Goal: Task Accomplishment & Management: Complete application form

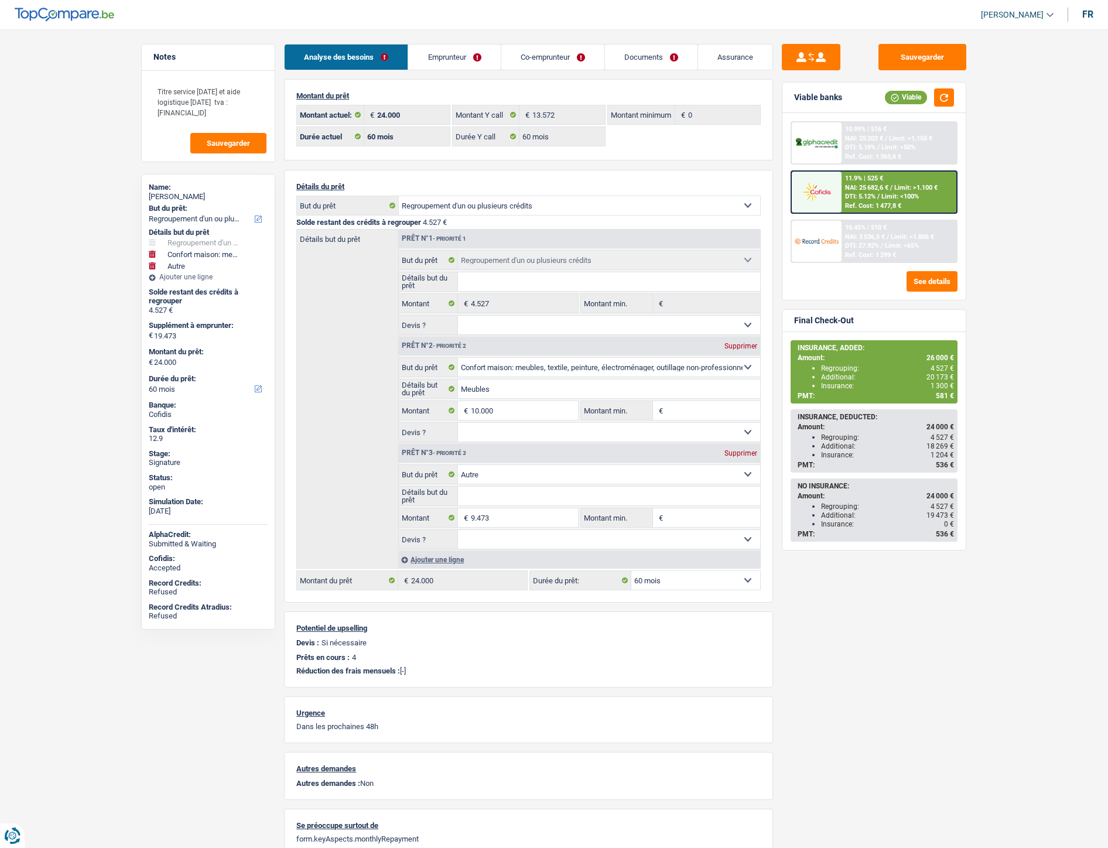
select select "refinancing"
select select "household"
select select "other"
select select "60"
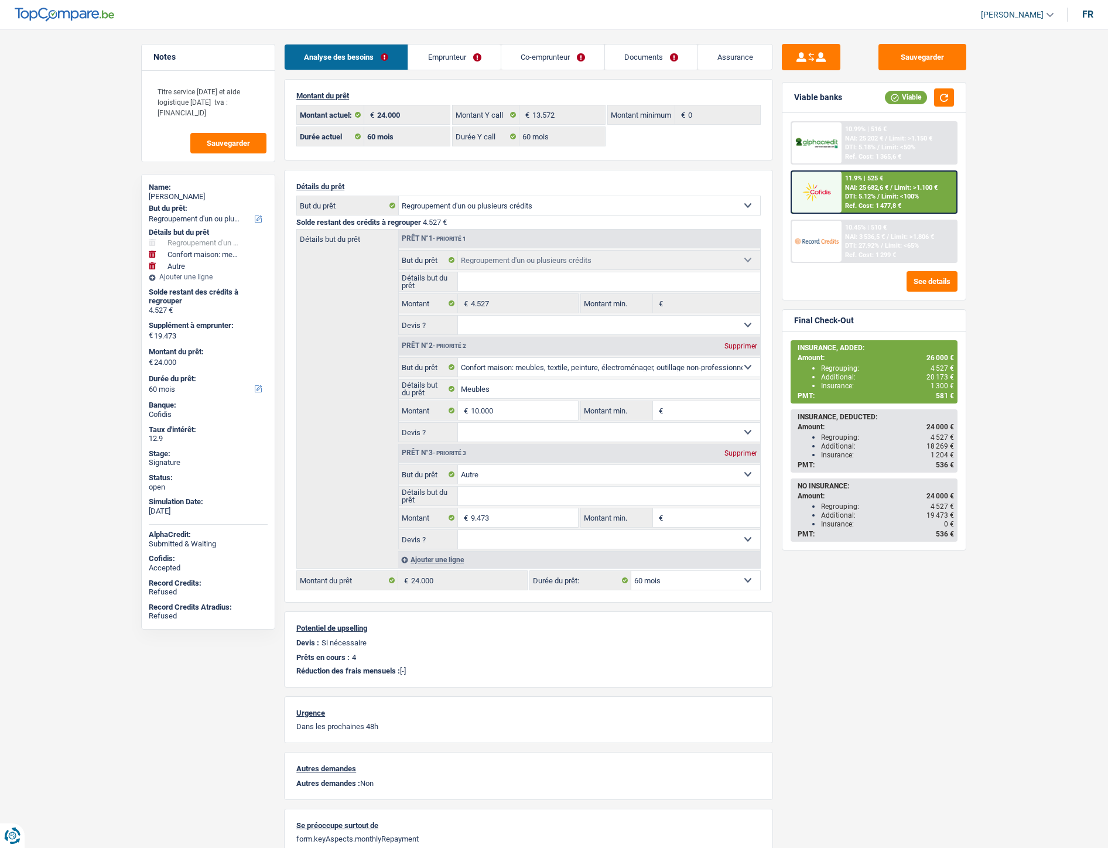
select select "60"
select select "refinancing"
select select "household"
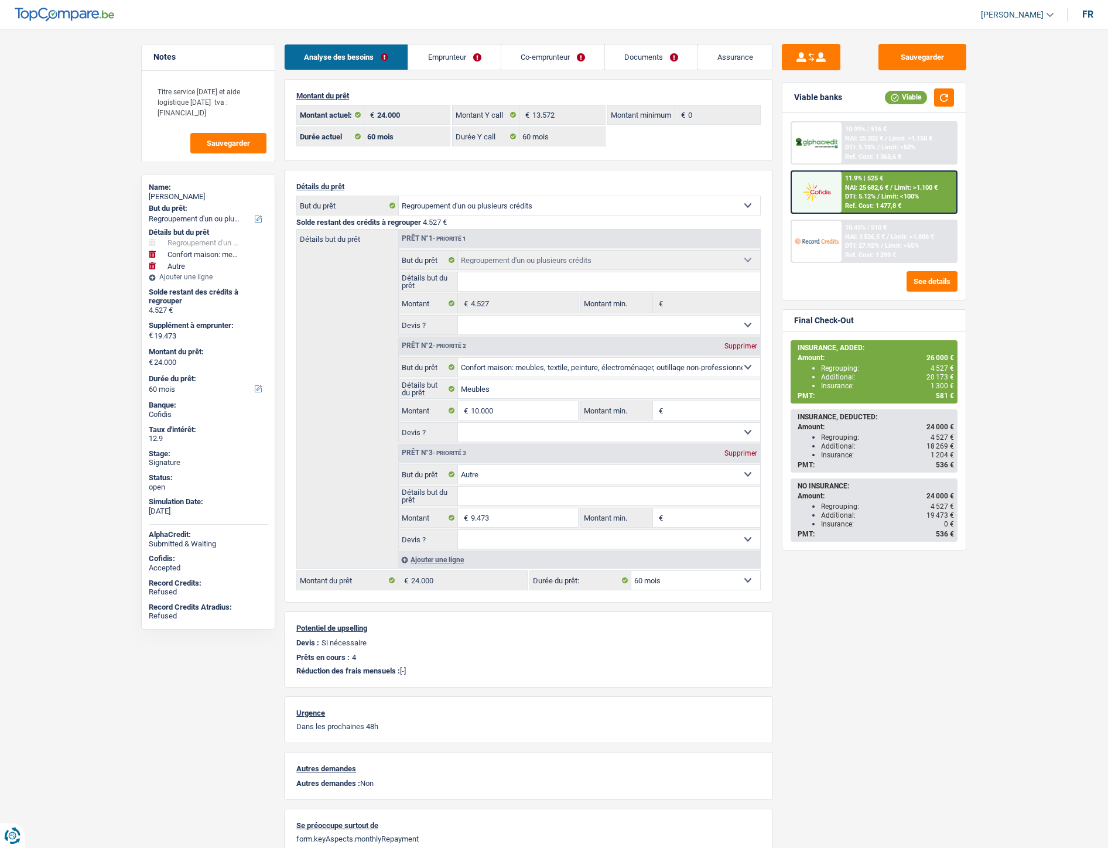
select select "other"
select select "60"
select select "coApplicant"
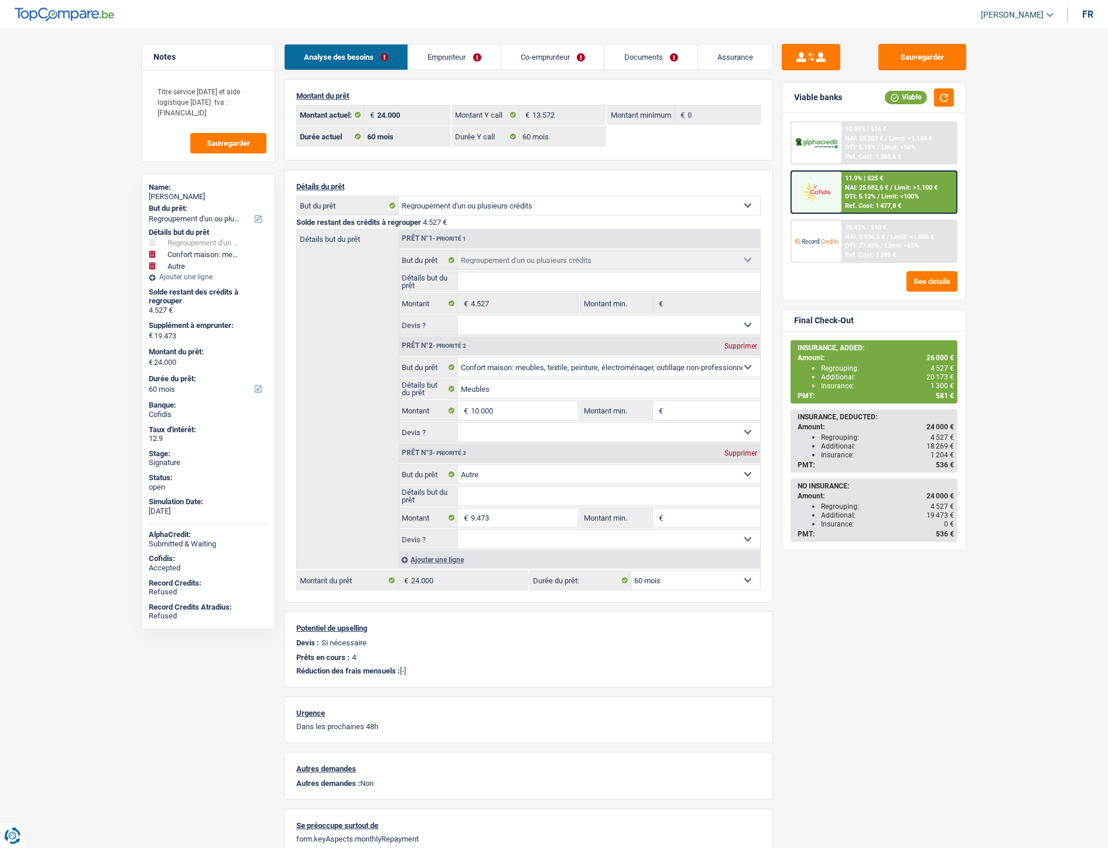
click at [529, 51] on link "Co-emprunteur" at bounding box center [552, 57] width 103 height 25
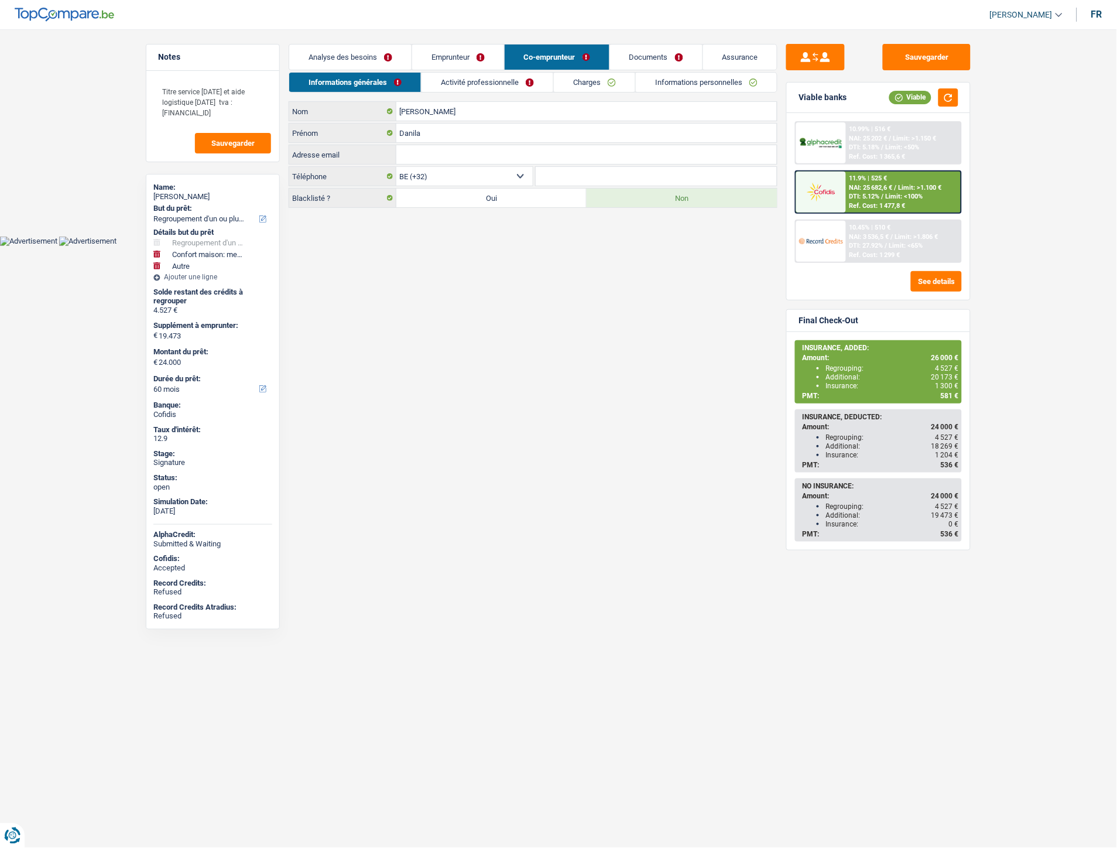
click at [436, 53] on link "Emprunteur" at bounding box center [458, 57] width 92 height 25
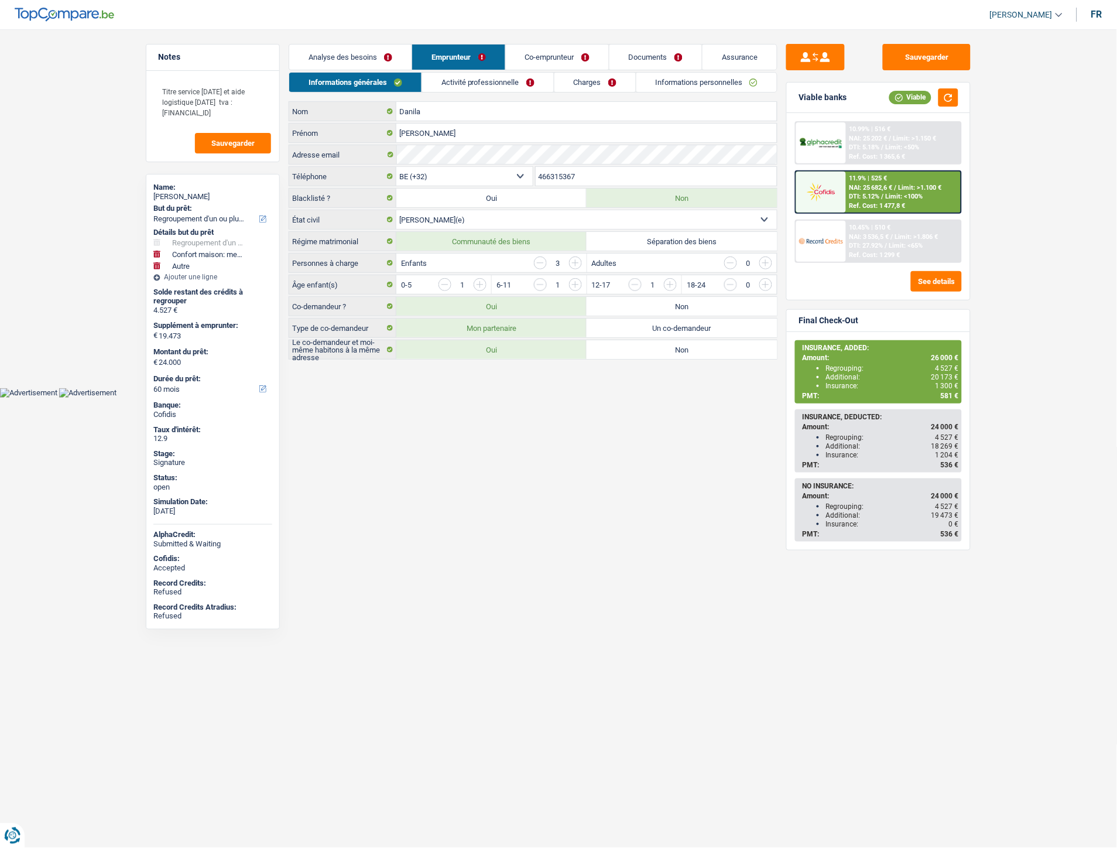
click at [649, 57] on link "Documents" at bounding box center [656, 57] width 93 height 25
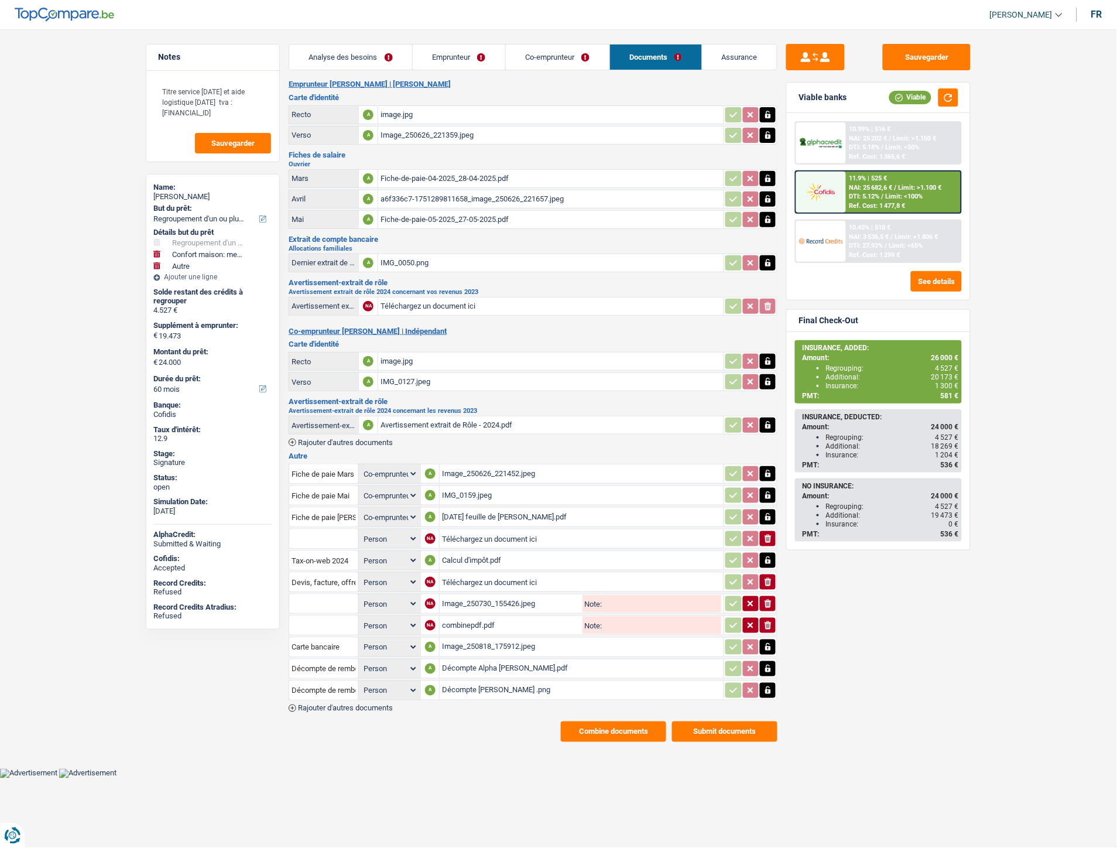
click at [415, 418] on div "Avertissement extrait de Rôle - 2024.pdf" at bounding box center [551, 425] width 341 height 18
click at [476, 660] on div "Décompte Alpha Silvia Danila.pdf" at bounding box center [581, 669] width 279 height 18
click at [504, 682] on div "Décompte Cofidis Danila .png" at bounding box center [581, 691] width 279 height 18
click at [374, 704] on span "Rajouter d'autres documents" at bounding box center [345, 708] width 95 height 8
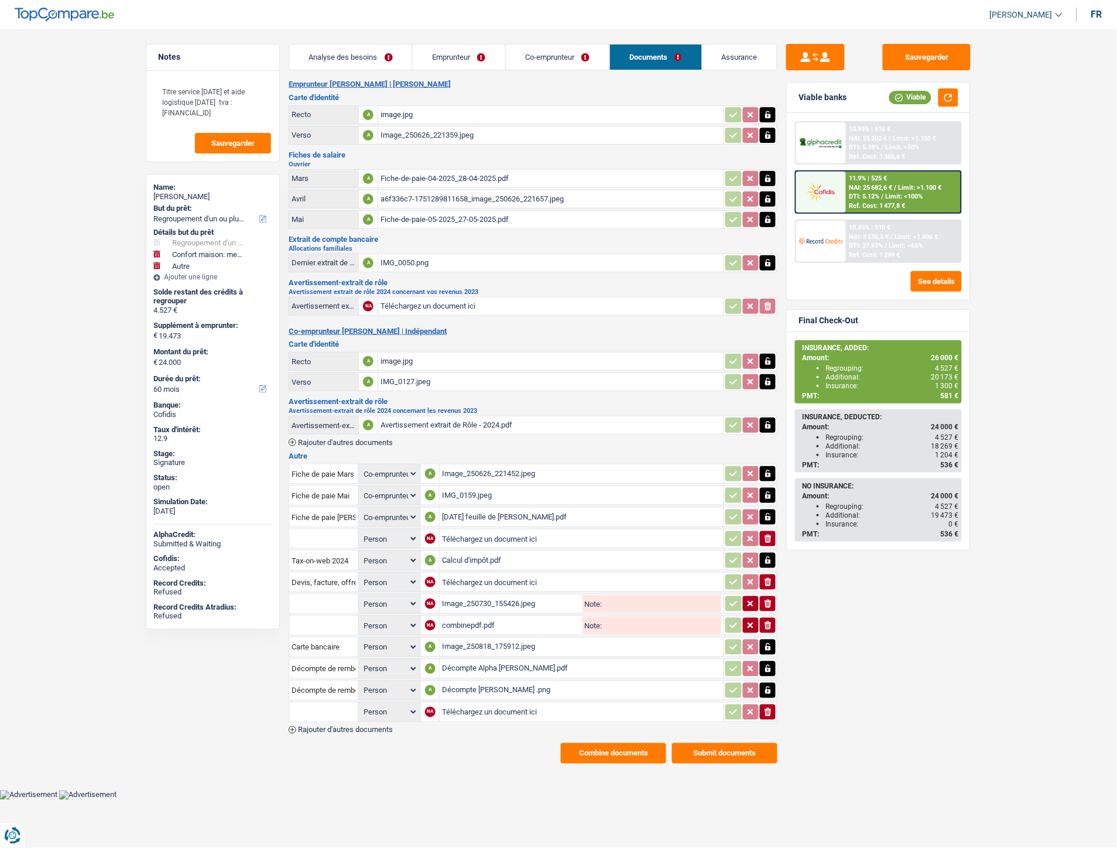
click at [467, 703] on input "Téléchargez un document ici" at bounding box center [581, 712] width 279 height 18
type input "C:\fakepath\ID-CB Danila.pdf"
click at [337, 703] on input "text" at bounding box center [324, 712] width 64 height 19
type input "c"
click at [324, 721] on ul "Carte bancaire" at bounding box center [355, 735] width 133 height 28
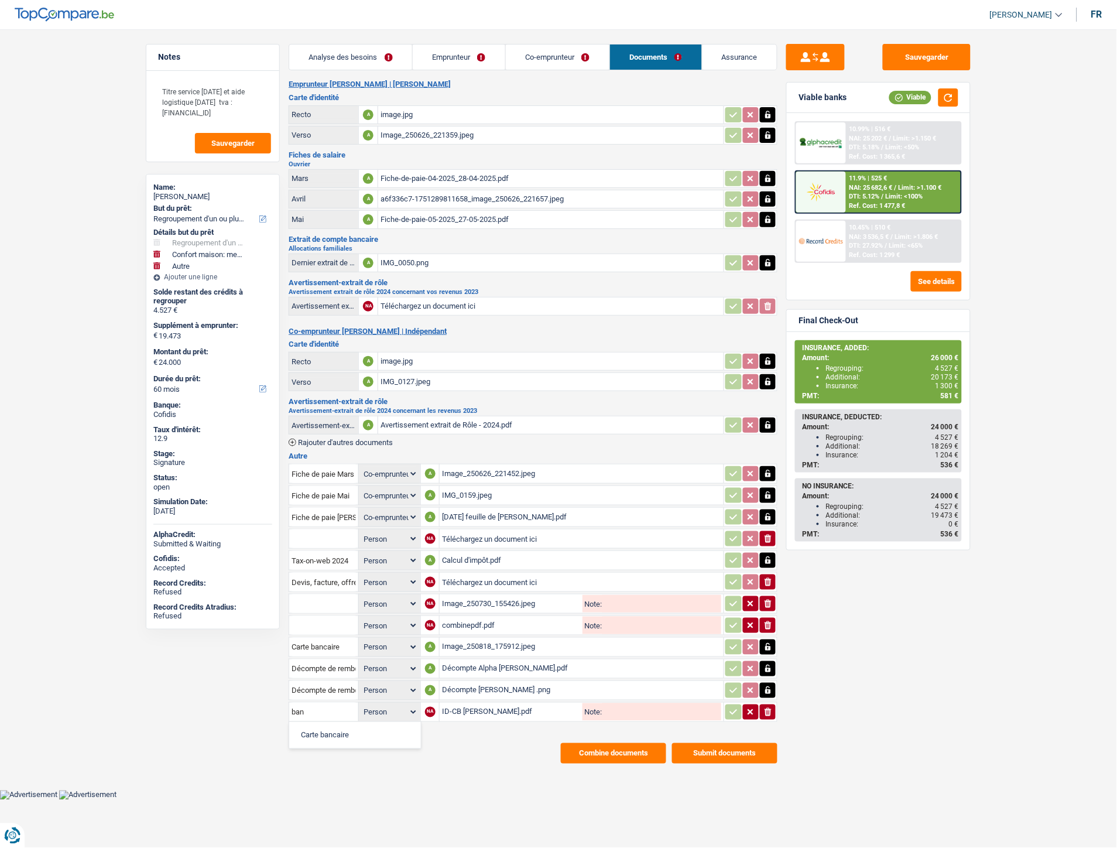
click at [329, 728] on li "Carte bancaire" at bounding box center [355, 735] width 120 height 15
type input "Carte bancaire"
click at [729, 707] on icon "button" at bounding box center [733, 712] width 9 height 12
click at [372, 726] on span "Rajouter d'autres documents" at bounding box center [345, 730] width 95 height 8
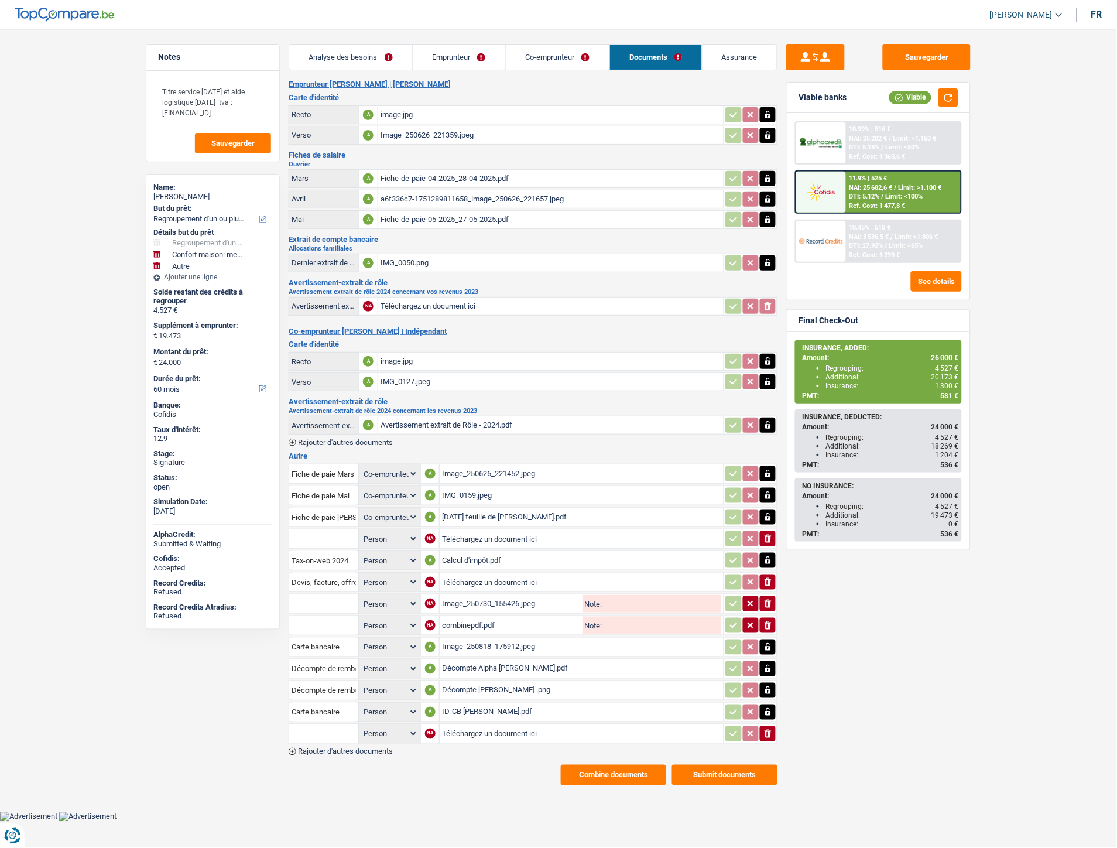
click at [473, 725] on input "Téléchargez un document ici" at bounding box center [581, 734] width 279 height 18
type input "C:\fakepath\Alloc fam Danila.pdf"
click at [307, 724] on input "text" at bounding box center [324, 733] width 64 height 19
click at [333, 750] on li "Dernier extrait de compte pour vos allocations familiales" at bounding box center [393, 757] width 197 height 15
type input "Dernier extrait de compte pour vos allocations familiales"
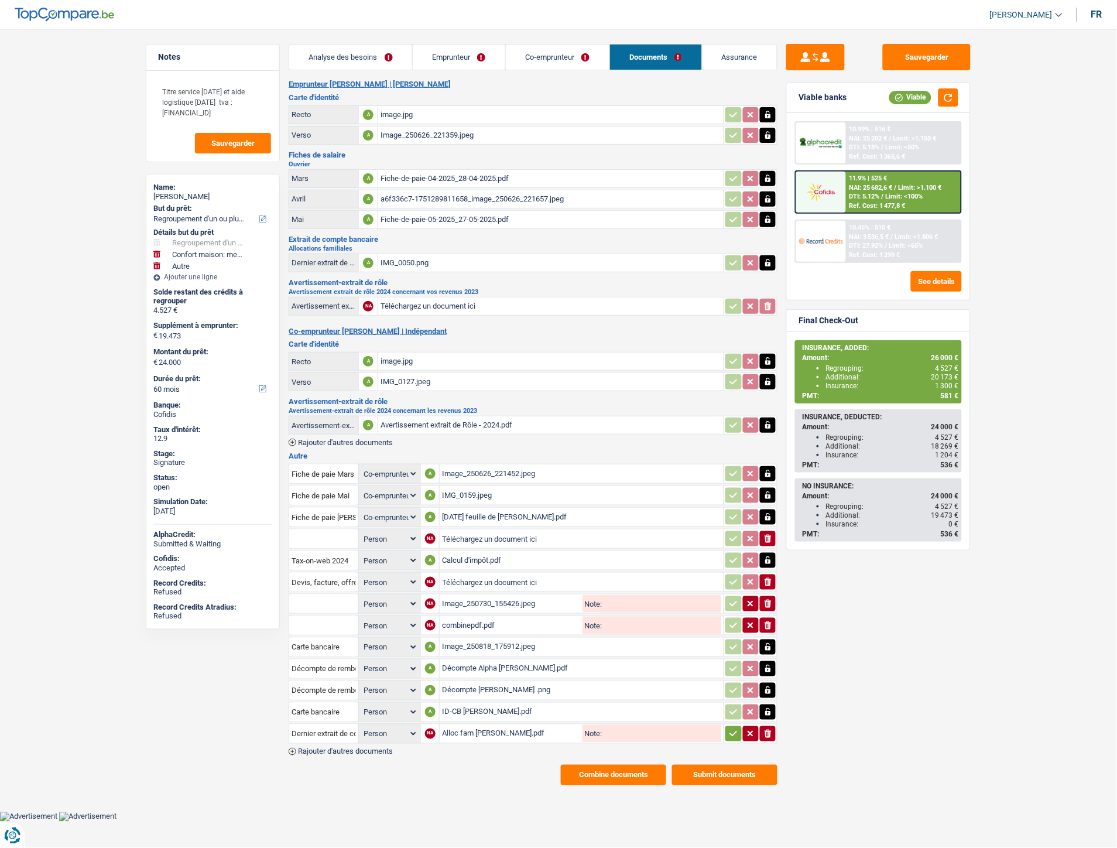
click at [729, 728] on icon "button" at bounding box center [733, 734] width 9 height 12
click at [384, 748] on span "Rajouter d'autres documents" at bounding box center [345, 752] width 95 height 8
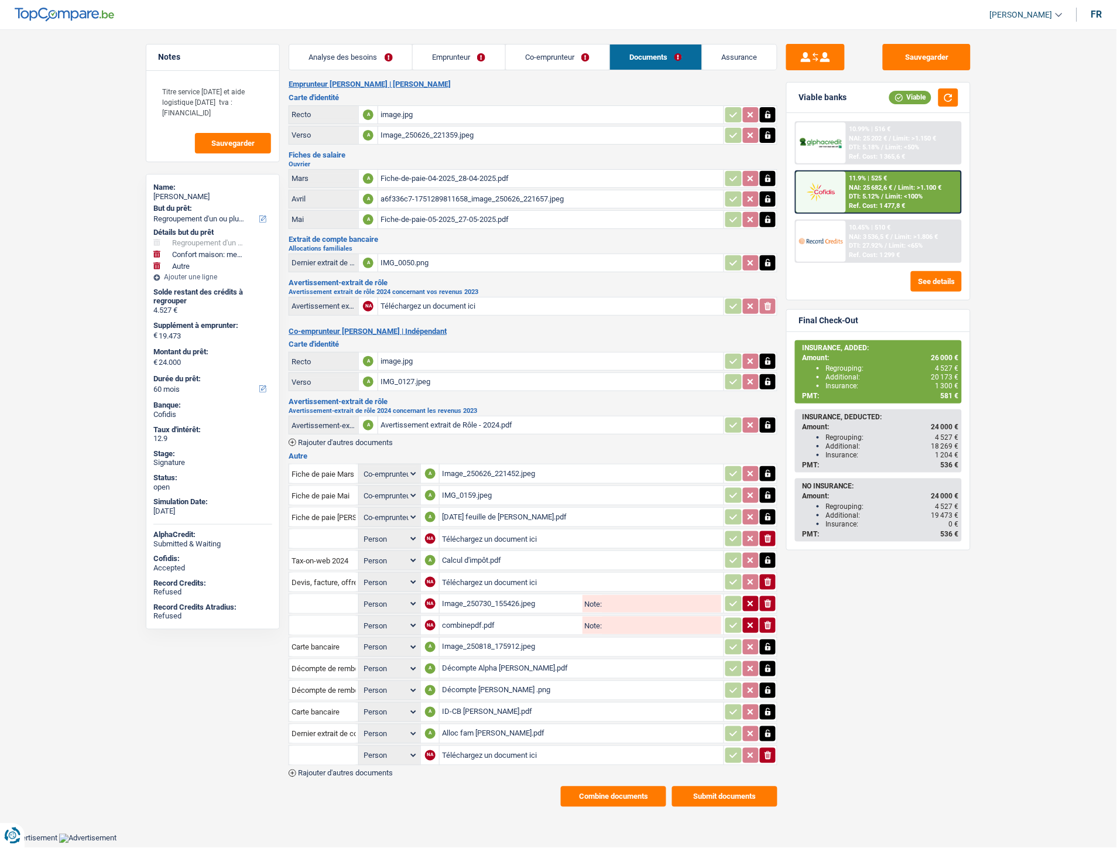
click at [361, 770] on span "Rajouter d'autres documents" at bounding box center [345, 774] width 95 height 8
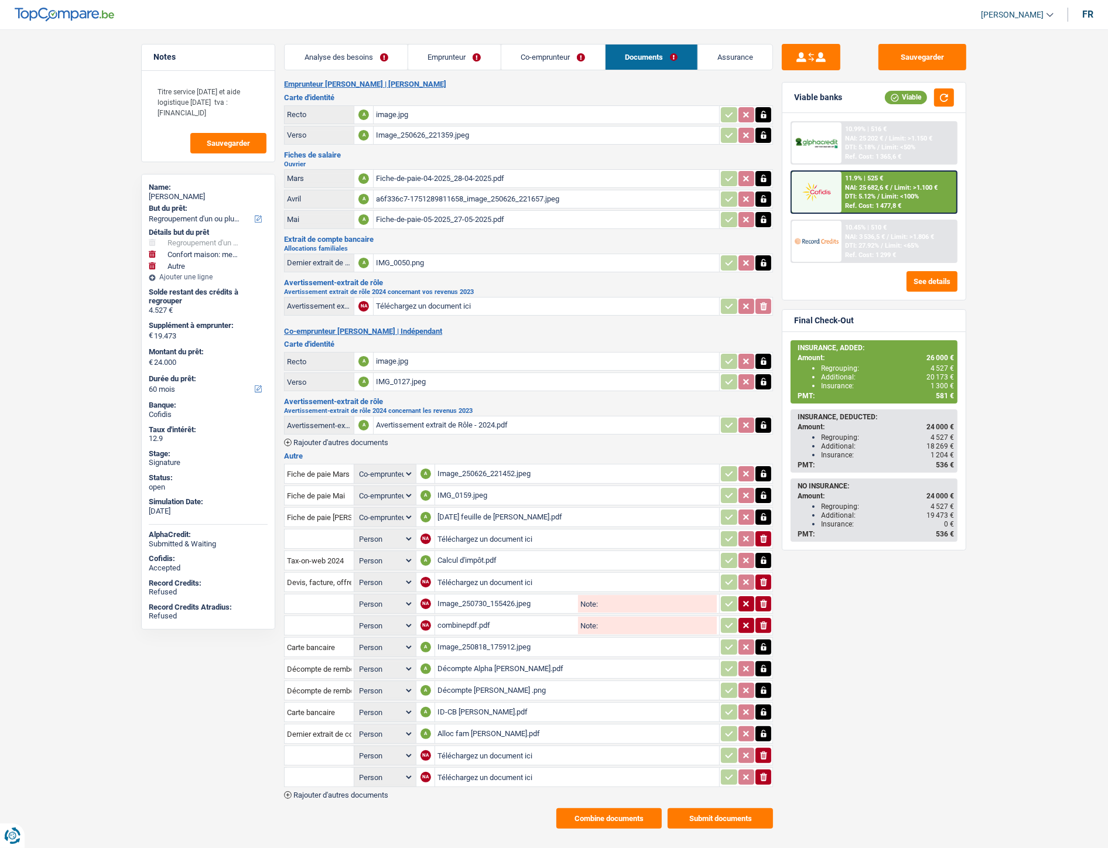
click at [356, 791] on span "Rajouter d'autres documents" at bounding box center [340, 795] width 95 height 8
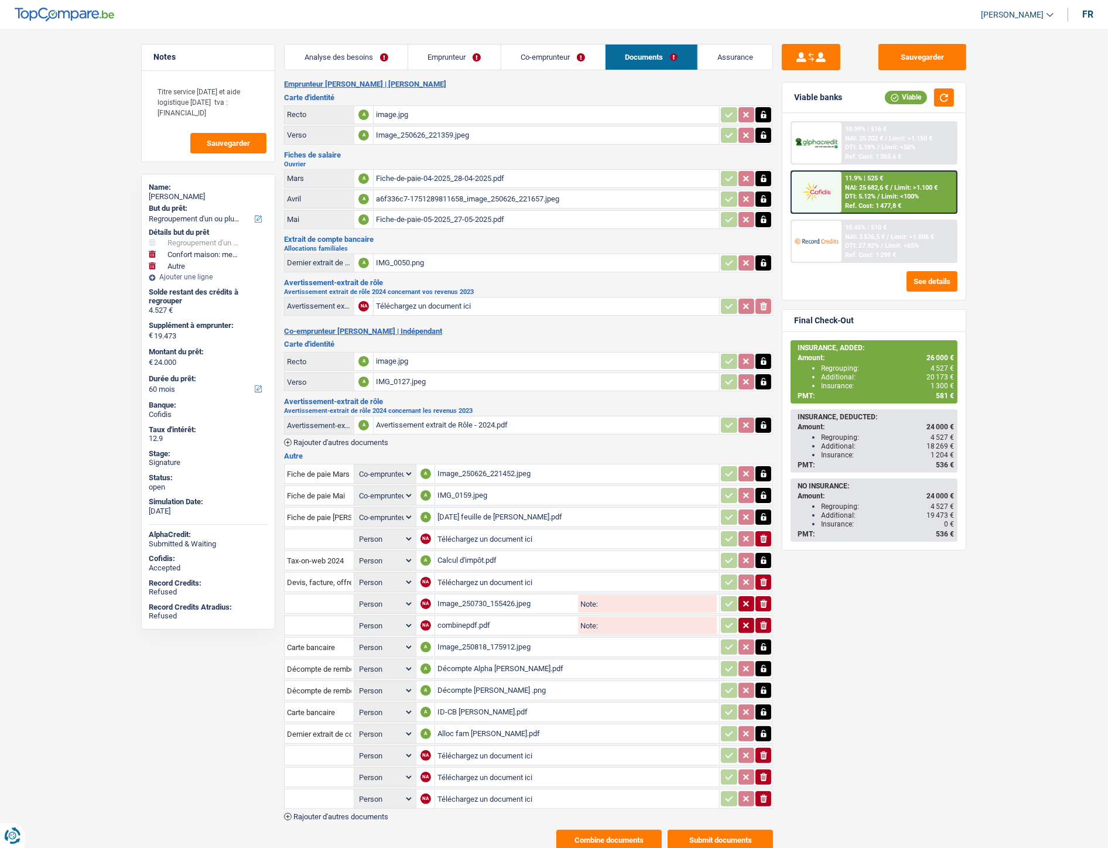
click at [765, 793] on icon "ionicons-v5-e" at bounding box center [763, 799] width 9 height 12
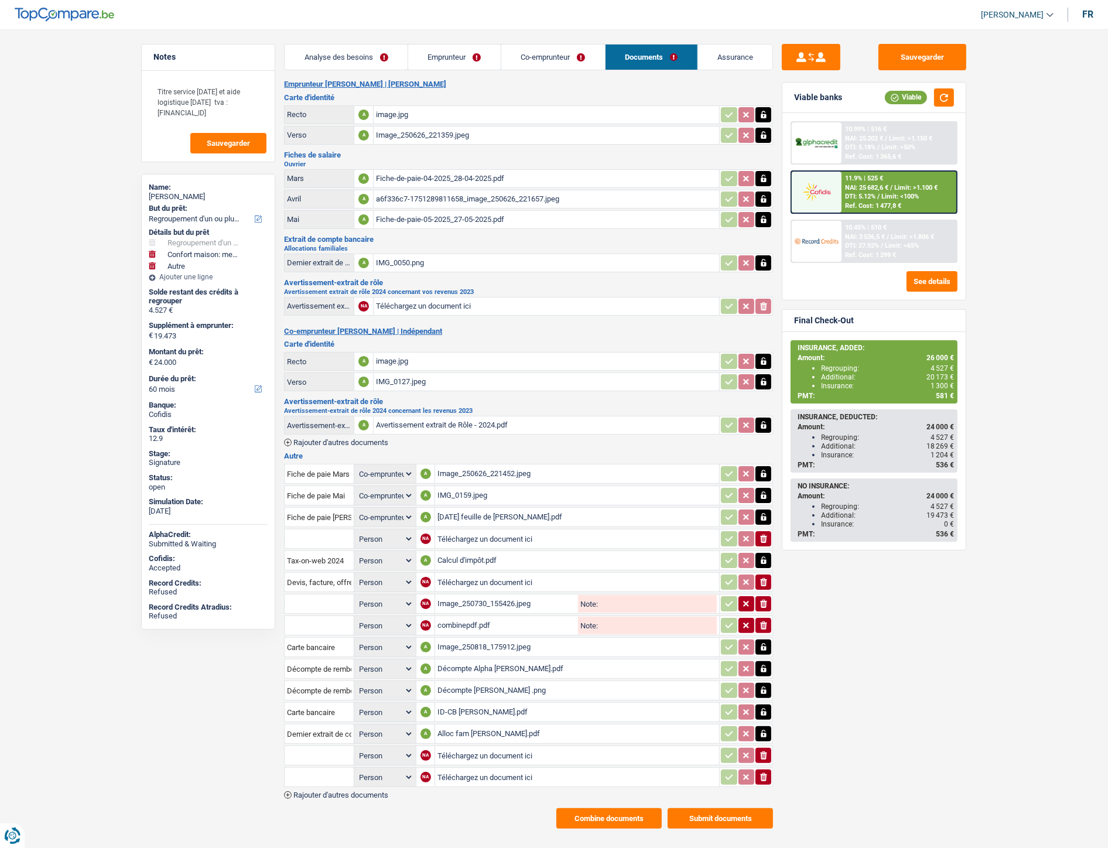
click at [765, 773] on icon "button" at bounding box center [763, 777] width 7 height 8
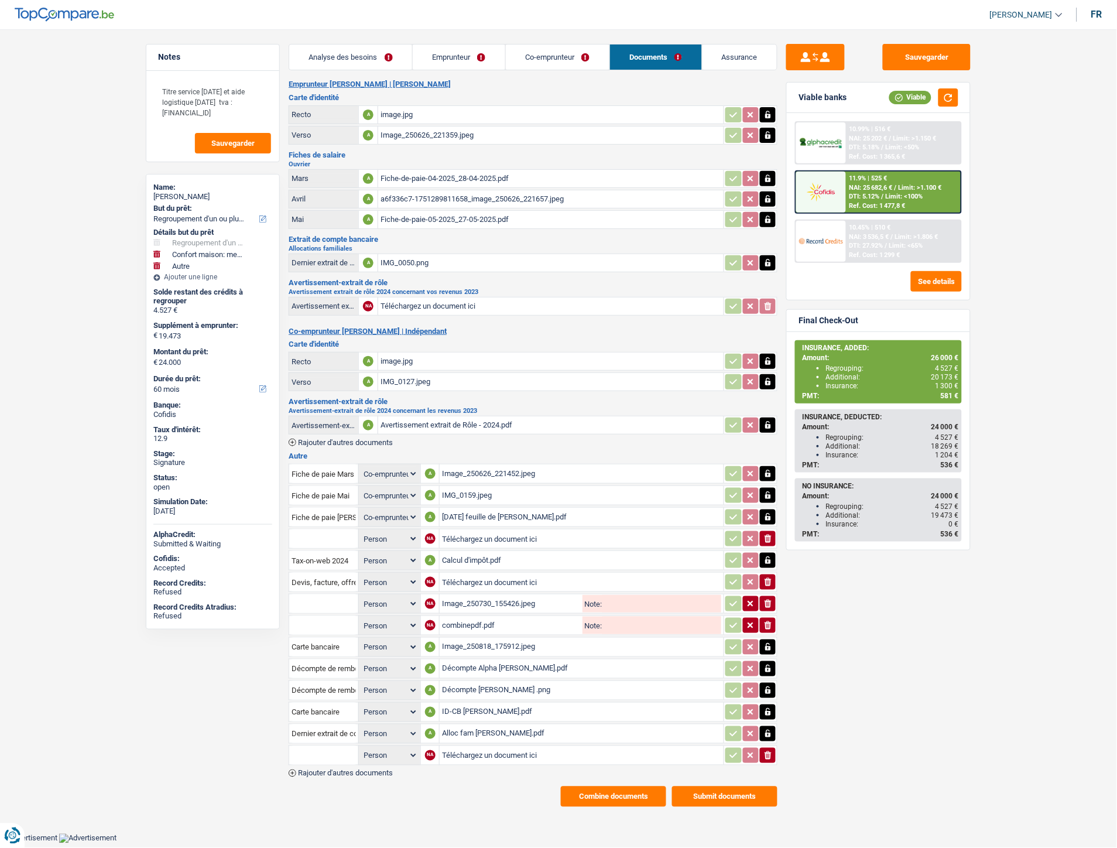
click at [531, 747] on input "Téléchargez un document ici" at bounding box center [581, 756] width 279 height 18
type input "C:\fakepath\Extrait revenus Silvia Danila.pdf"
click at [299, 746] on input "text" at bounding box center [324, 755] width 64 height 19
click at [324, 771] on li "Extraits de compte de toutes les transactions 3 derniers mois" at bounding box center [402, 778] width 214 height 15
type input "Extraits de compte de toutes les transactions 3 derniers mois"
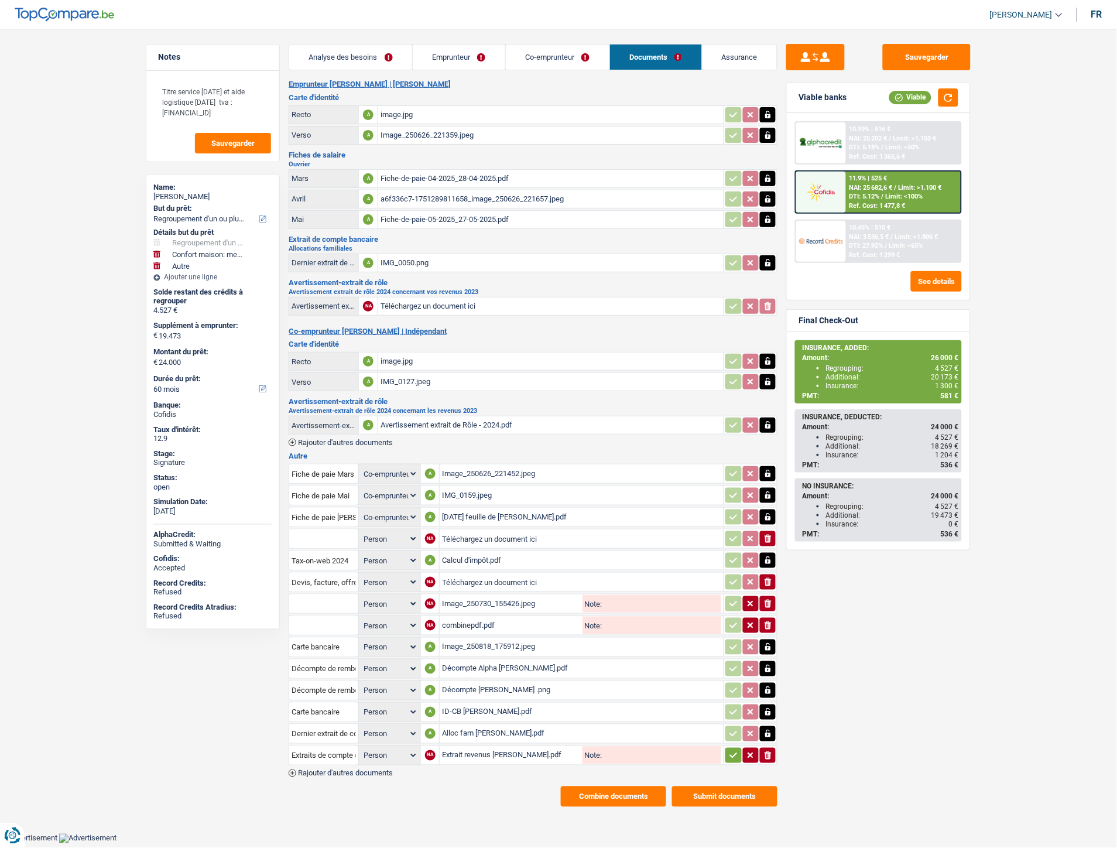
click at [727, 751] on button "button" at bounding box center [734, 755] width 16 height 15
click at [929, 50] on button "Sauvegarder" at bounding box center [927, 57] width 88 height 26
click at [573, 786] on button "Combine documents" at bounding box center [613, 796] width 105 height 20
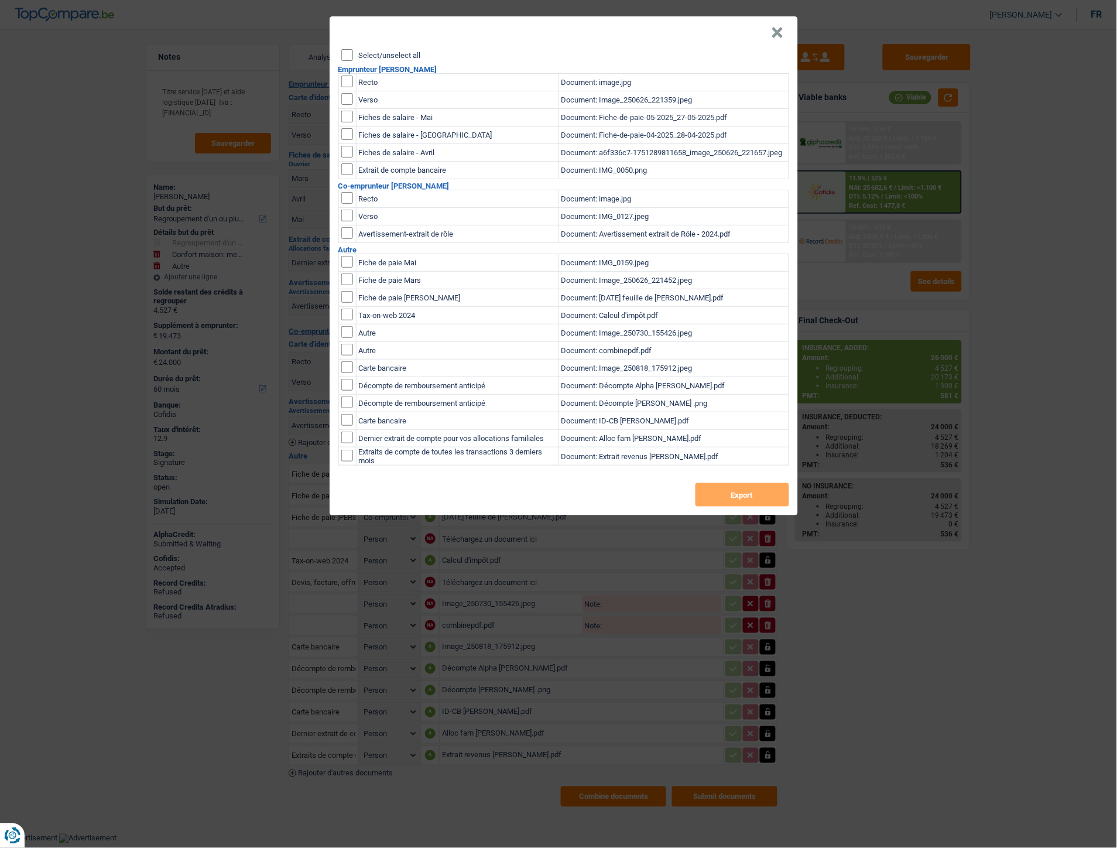
click at [348, 54] on input "Select/unselect all" at bounding box center [347, 55] width 12 height 12
checkbox input "true"
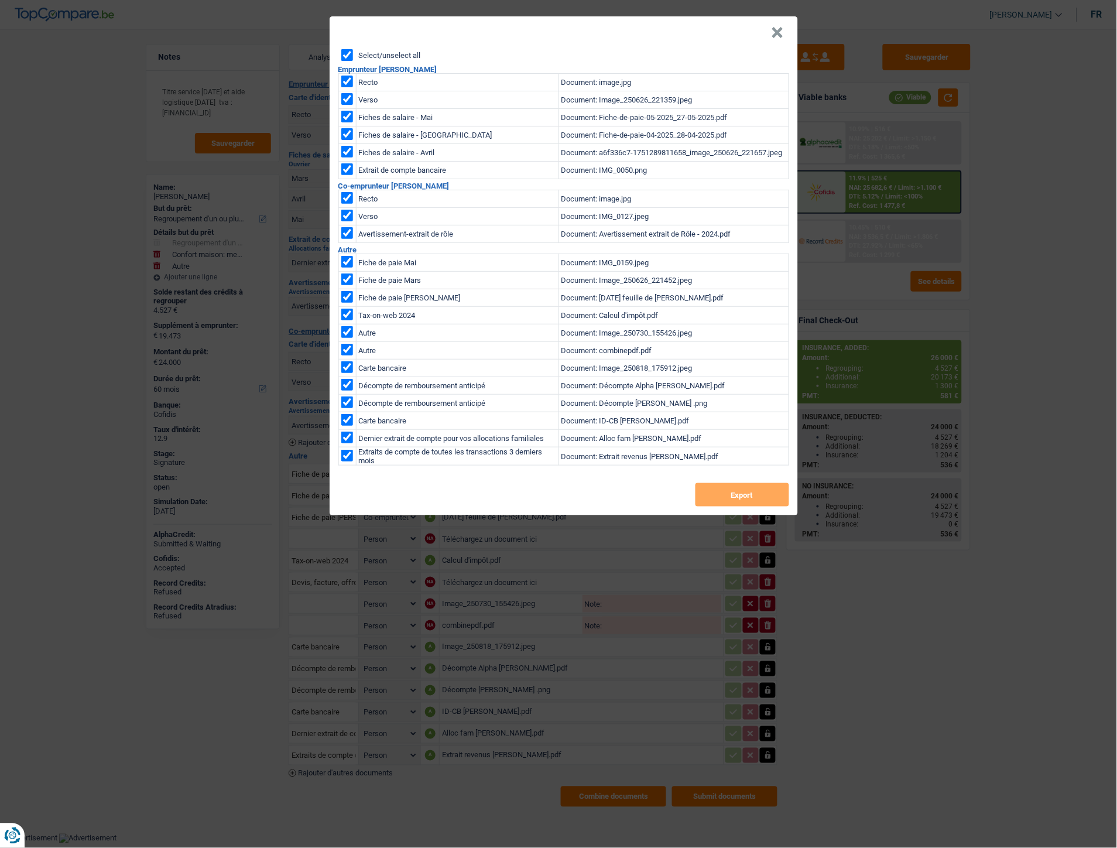
checkbox input "true"
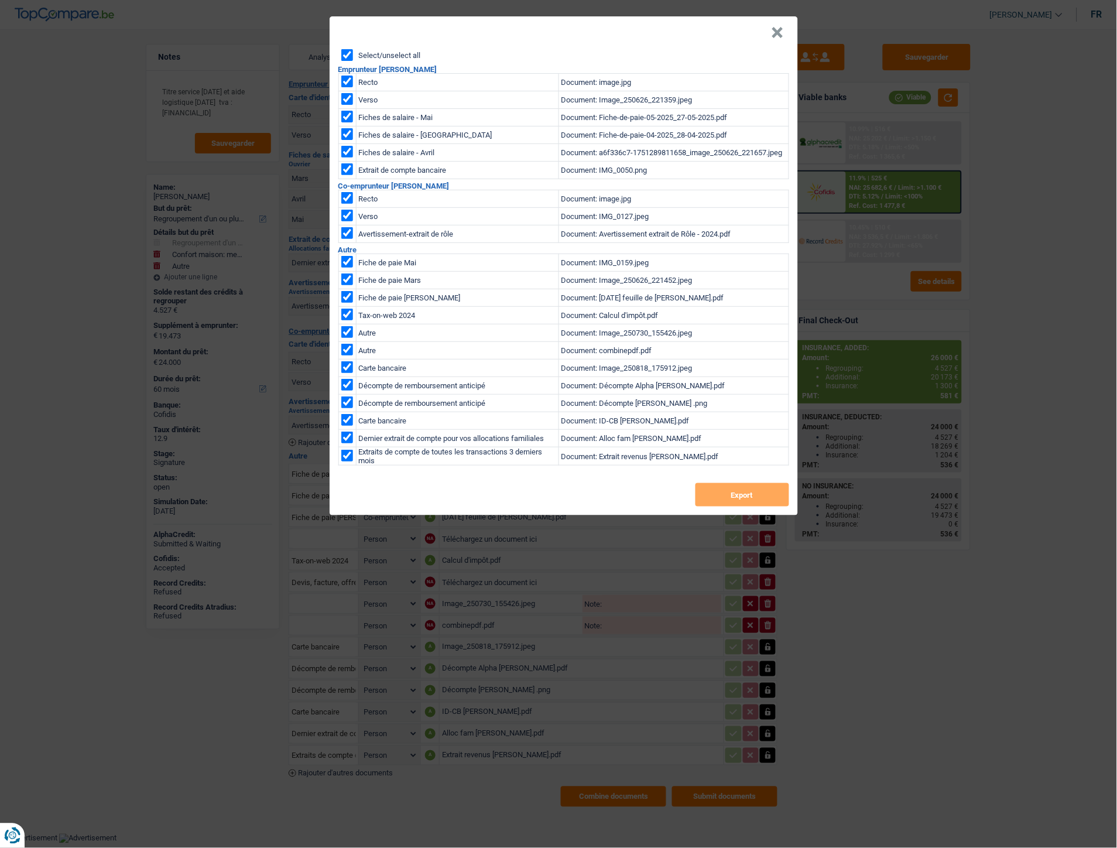
checkbox input "true"
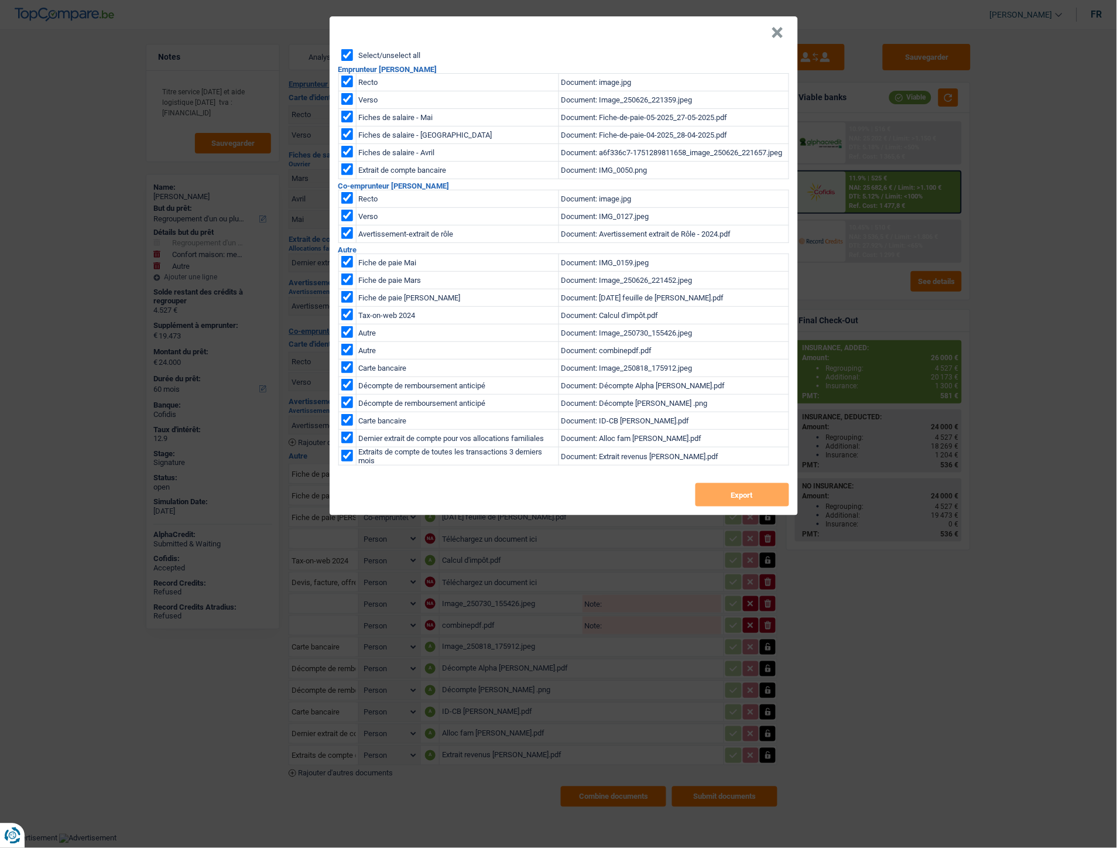
checkbox input "true"
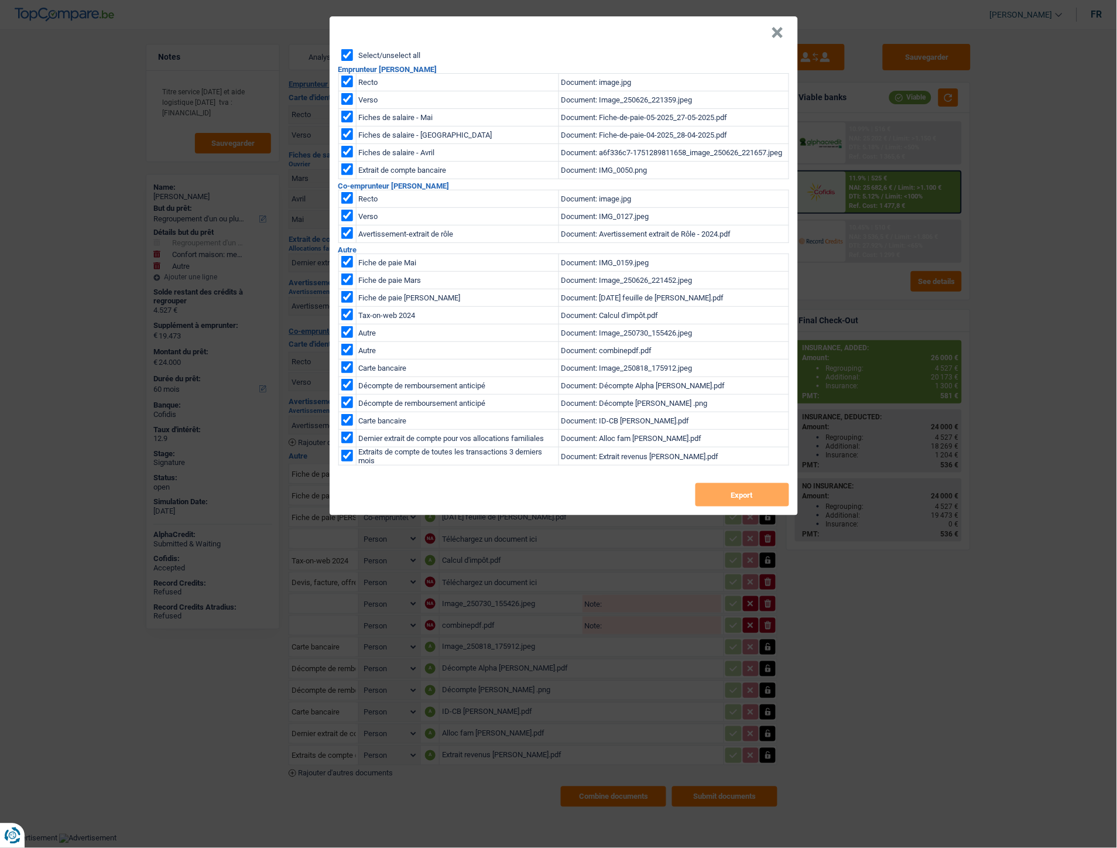
checkbox input "true"
click at [779, 30] on button "×" at bounding box center [778, 33] width 12 height 12
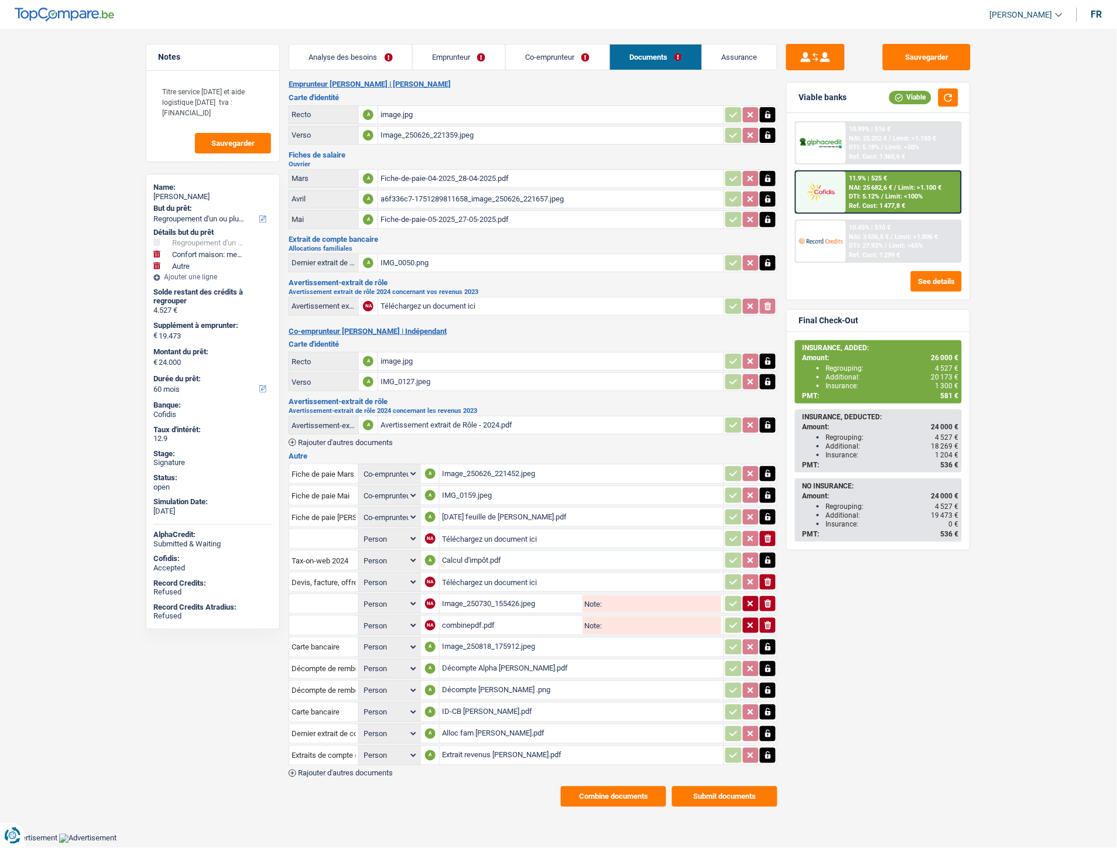
drag, startPoint x: 956, startPoint y: 596, endPoint x: 941, endPoint y: 596, distance: 14.7
click at [956, 596] on div "Sauvegarder Viable banks Viable 10.99% | 516 € NAI: 25 202 € / Limit: >1.150 € …" at bounding box center [879, 435] width 202 height 782
click at [484, 555] on div "Calcul d'impôt.pdf" at bounding box center [581, 561] width 279 height 18
click at [604, 792] on button "Combine documents" at bounding box center [613, 796] width 105 height 20
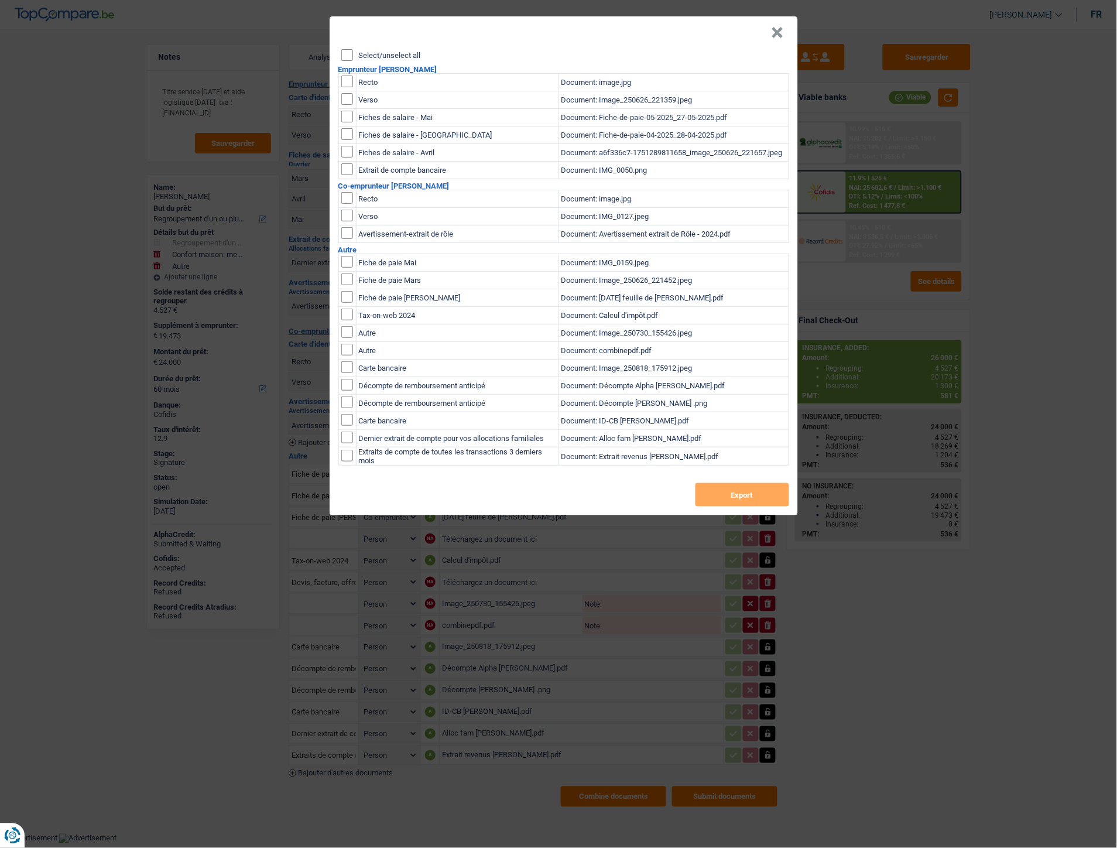
click at [388, 53] on label "Select/unselect all" at bounding box center [390, 56] width 62 height 8
click at [353, 53] on input "Select/unselect all" at bounding box center [347, 55] width 12 height 12
checkbox input "true"
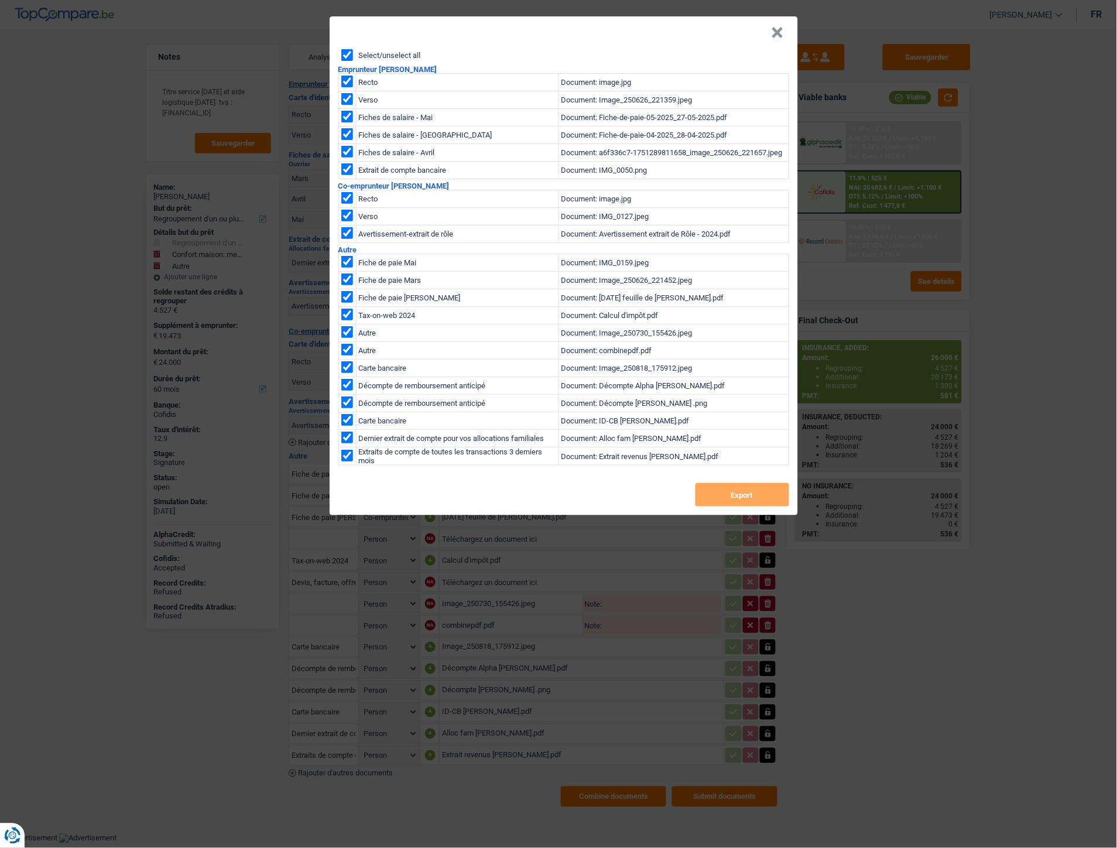
checkbox input "true"
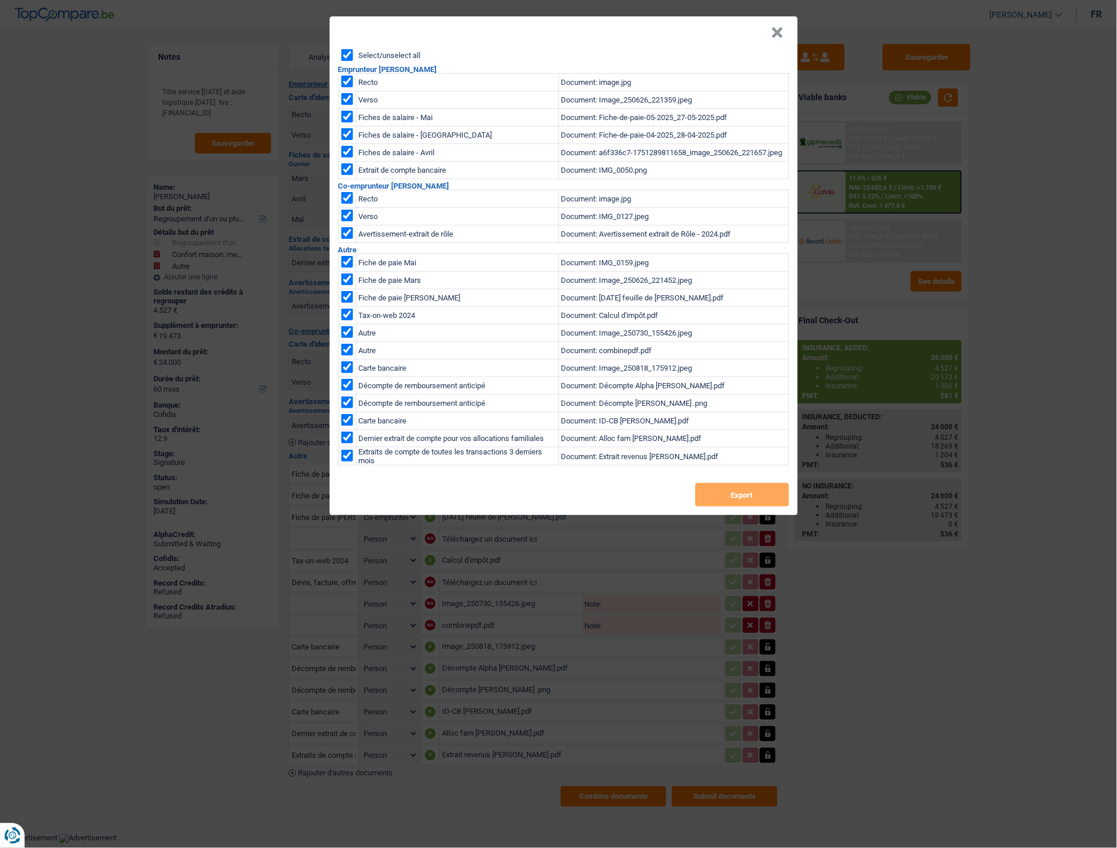
checkbox input "true"
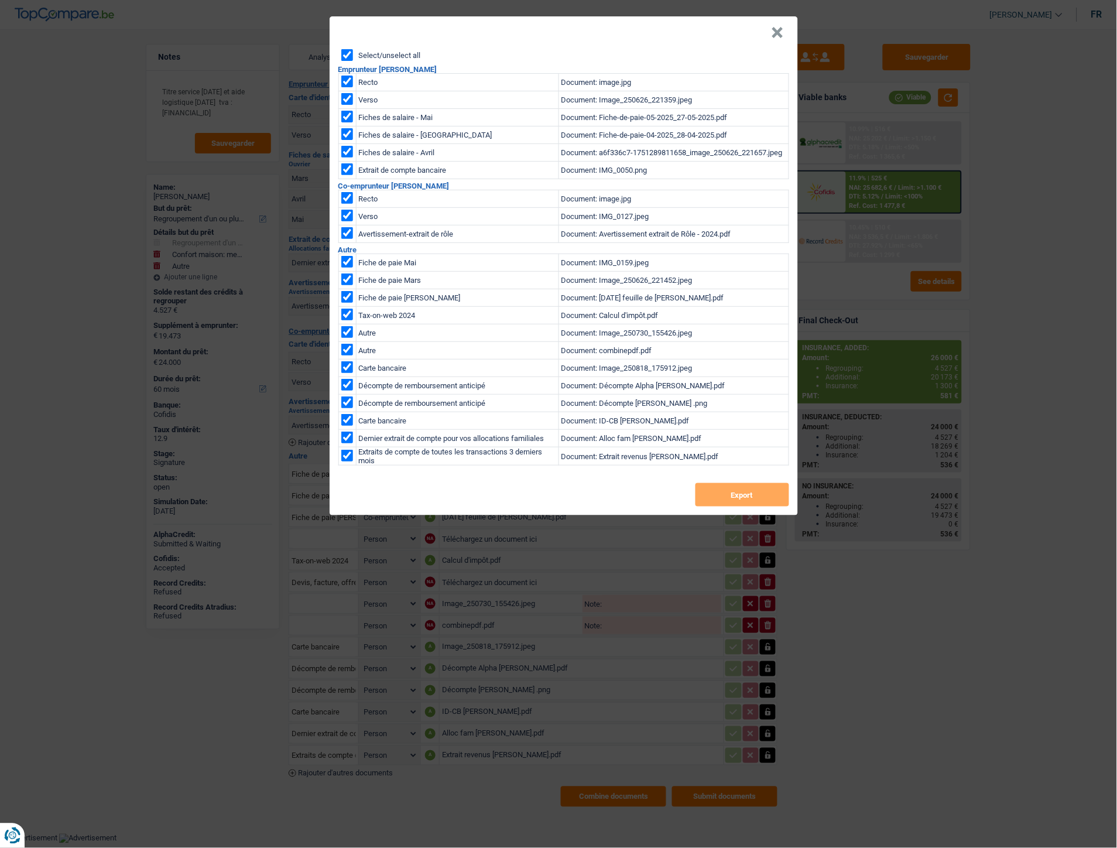
checkbox input "true"
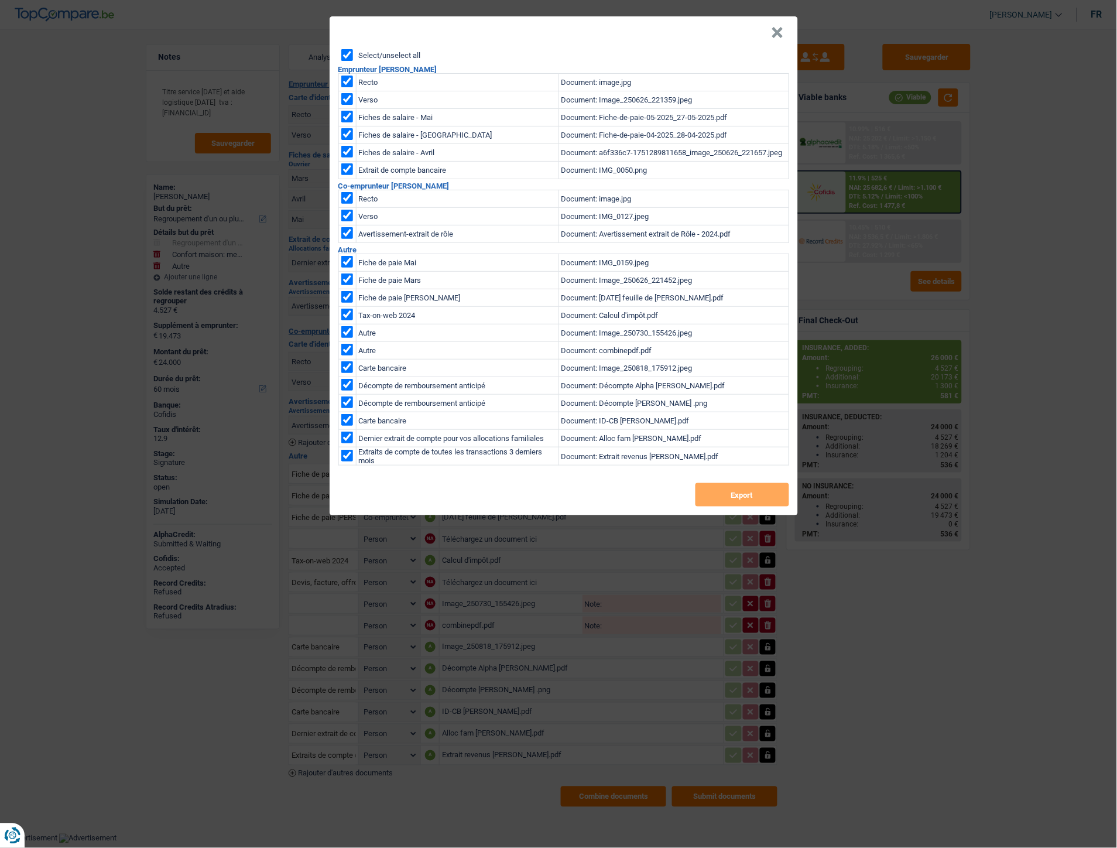
checkbox input "true"
click at [732, 490] on button "Export" at bounding box center [743, 494] width 94 height 23
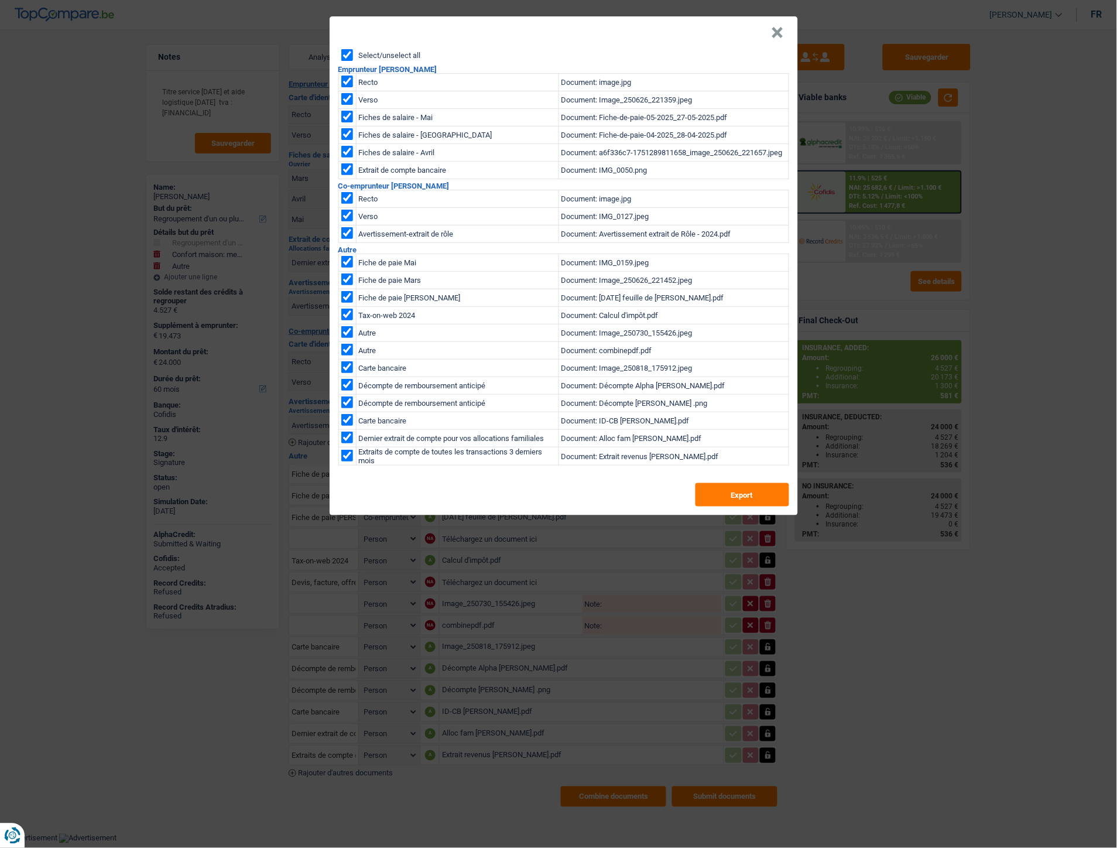
click at [772, 32] on button "×" at bounding box center [778, 33] width 12 height 12
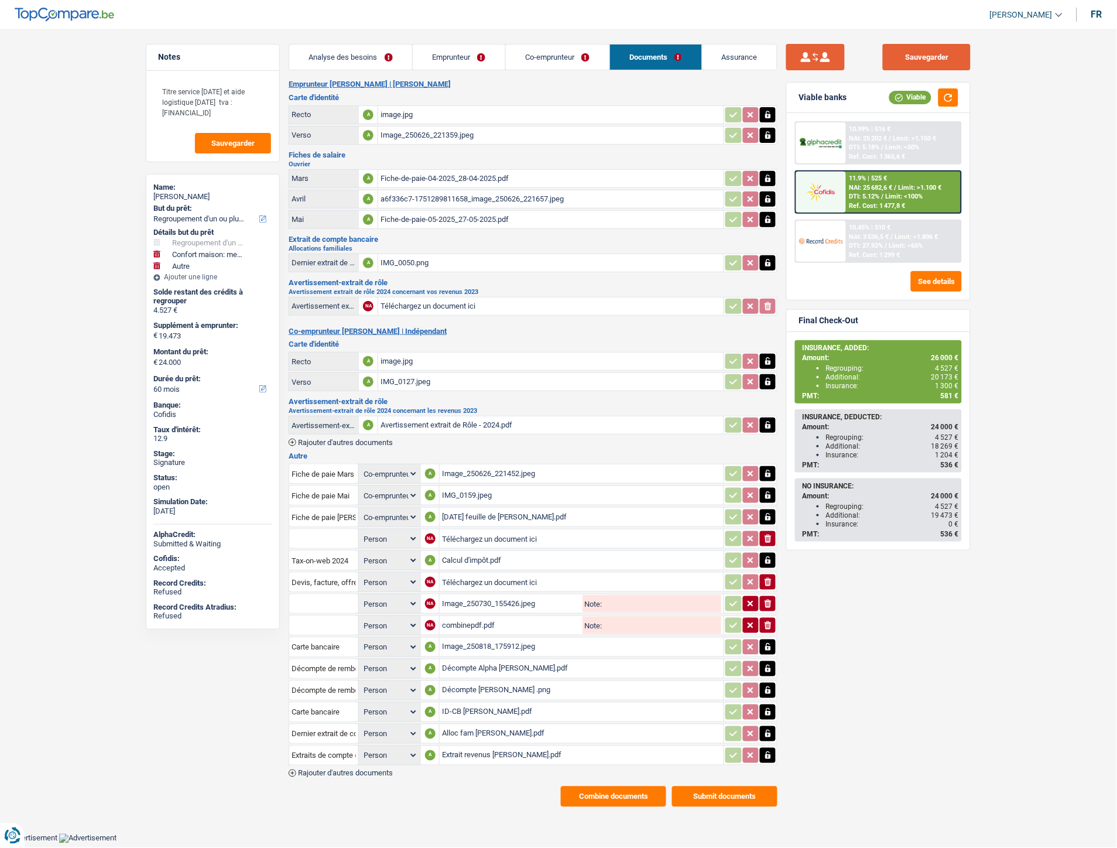
click at [901, 61] on button "Sauvegarder" at bounding box center [927, 57] width 88 height 26
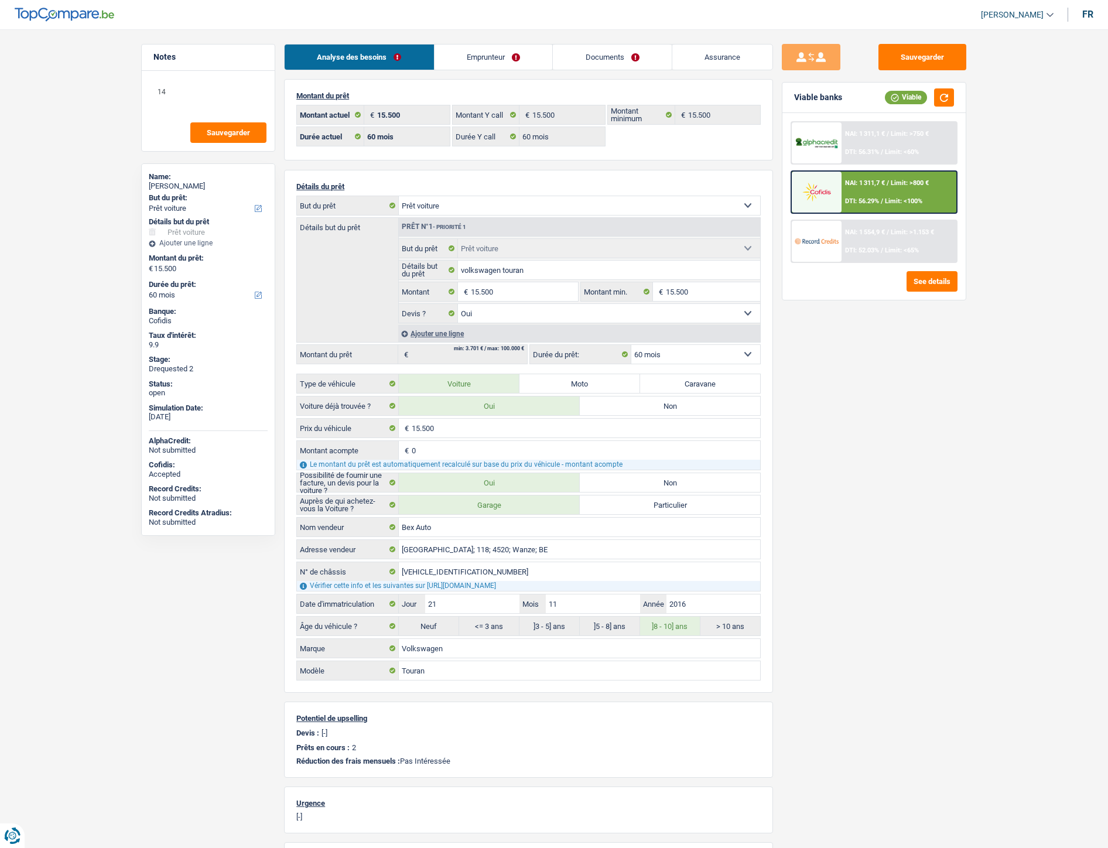
select select "car"
select select "60"
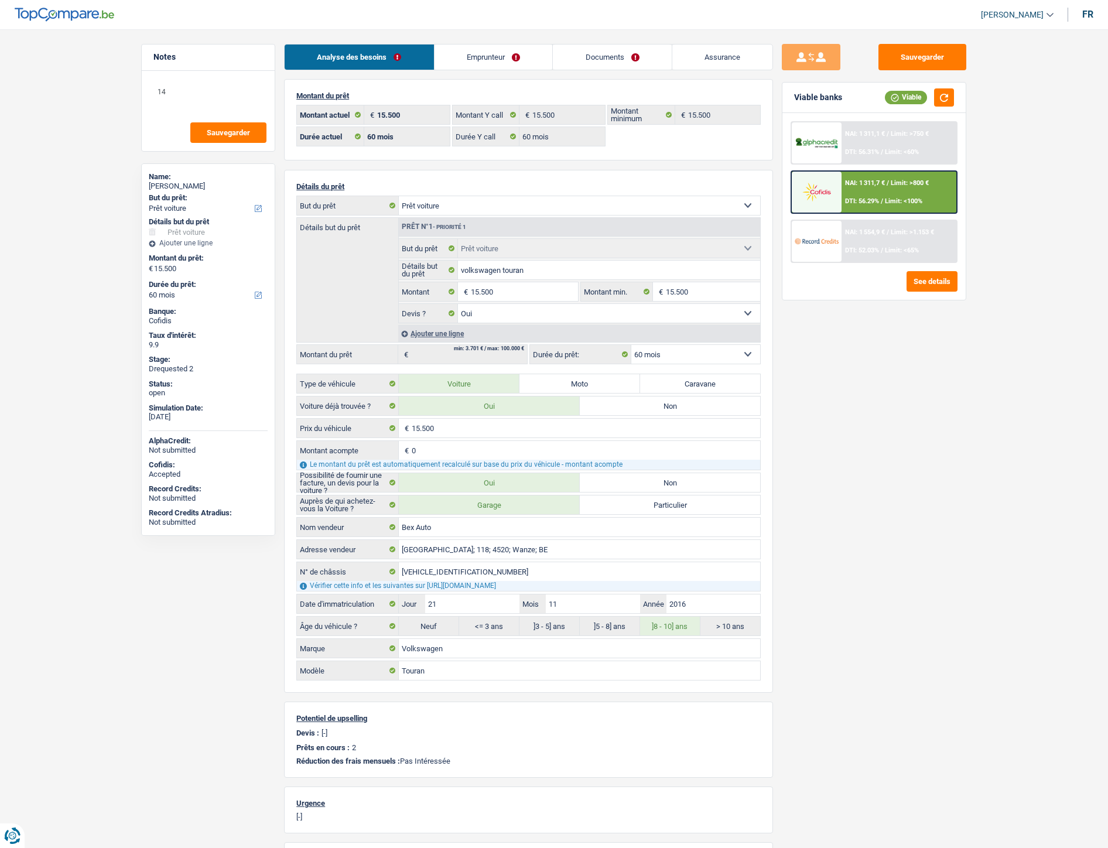
select select "car"
select select "yes"
select select "60"
click at [487, 63] on link "Emprunteur" at bounding box center [494, 57] width 118 height 25
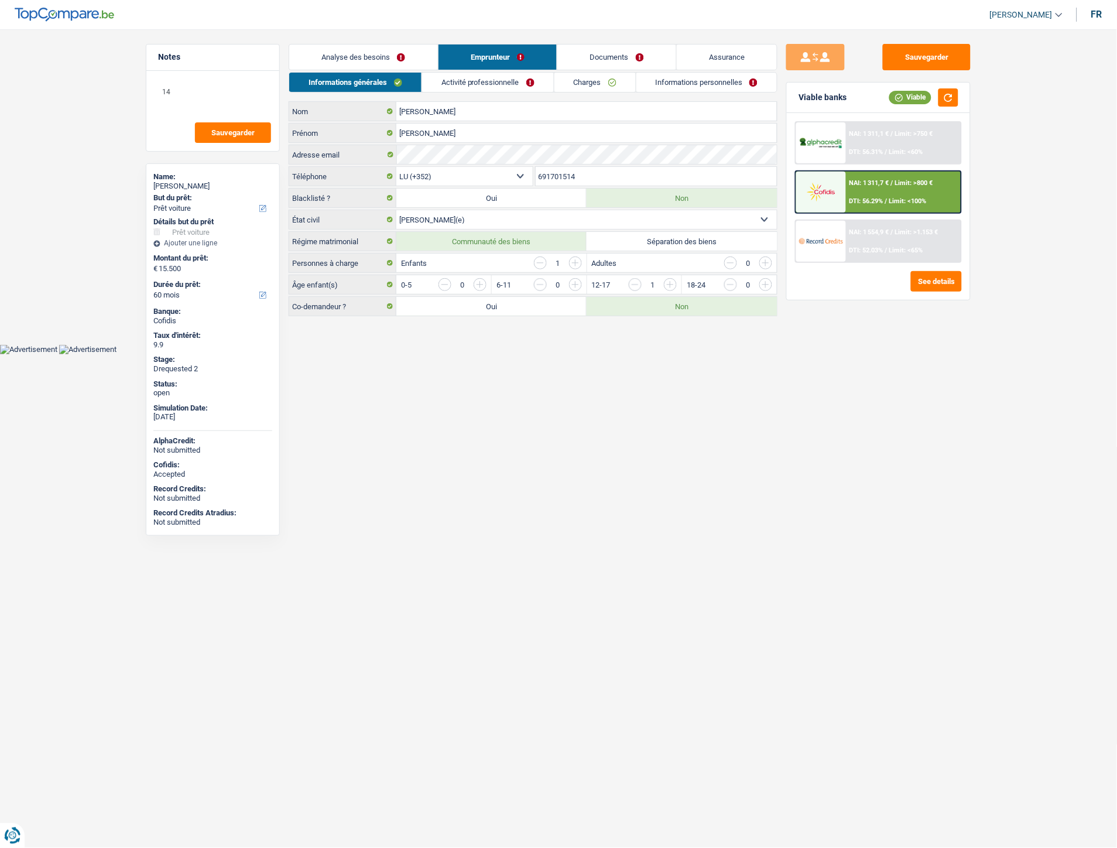
click at [505, 80] on link "Activité professionnelle" at bounding box center [488, 82] width 132 height 19
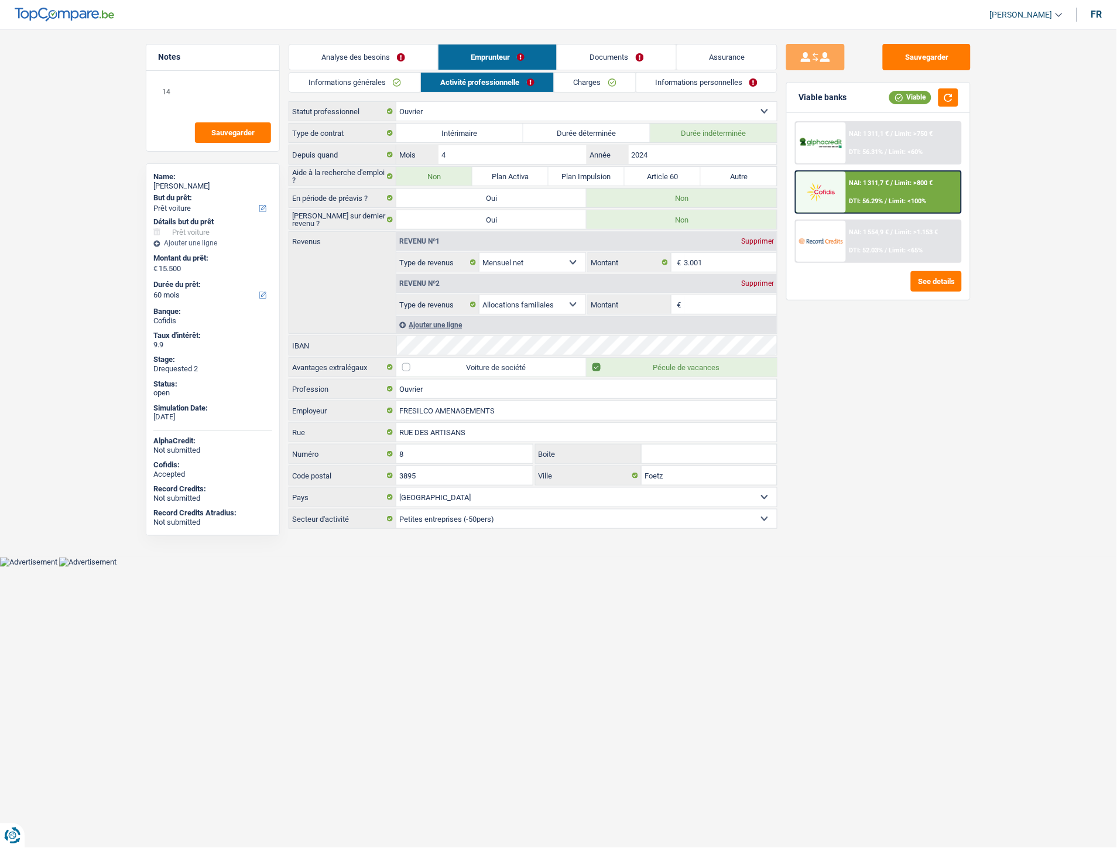
click at [583, 77] on link "Charges" at bounding box center [595, 82] width 81 height 19
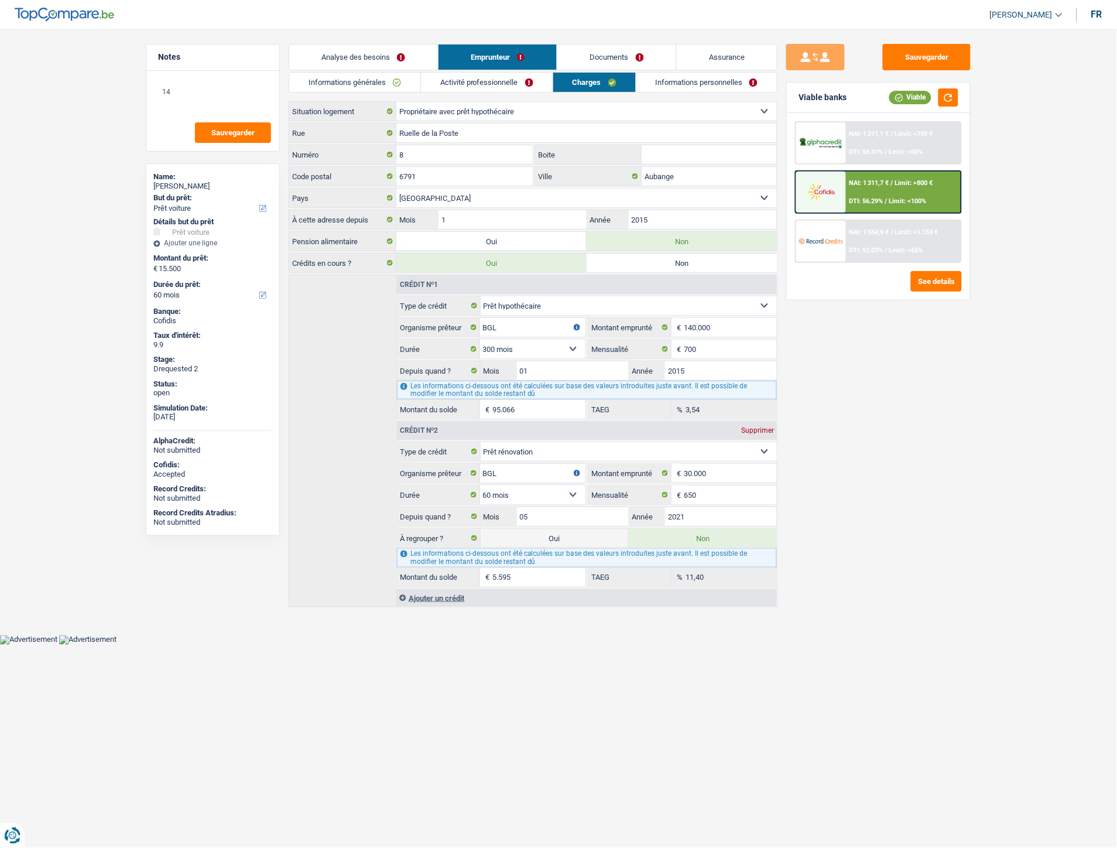
click at [664, 83] on link "Informations personnelles" at bounding box center [707, 82] width 141 height 19
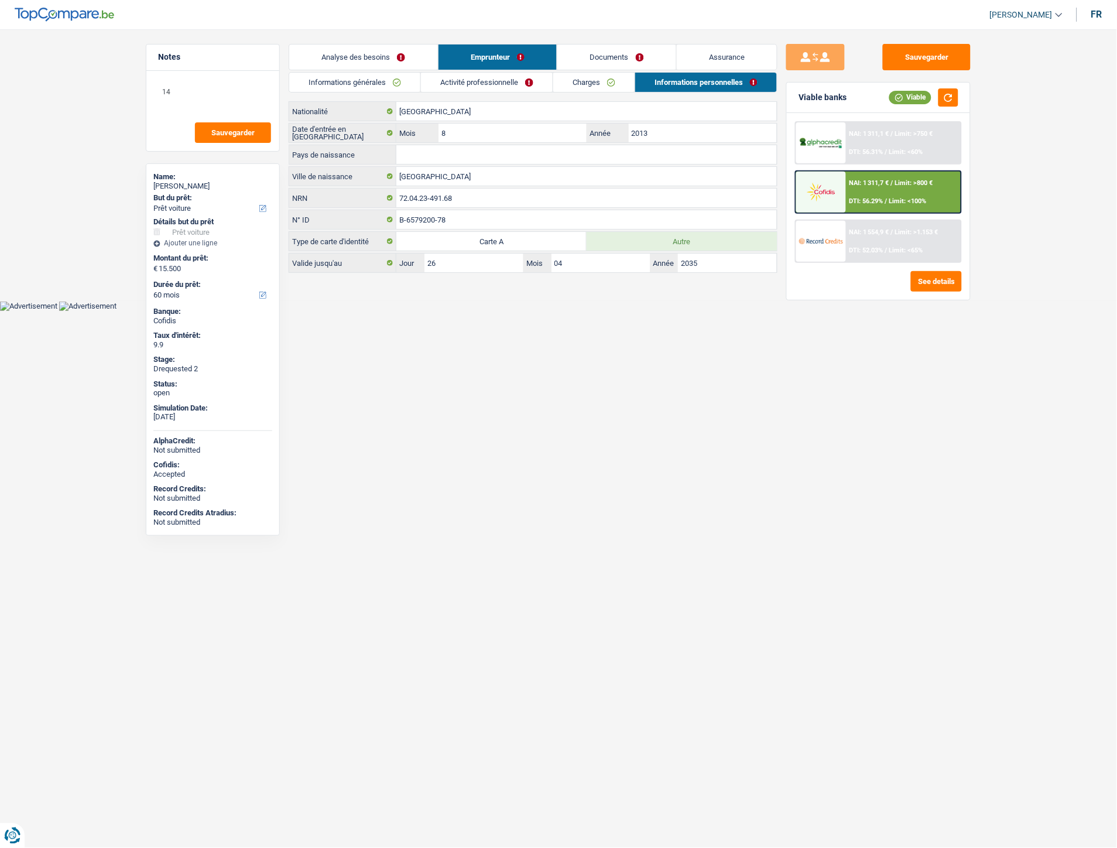
click at [608, 54] on link "Documents" at bounding box center [617, 57] width 119 height 25
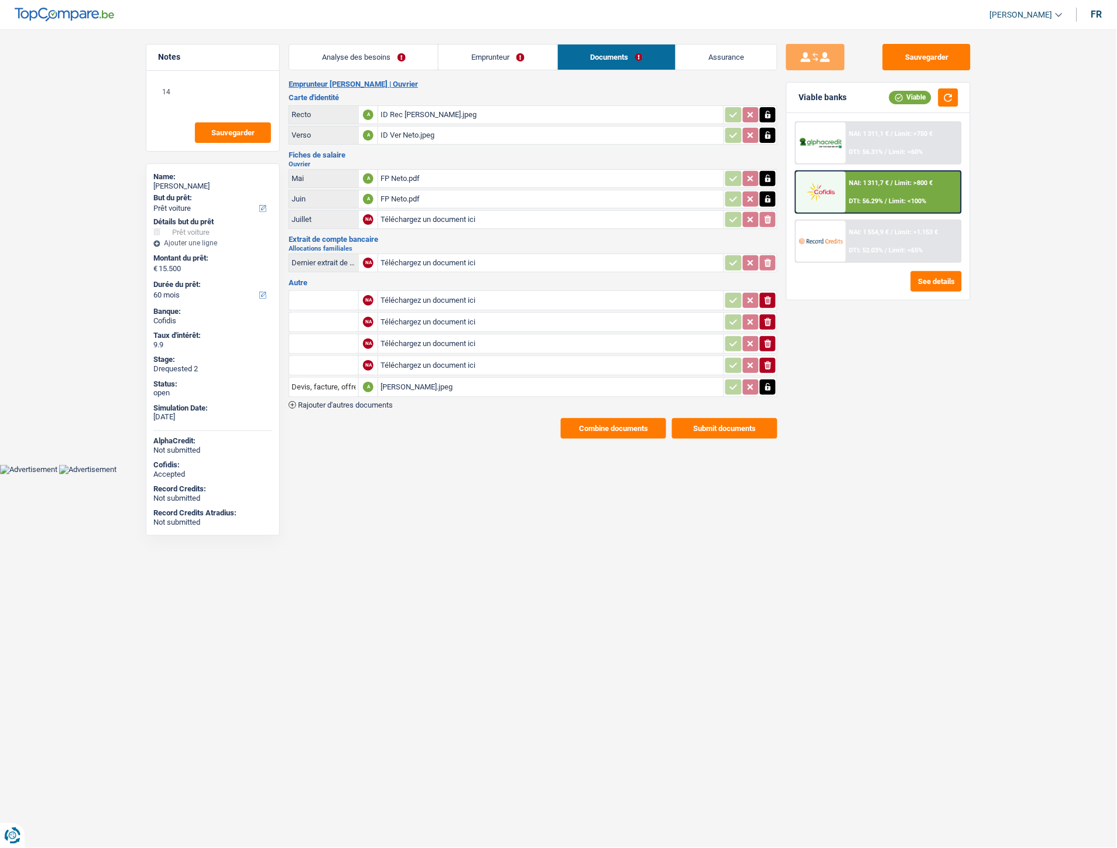
click at [423, 382] on div "Devis Arnaldo.jpeg" at bounding box center [551, 387] width 341 height 18
click at [413, 195] on div "FP Neto.pdf" at bounding box center [551, 199] width 341 height 18
click at [394, 177] on div "FP Neto.pdf" at bounding box center [551, 179] width 341 height 18
click at [416, 173] on div "FP Neto.pdf" at bounding box center [551, 179] width 341 height 18
click at [409, 196] on div "FP Neto.pdf" at bounding box center [551, 199] width 341 height 18
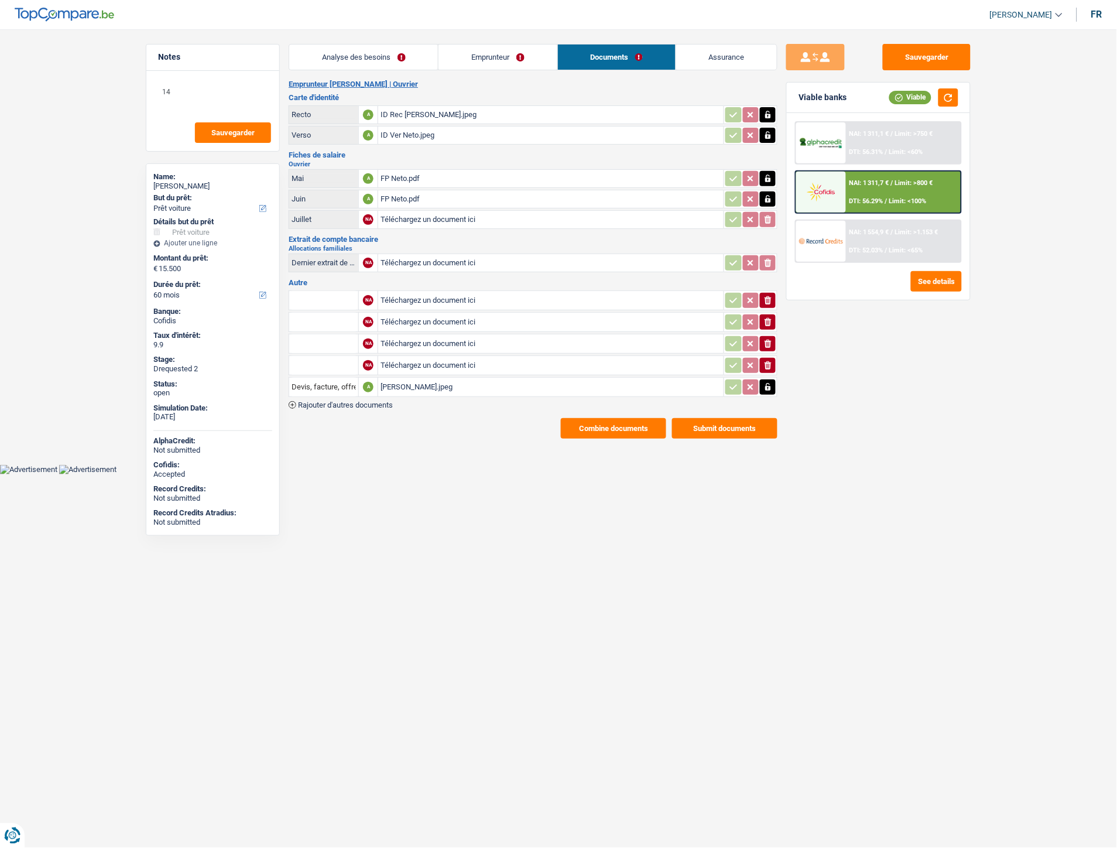
click at [451, 474] on html "Vous avez le contrôle de vos données Nous utilisons des cookies, tout comme nos…" at bounding box center [558, 237] width 1117 height 474
click at [714, 55] on link "Assurance" at bounding box center [726, 57] width 101 height 25
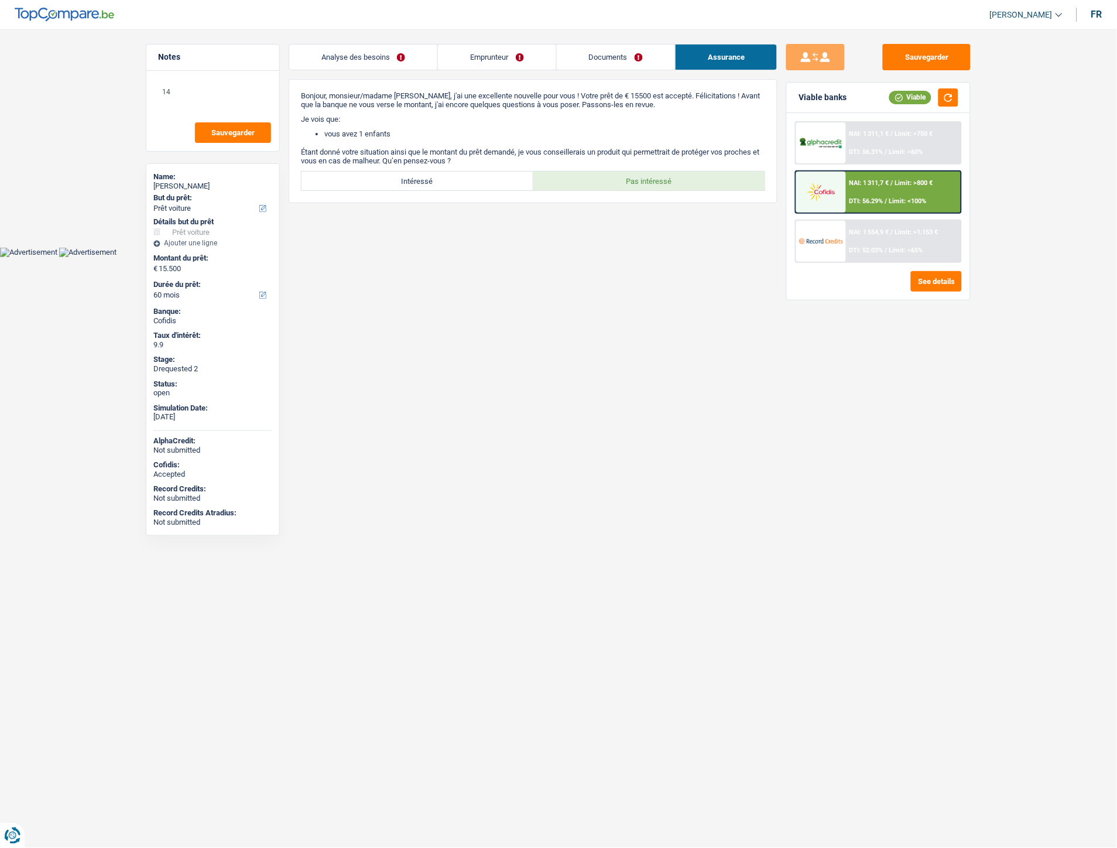
click at [338, 59] on link "Analyse des besoins" at bounding box center [363, 57] width 148 height 25
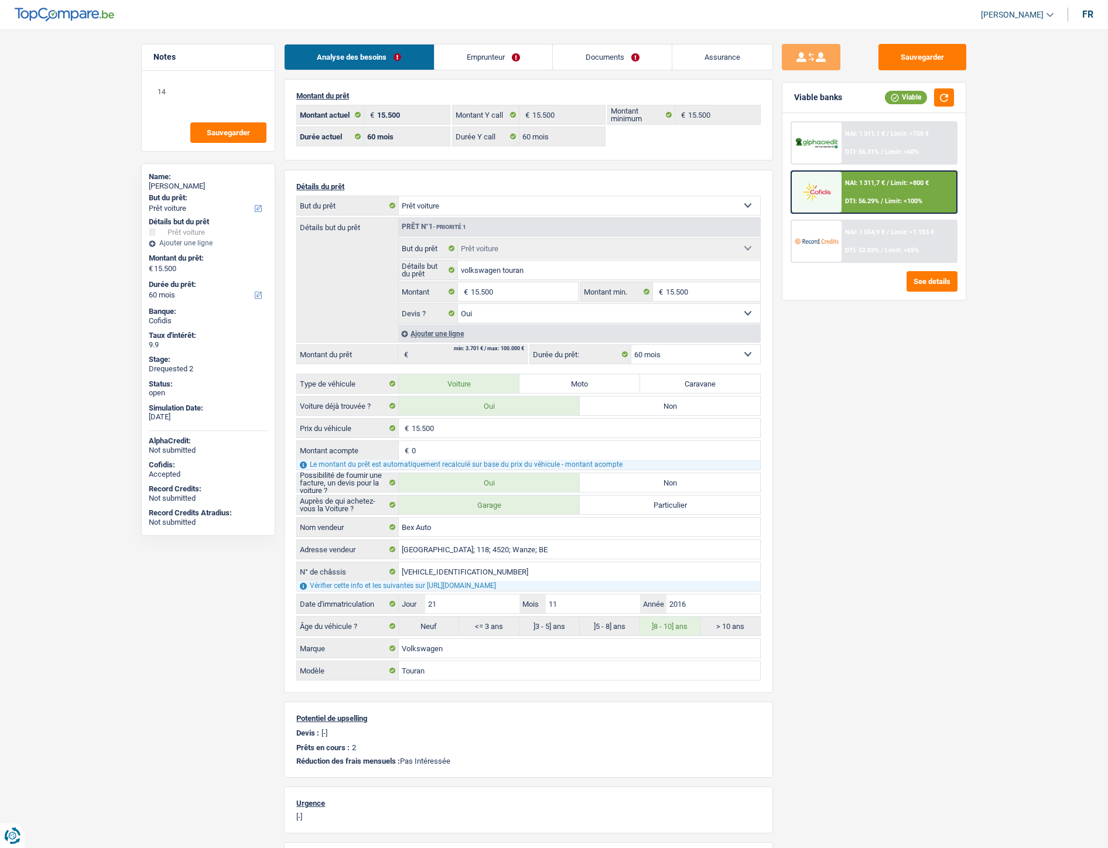
select select "car"
select select "60"
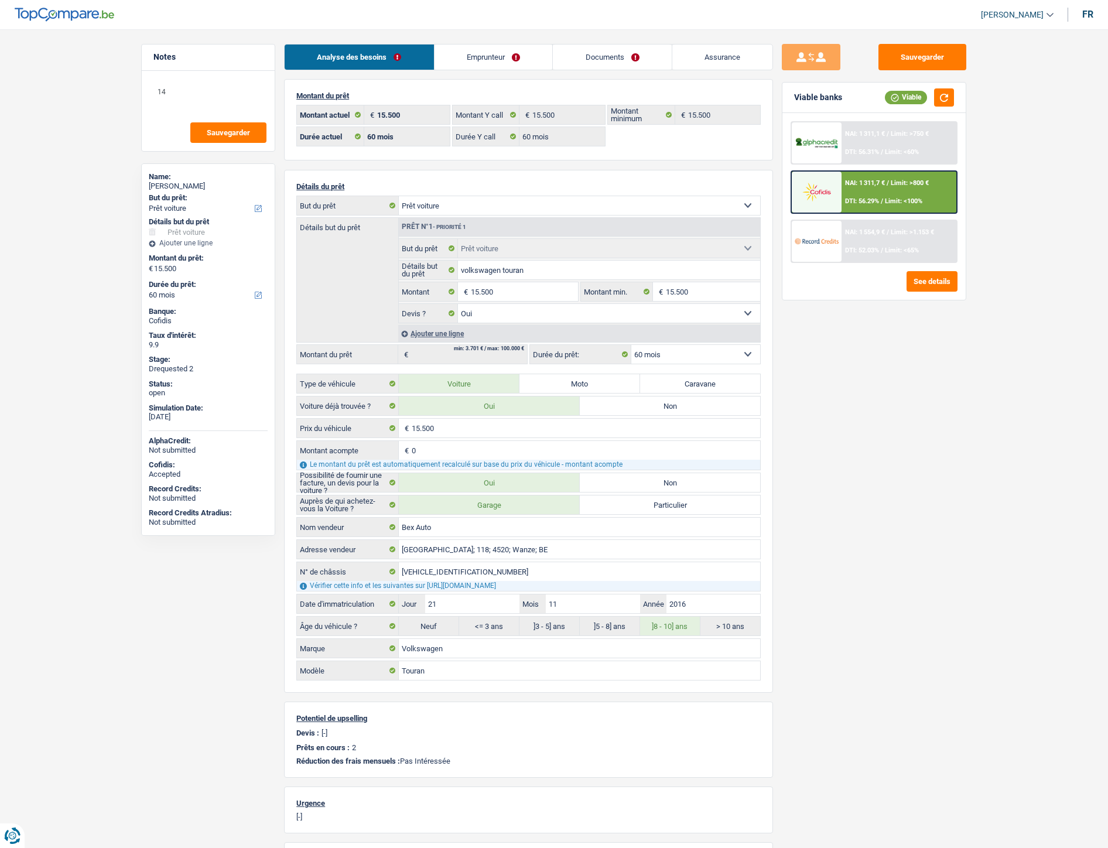
select select "car"
select select "yes"
select select "60"
select select "352"
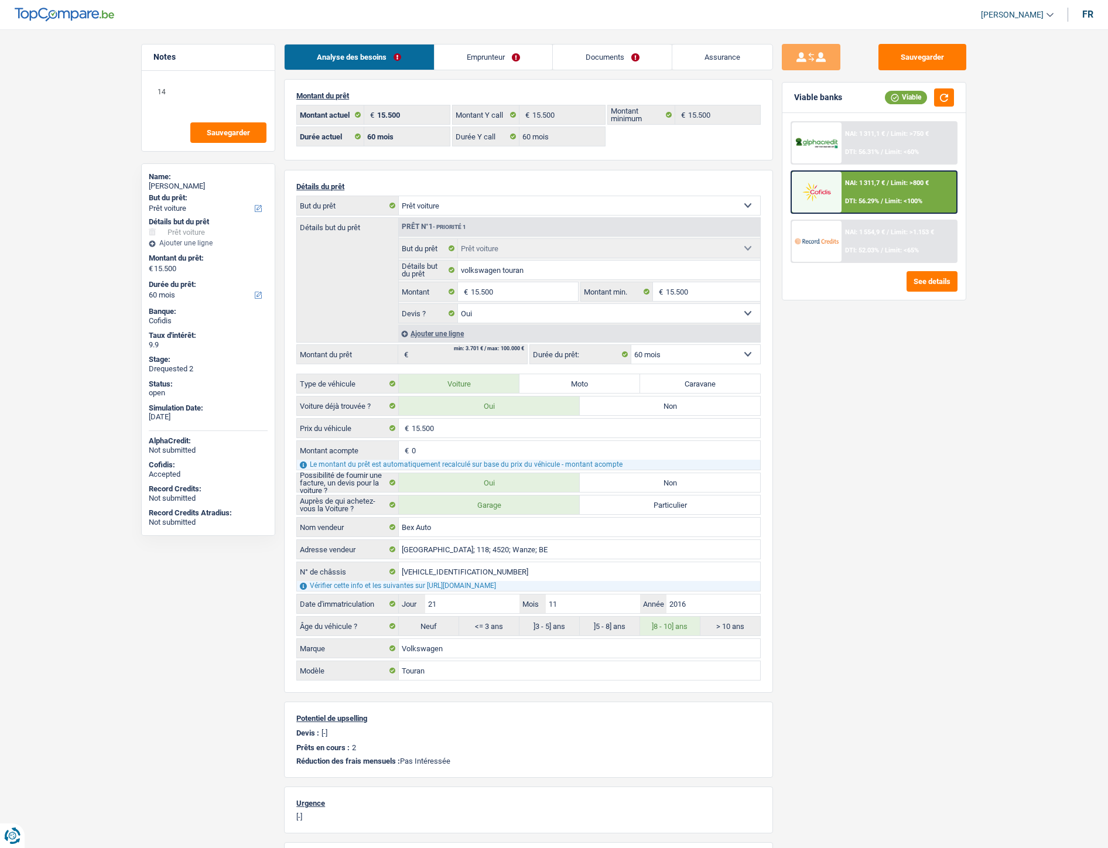
select select "married"
click at [522, 61] on link "Emprunteur" at bounding box center [494, 57] width 118 height 25
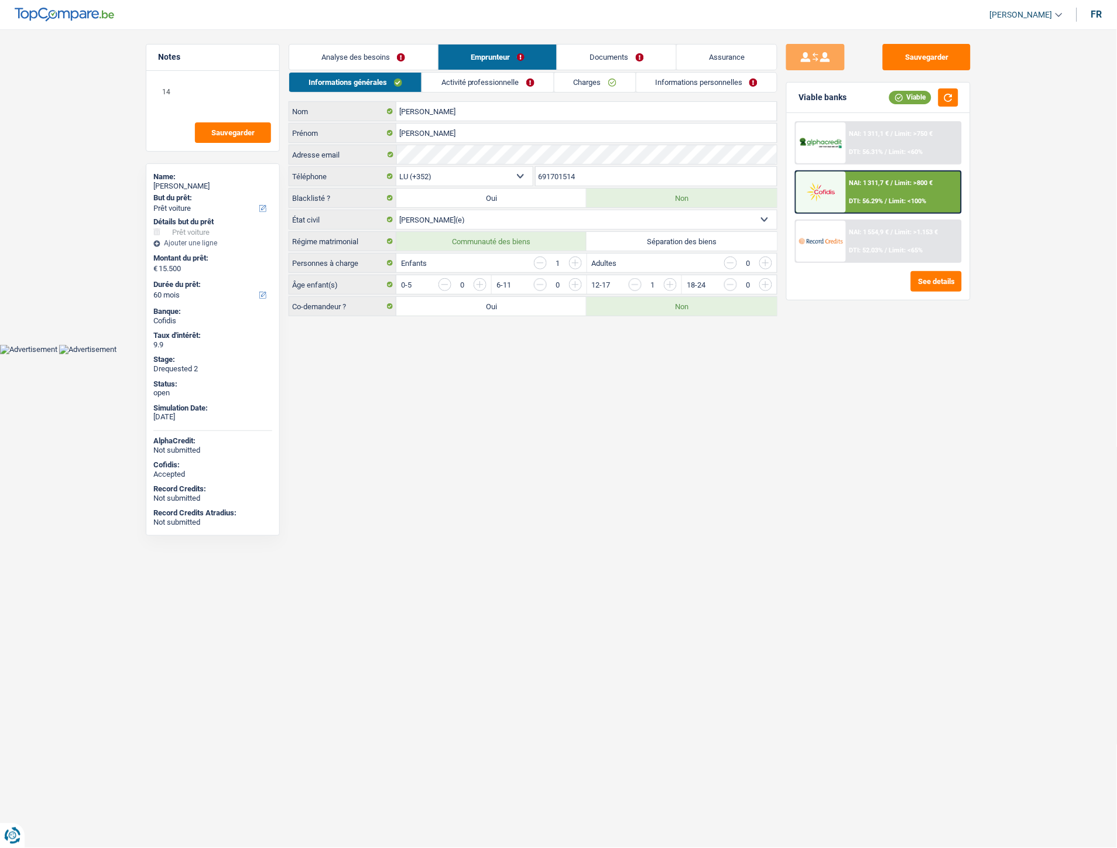
click at [613, 54] on link "Documents" at bounding box center [617, 57] width 119 height 25
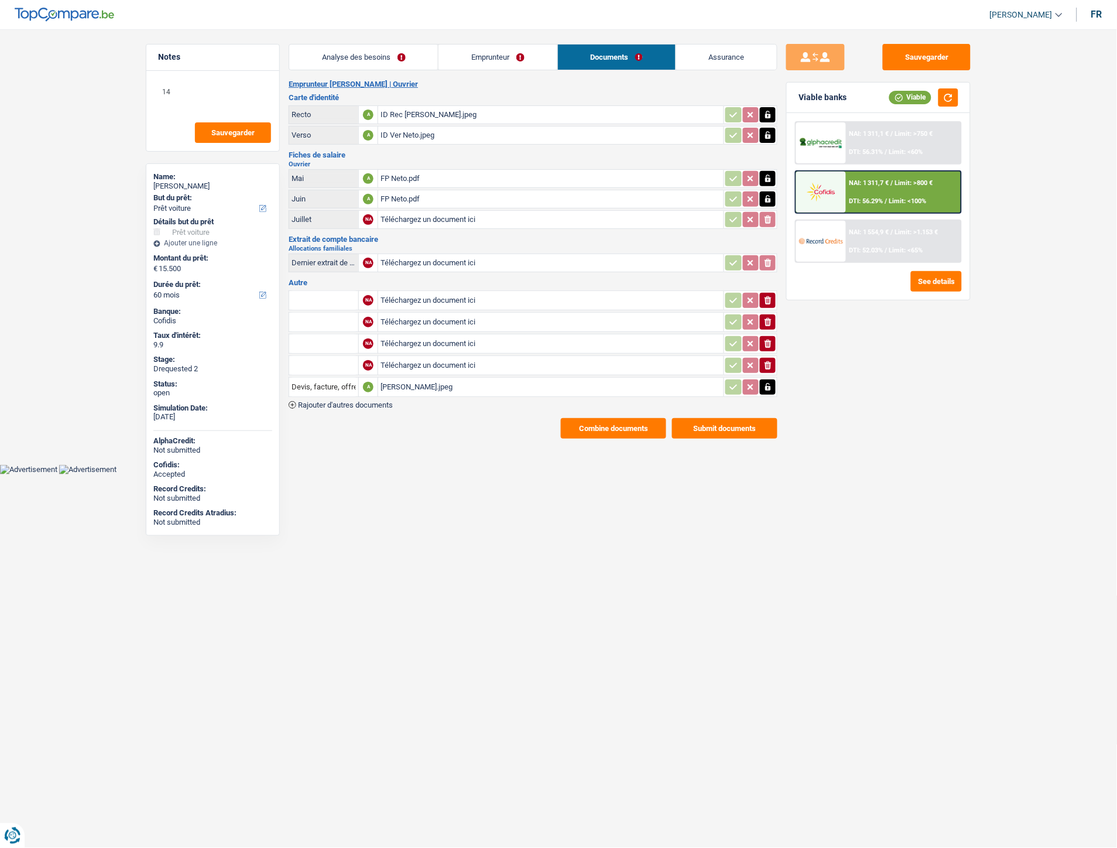
drag, startPoint x: 477, startPoint y: 51, endPoint x: 492, endPoint y: 50, distance: 14.7
click at [478, 50] on link "Emprunteur" at bounding box center [498, 57] width 118 height 25
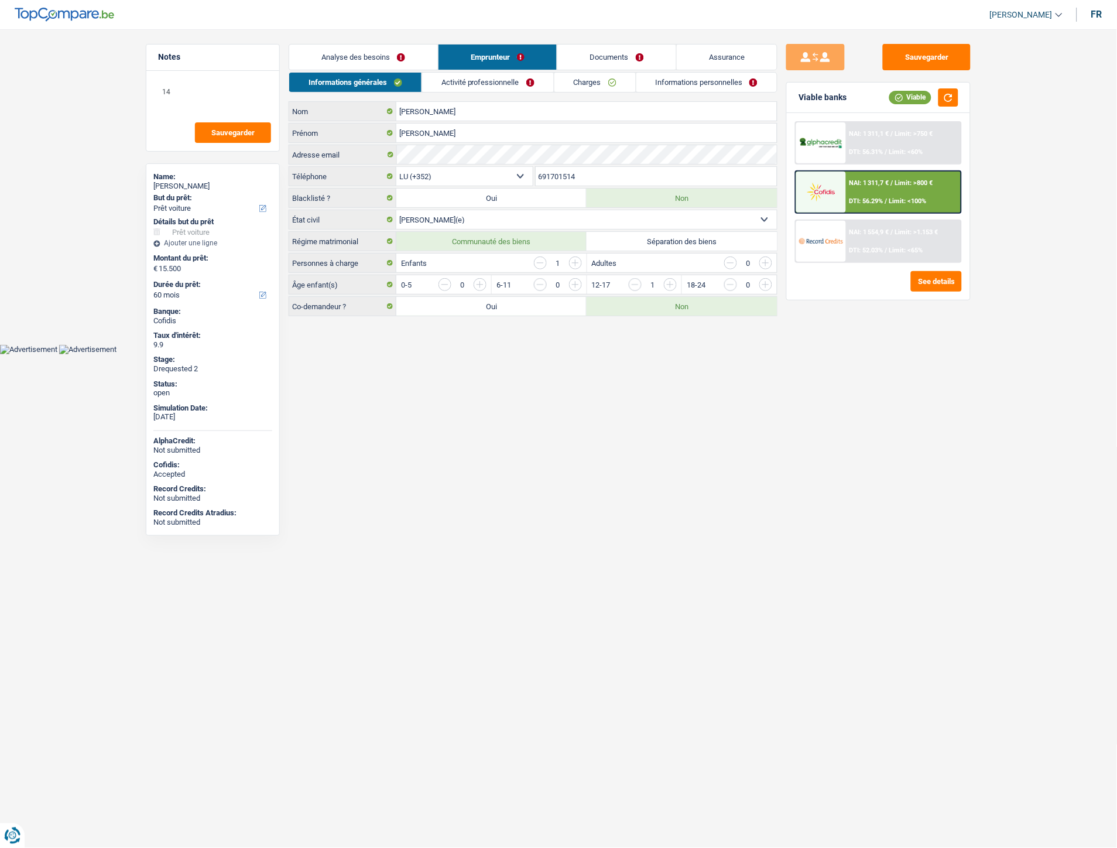
click at [686, 83] on link "Informations personnelles" at bounding box center [707, 82] width 141 height 19
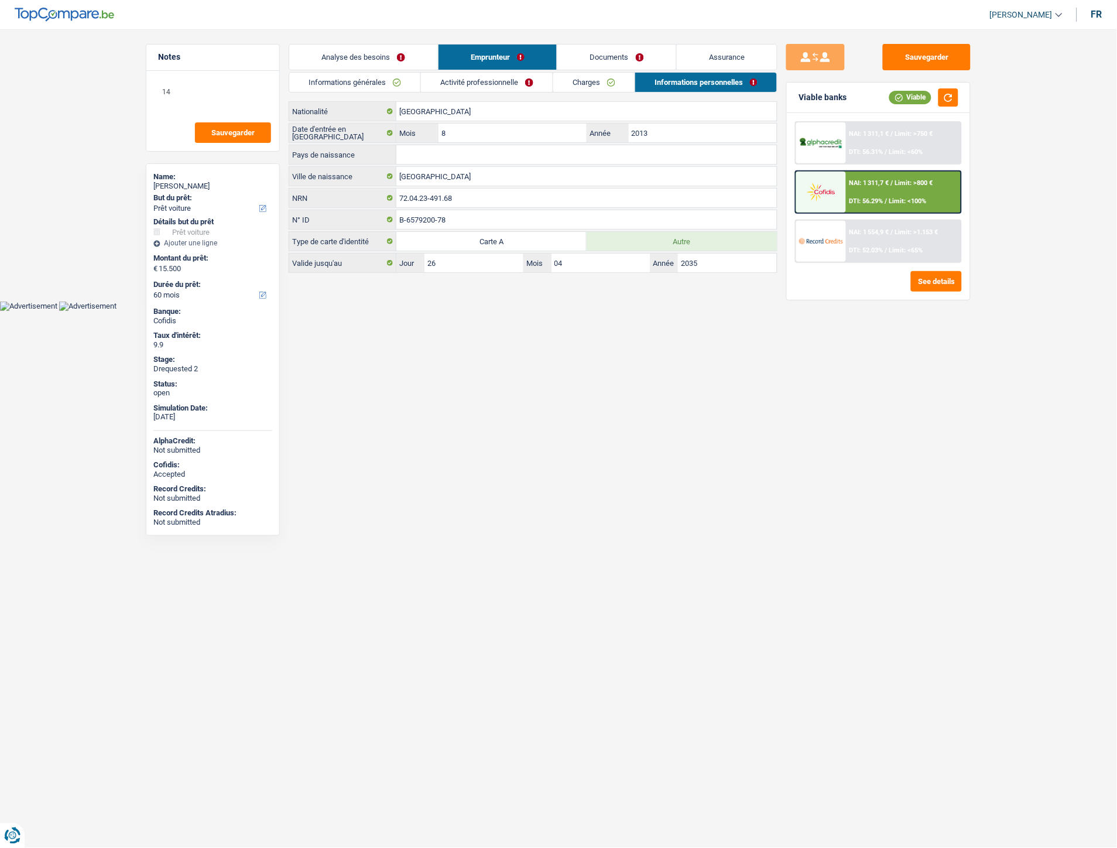
click at [874, 185] on div "NAI: 1 311,7 € / Limit: >800 € DTI: 56.29% / Limit: <100%" at bounding box center [903, 192] width 115 height 41
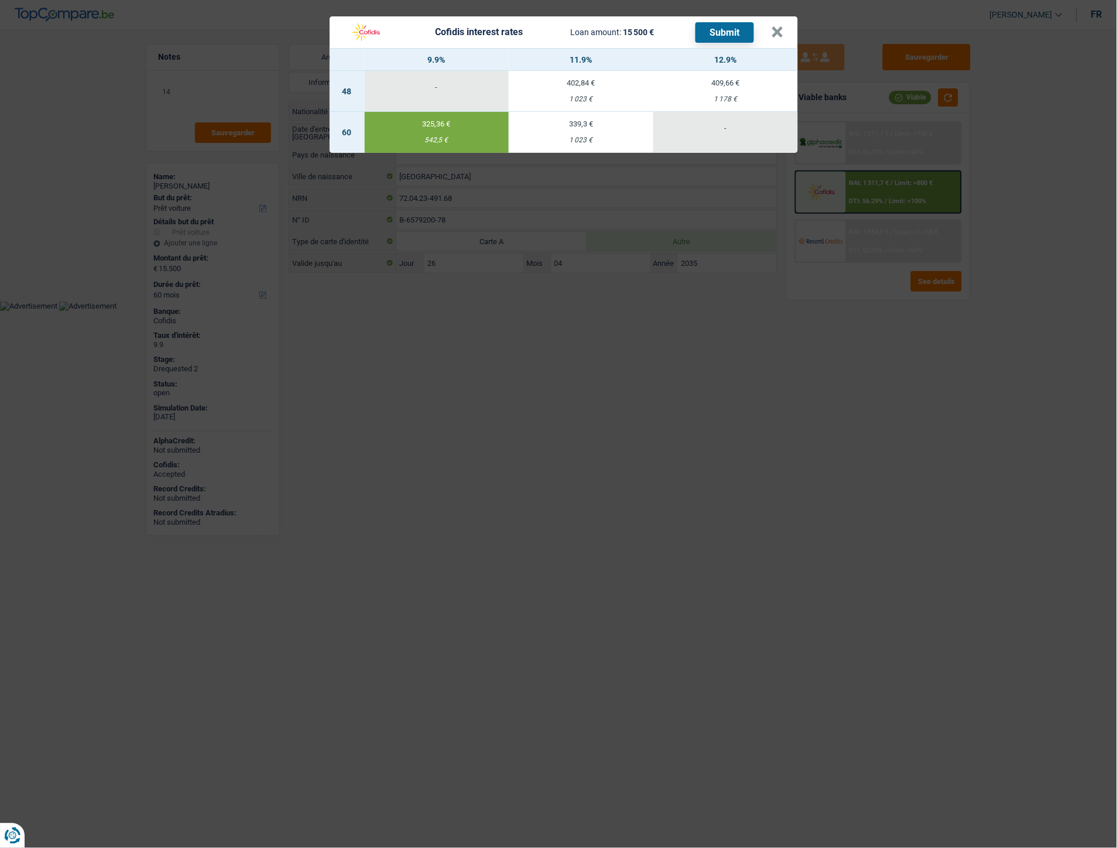
drag, startPoint x: 425, startPoint y: 139, endPoint x: 458, endPoint y: 141, distance: 33.4
click at [458, 141] on div "542,5 €" at bounding box center [437, 140] width 145 height 8
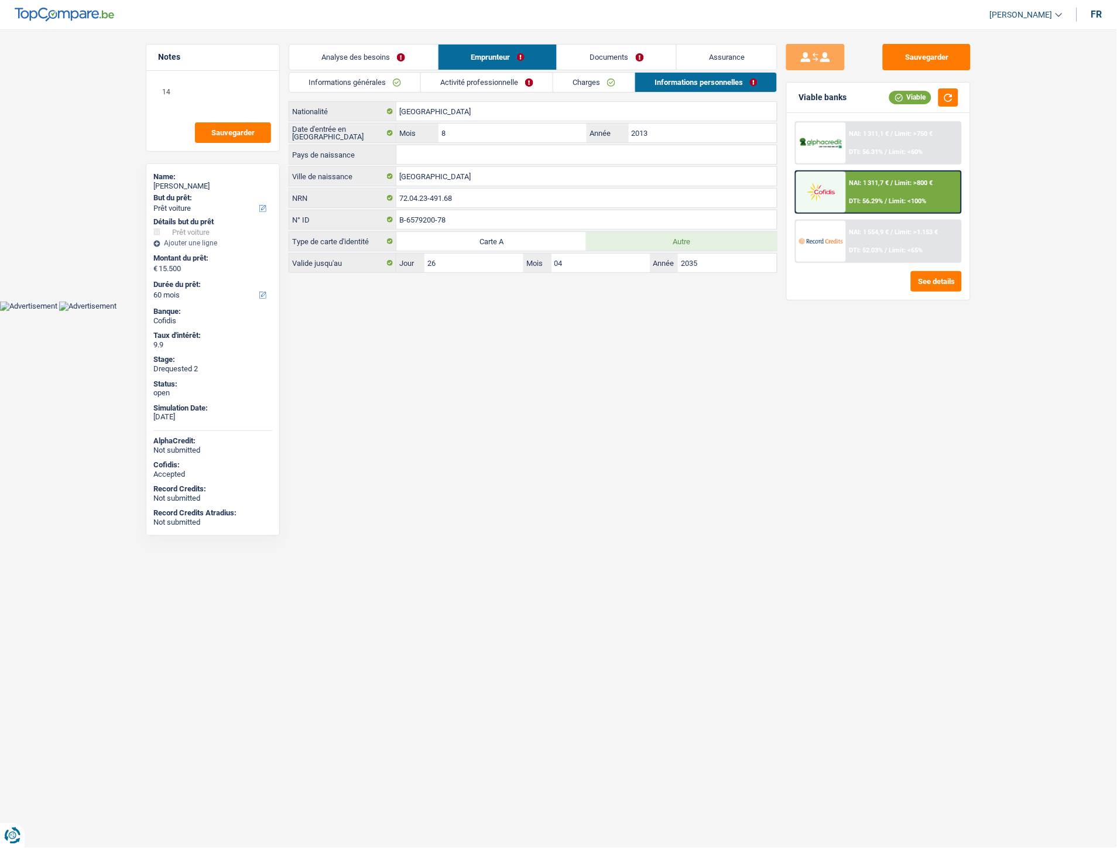
click at [883, 184] on span "NAI: 1 311,7 €" at bounding box center [870, 183] width 40 height 8
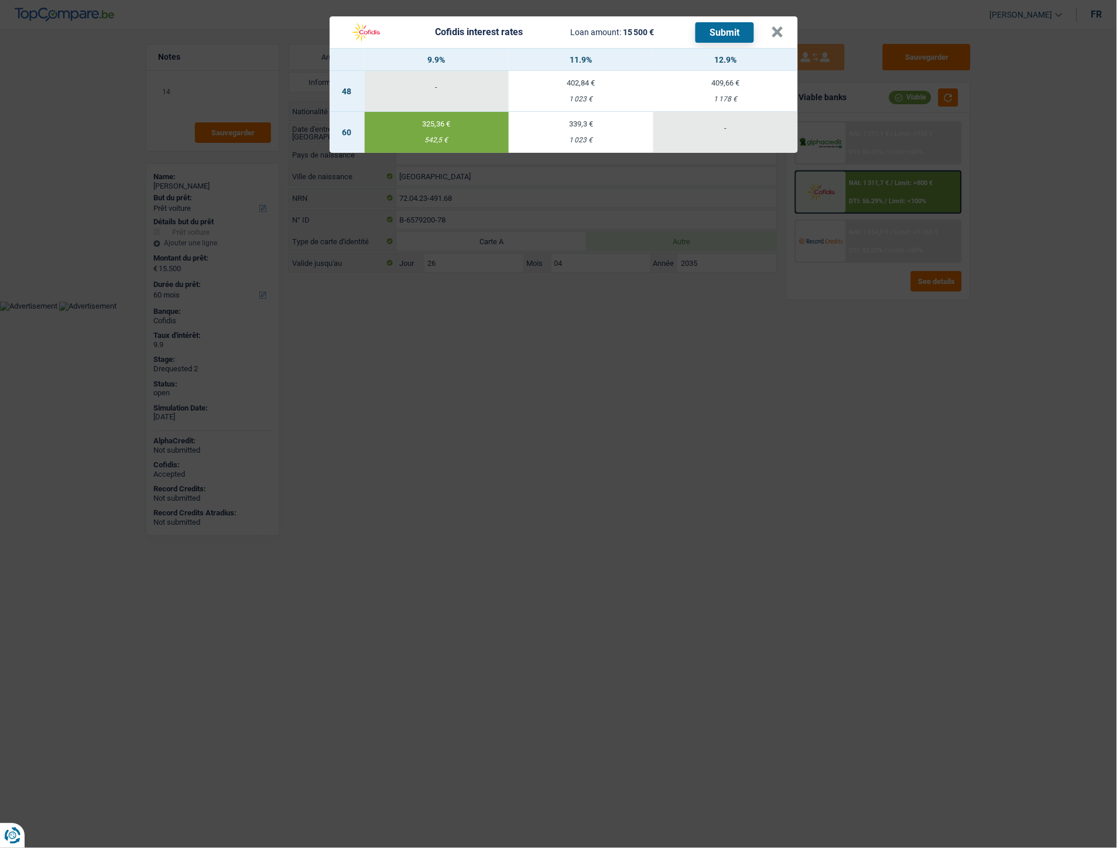
drag, startPoint x: 424, startPoint y: 141, endPoint x: 447, endPoint y: 142, distance: 23.5
click at [447, 142] on div "542,5 €" at bounding box center [437, 140] width 145 height 8
copy div "542,5 €"
click at [783, 32] on button "×" at bounding box center [778, 32] width 12 height 12
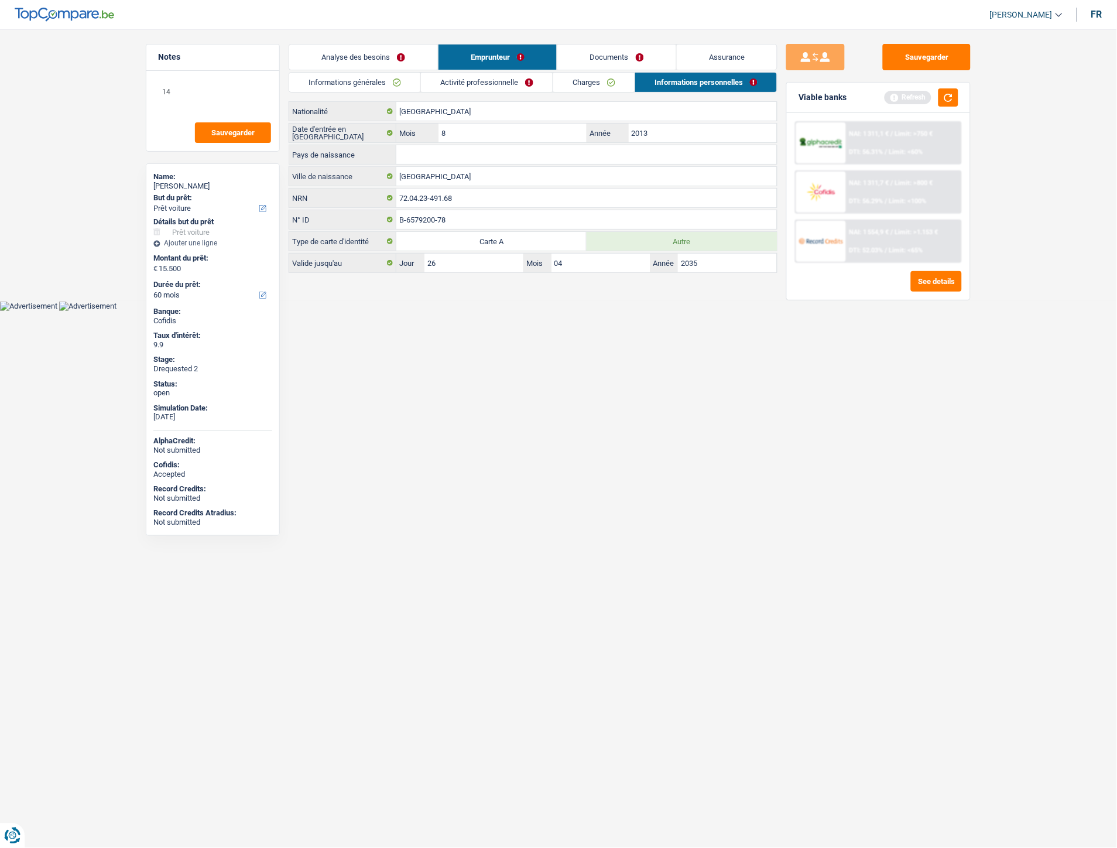
click at [583, 49] on link "Documents" at bounding box center [617, 57] width 119 height 25
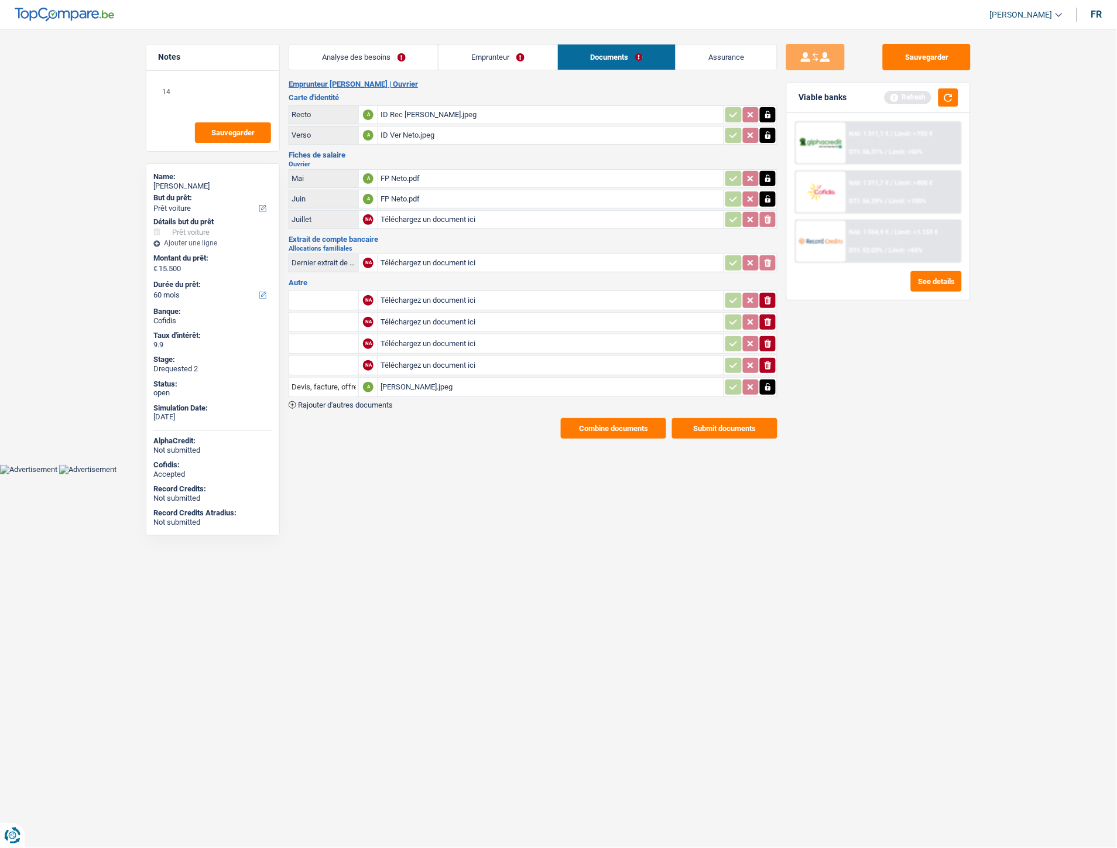
click at [435, 295] on input "Téléchargez un document ici" at bounding box center [551, 301] width 341 height 18
type input "C:\fakepath\CB Goncalo.jpg"
click at [315, 295] on input "text" at bounding box center [324, 300] width 64 height 19
click at [321, 316] on li "Carte bancaire" at bounding box center [355, 323] width 120 height 15
type input "Carte bancaire"
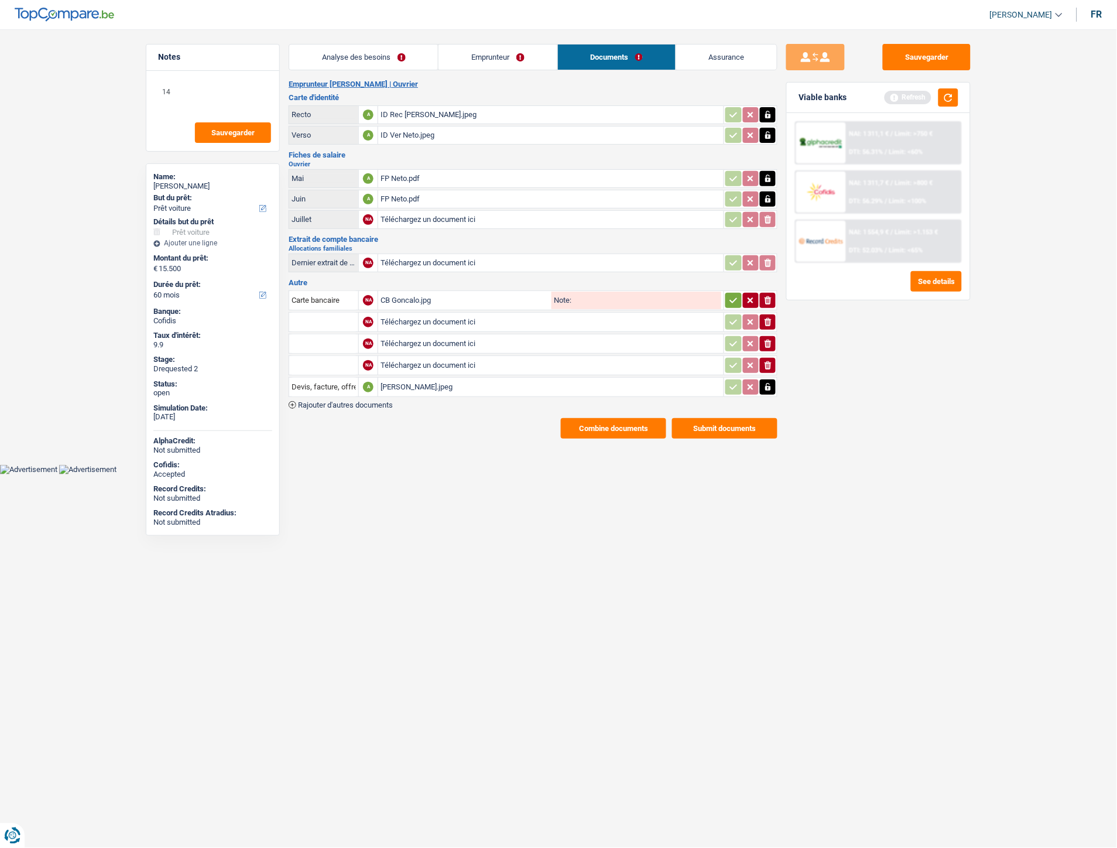
click at [729, 300] on icon "button" at bounding box center [733, 301] width 9 height 12
click at [769, 318] on icon "button" at bounding box center [768, 322] width 7 height 8
click at [769, 319] on icon "ionicons-v5-e" at bounding box center [768, 322] width 9 height 12
click at [770, 338] on icon "ionicons-v5-e" at bounding box center [768, 344] width 9 height 12
click at [774, 358] on button "ionicons-v5-e" at bounding box center [768, 365] width 16 height 15
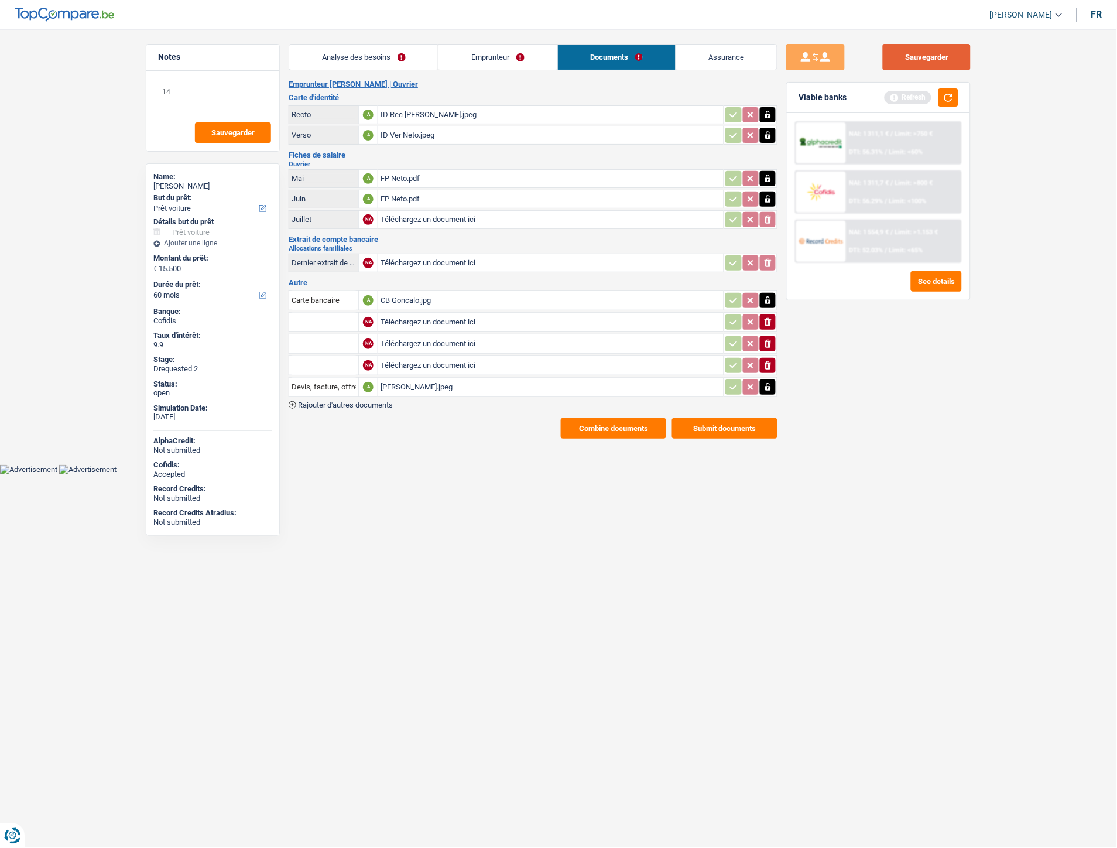
click at [934, 59] on button "Sauvegarder" at bounding box center [927, 57] width 88 height 26
click at [929, 60] on button "Sauvegarder" at bounding box center [927, 57] width 88 height 26
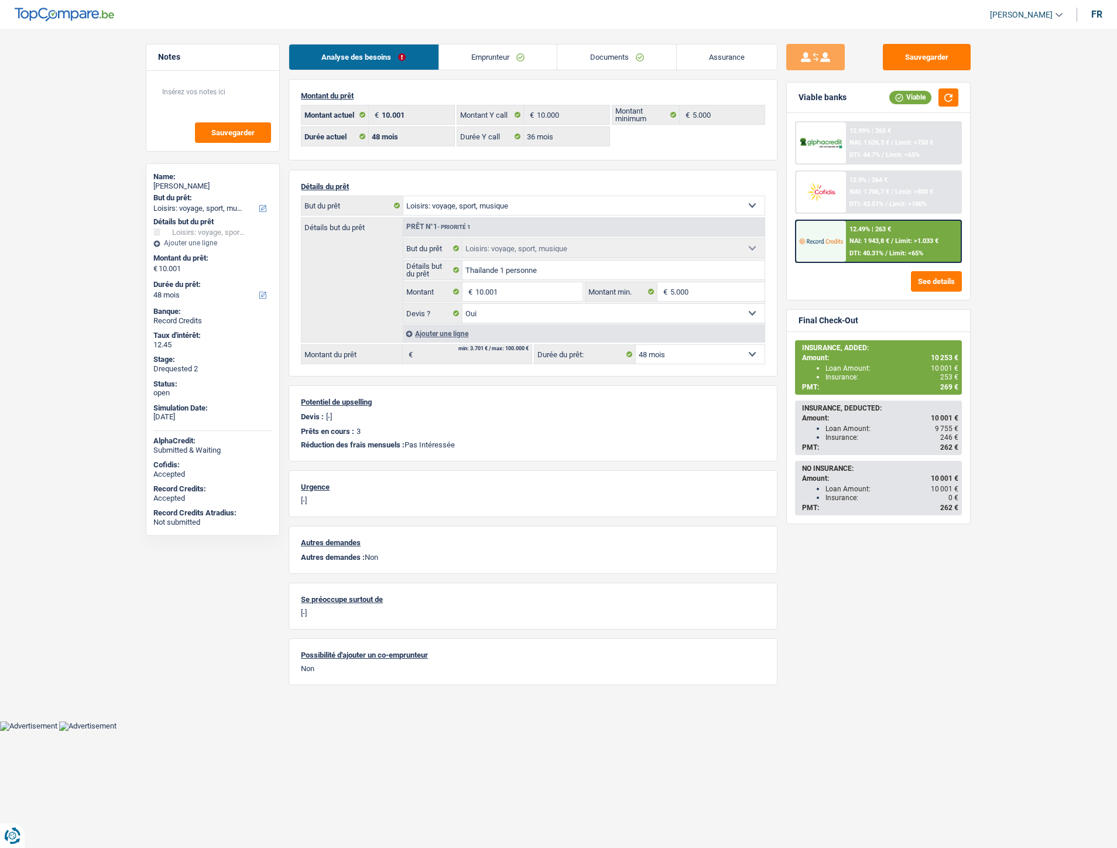
select select "hobbies"
select select "48"
select select "36"
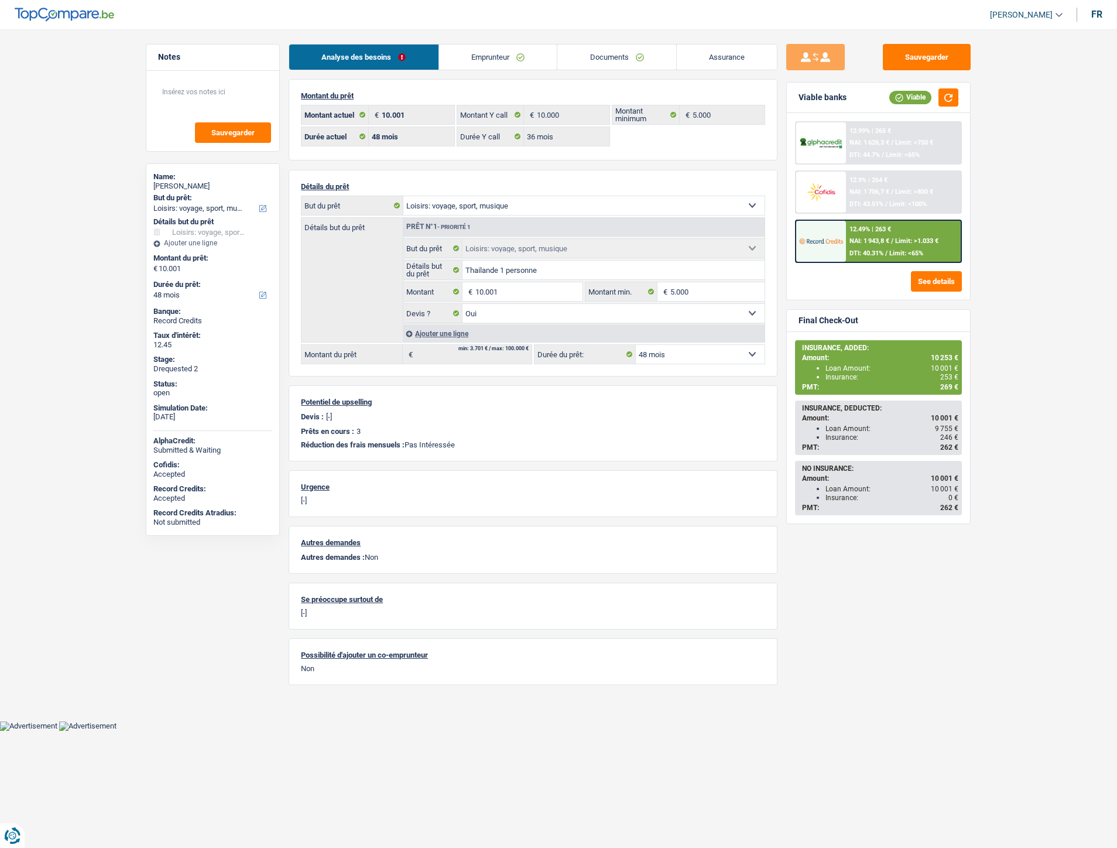
select select "hobbies"
select select "yes"
select select "48"
click at [613, 61] on link "Documents" at bounding box center [617, 57] width 119 height 25
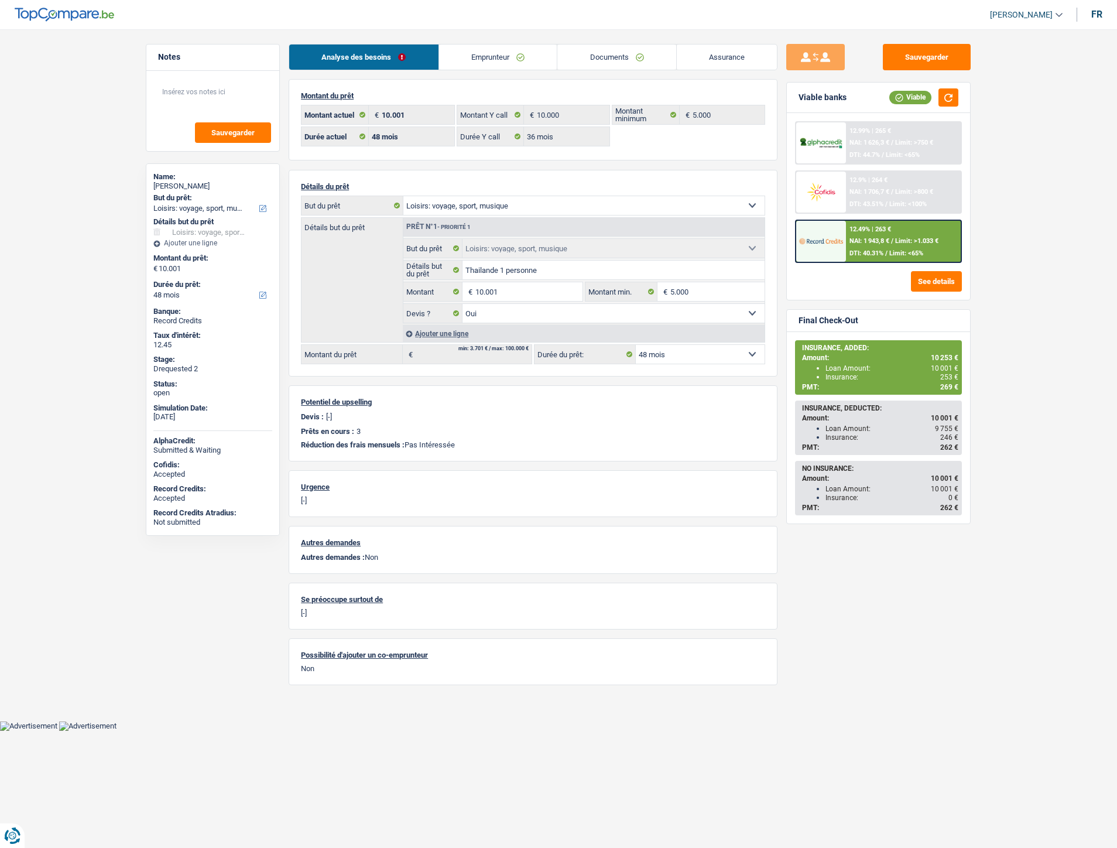
select select "hobbies"
select select "48"
select select "36"
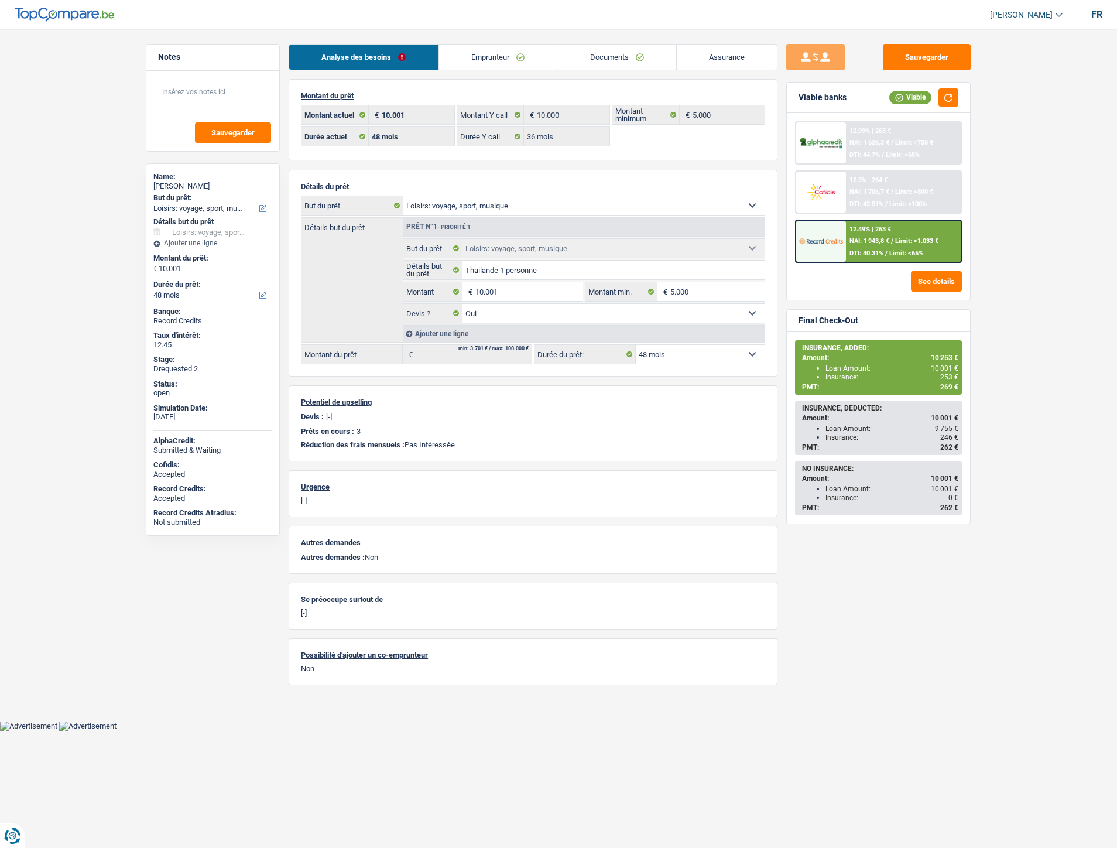
select select "hobbies"
select select "yes"
select select "48"
click at [745, 56] on link "Assurance" at bounding box center [727, 57] width 101 height 25
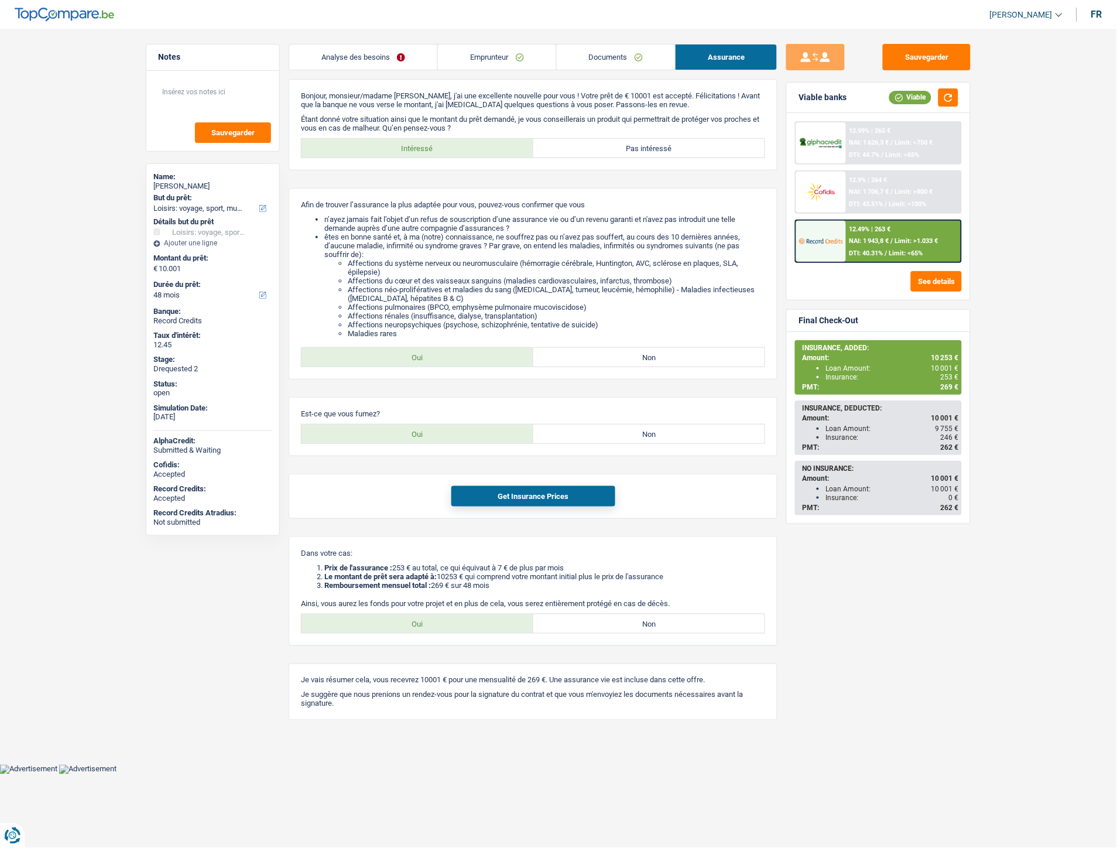
click at [346, 59] on link "Analyse des besoins" at bounding box center [363, 57] width 148 height 25
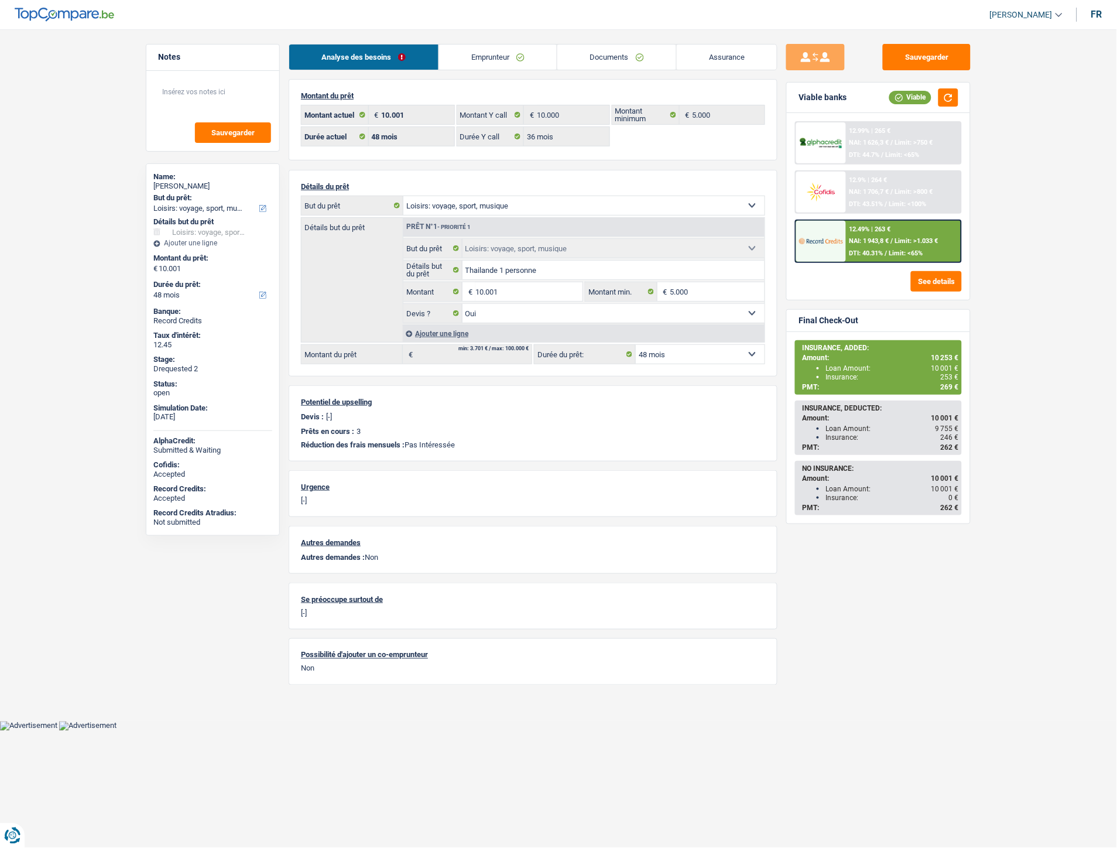
click at [589, 52] on link "Documents" at bounding box center [617, 57] width 119 height 25
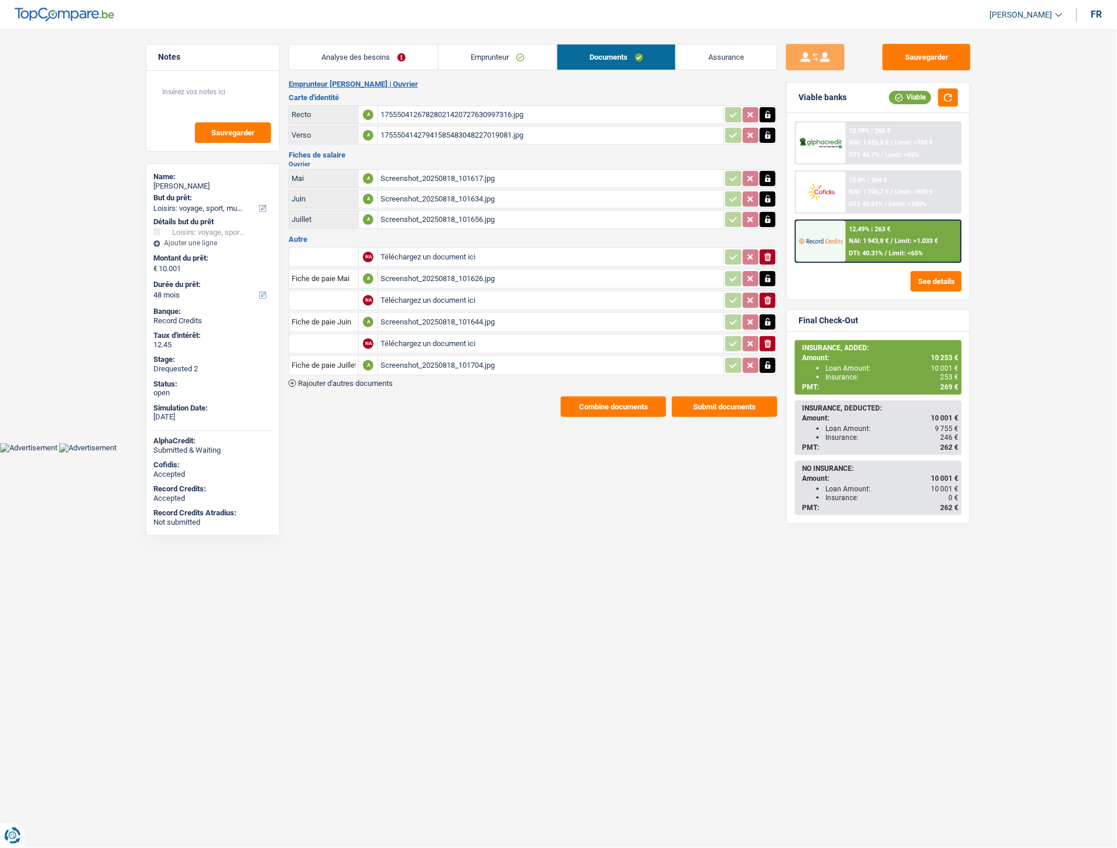
click at [355, 379] on span "Rajouter d'autres documents" at bounding box center [345, 383] width 95 height 8
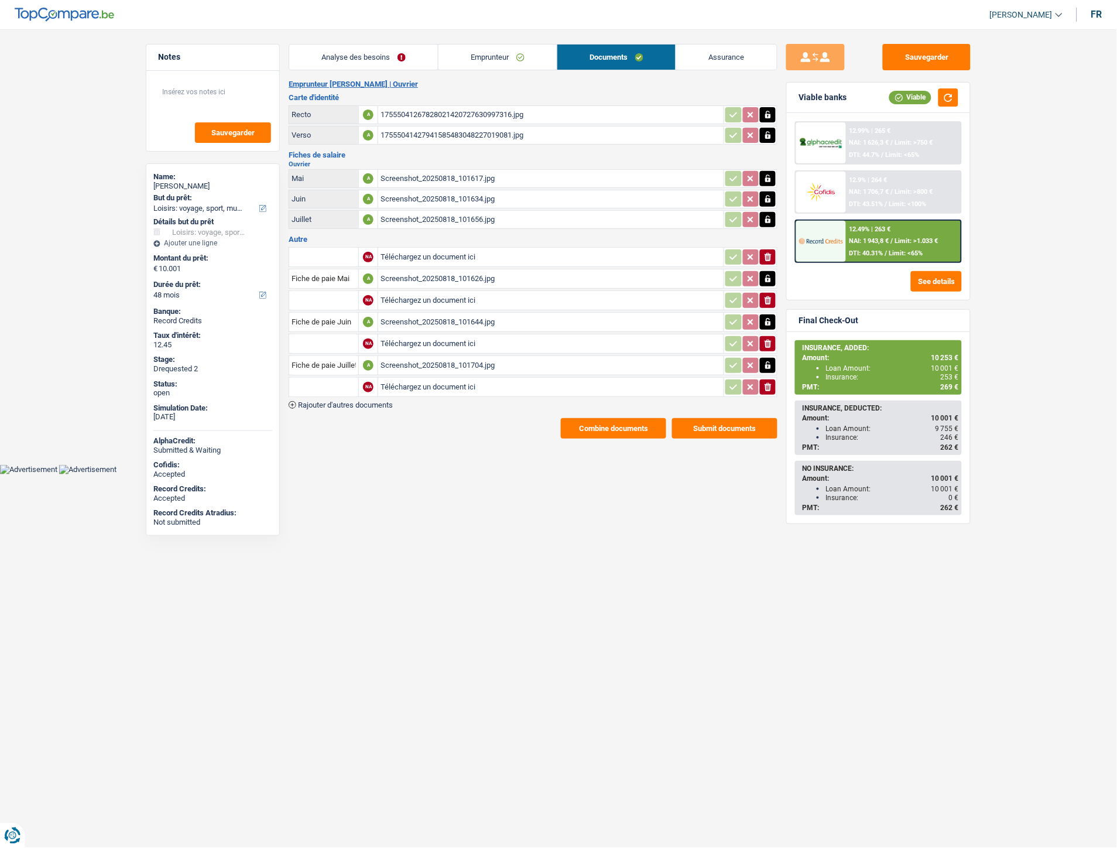
click at [449, 378] on input "Téléchargez un document ici" at bounding box center [551, 387] width 341 height 18
type input "C:\fakepath\cb fabrizio ballone.png"
click at [340, 384] on input "text" at bounding box center [324, 387] width 64 height 19
click at [331, 403] on li "Carte bancaire" at bounding box center [355, 410] width 120 height 15
type input "Carte bancaire"
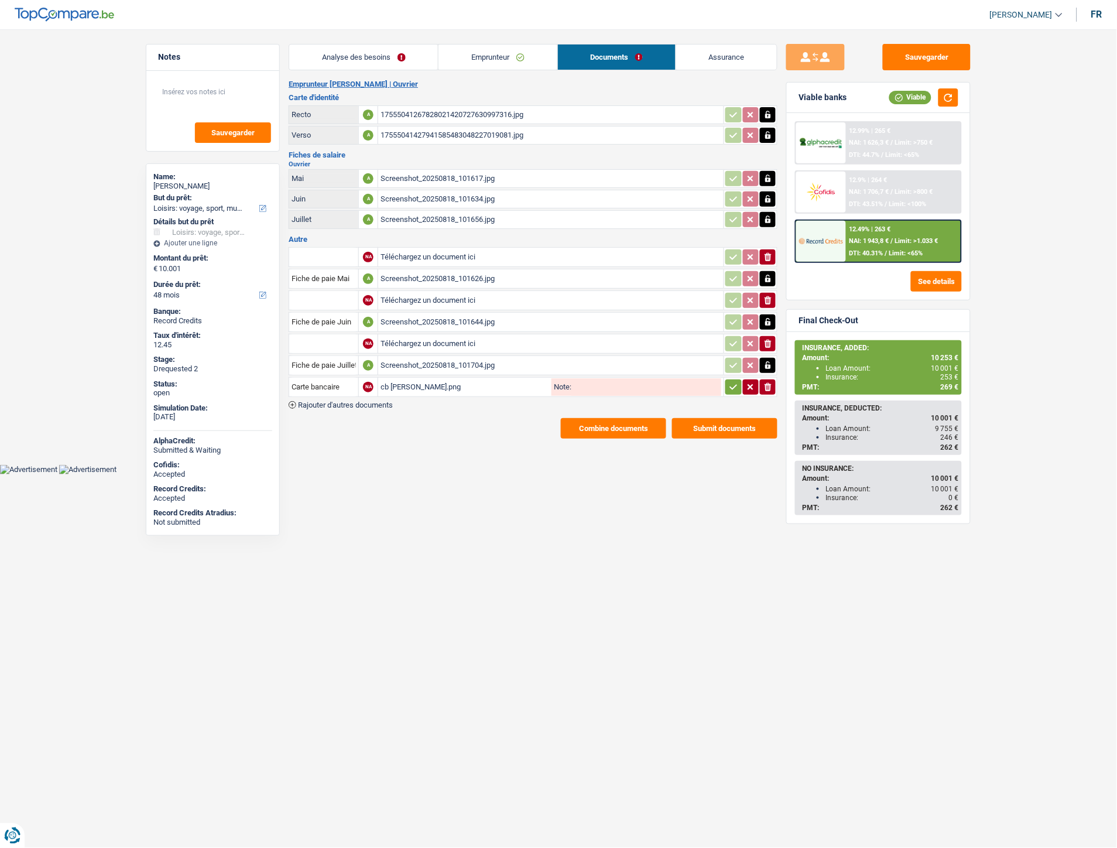
click at [729, 381] on icon "button" at bounding box center [733, 387] width 9 height 12
click at [363, 402] on span "Rajouter d'autres documents" at bounding box center [345, 405] width 95 height 8
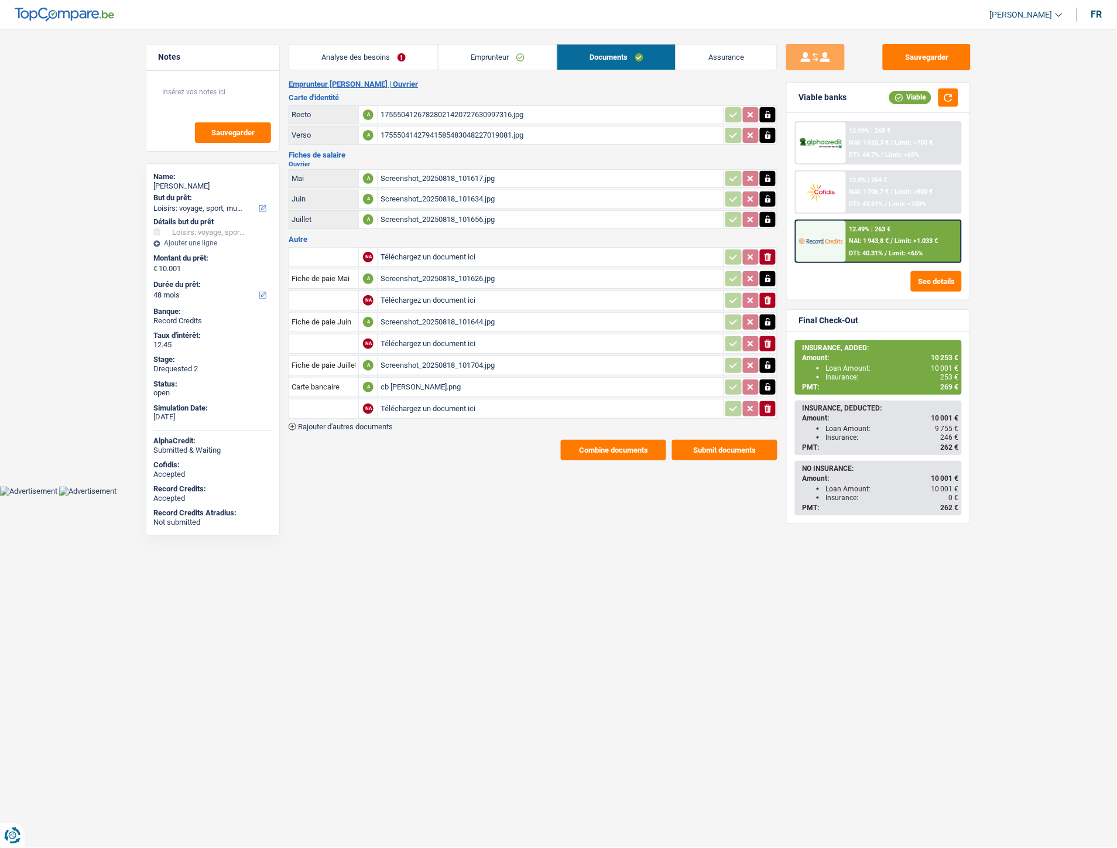
click at [473, 400] on input "Téléchargez un document ici" at bounding box center [551, 409] width 341 height 18
type input "C:\fakepath\cb fabrizio ballone.png"
click at [342, 402] on input "text" at bounding box center [324, 408] width 64 height 19
click at [334, 426] on li "Carte bancaire" at bounding box center [355, 432] width 120 height 15
type input "Carte bancaire"
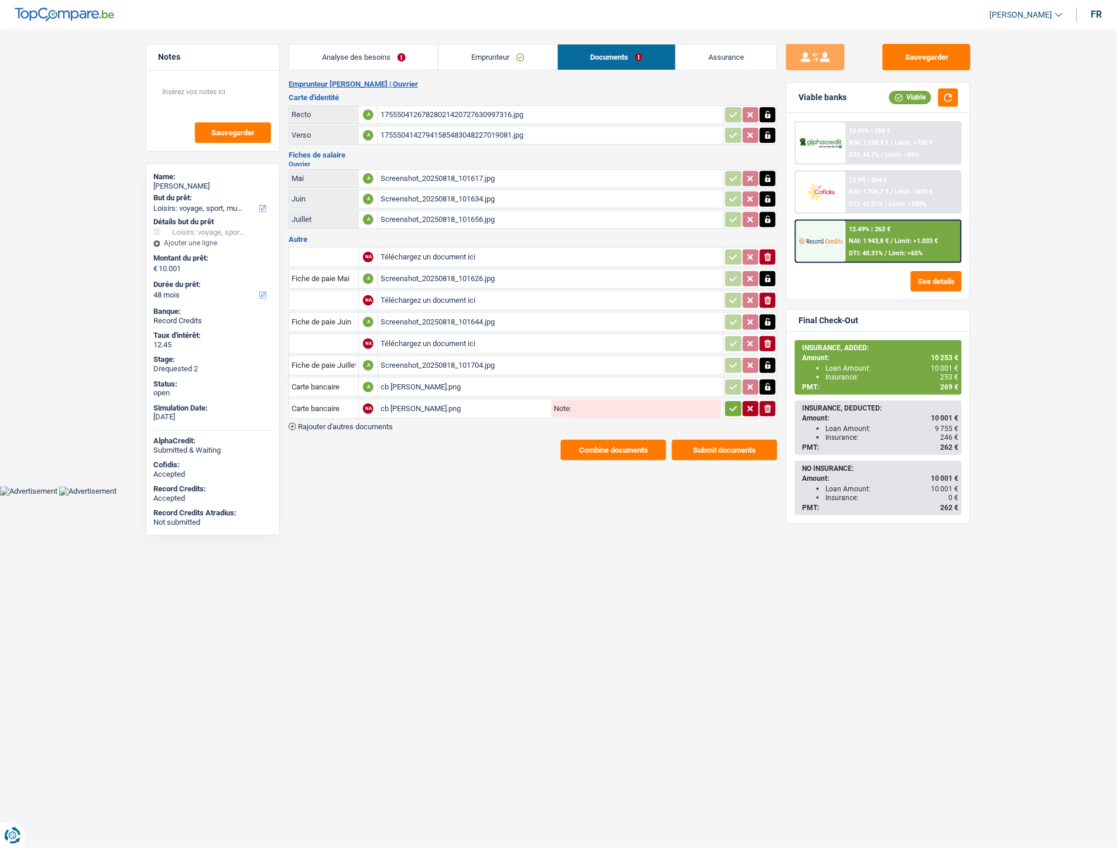
click at [729, 403] on icon "button" at bounding box center [733, 409] width 9 height 12
click at [935, 47] on button "Sauvegarder" at bounding box center [927, 57] width 88 height 26
click at [436, 113] on div "17555041267828021420727630997316.jpg" at bounding box center [551, 115] width 341 height 18
click at [451, 134] on div "17555041427941585483048227019081.jpg" at bounding box center [551, 135] width 341 height 18
click at [401, 109] on div "17555041267828021420727630997316.jpg" at bounding box center [551, 115] width 341 height 18
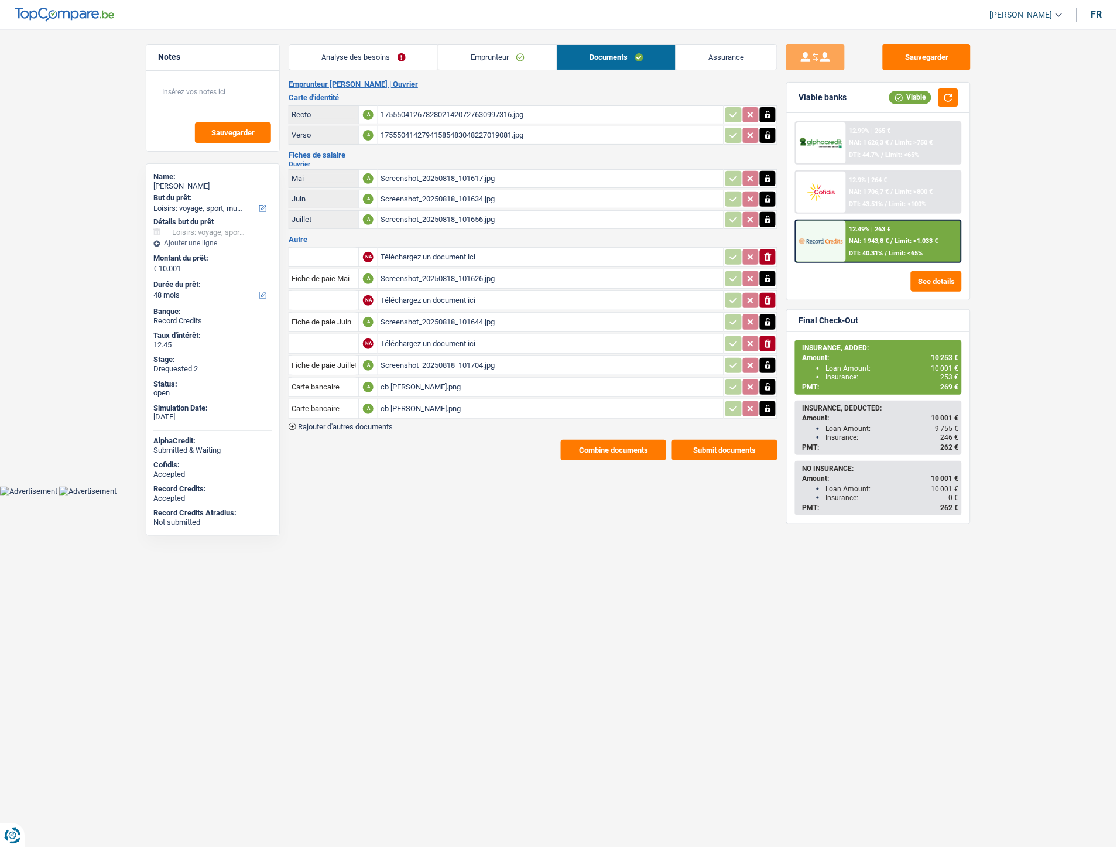
click at [370, 56] on link "Analyse des besoins" at bounding box center [363, 57] width 149 height 25
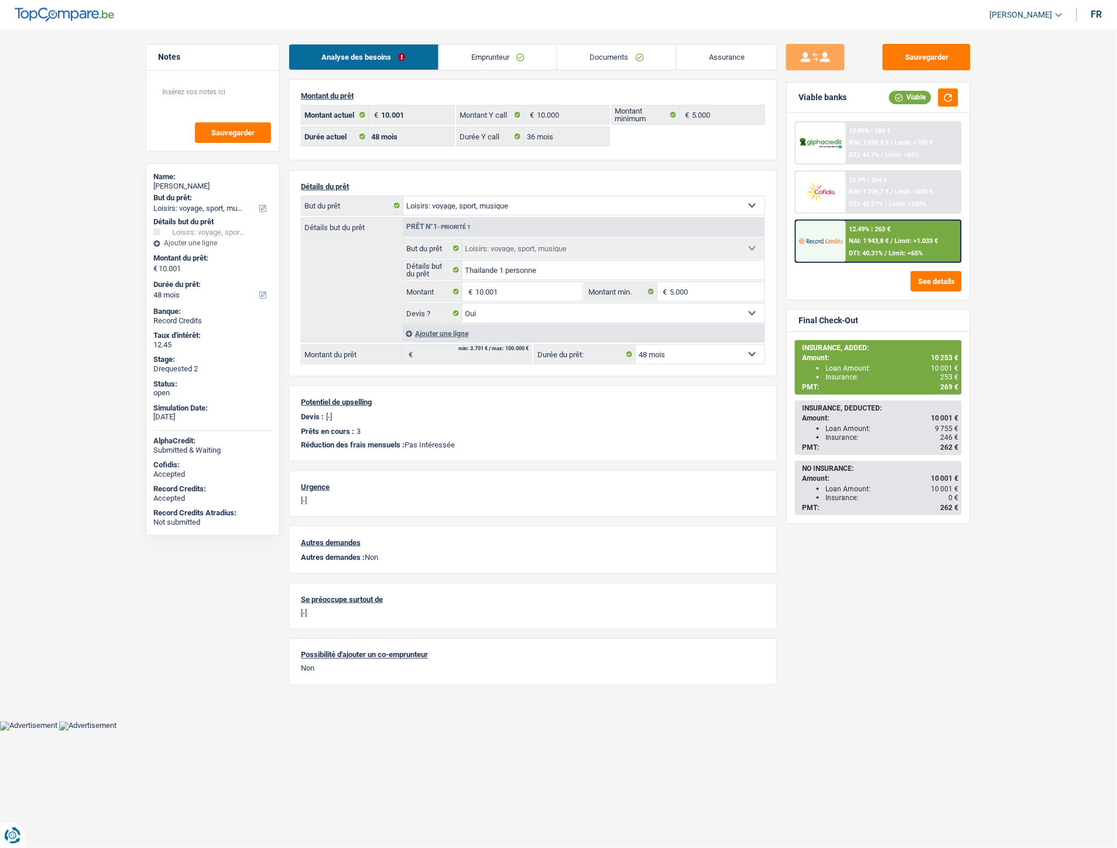
click at [493, 56] on link "Emprunteur" at bounding box center [498, 57] width 118 height 25
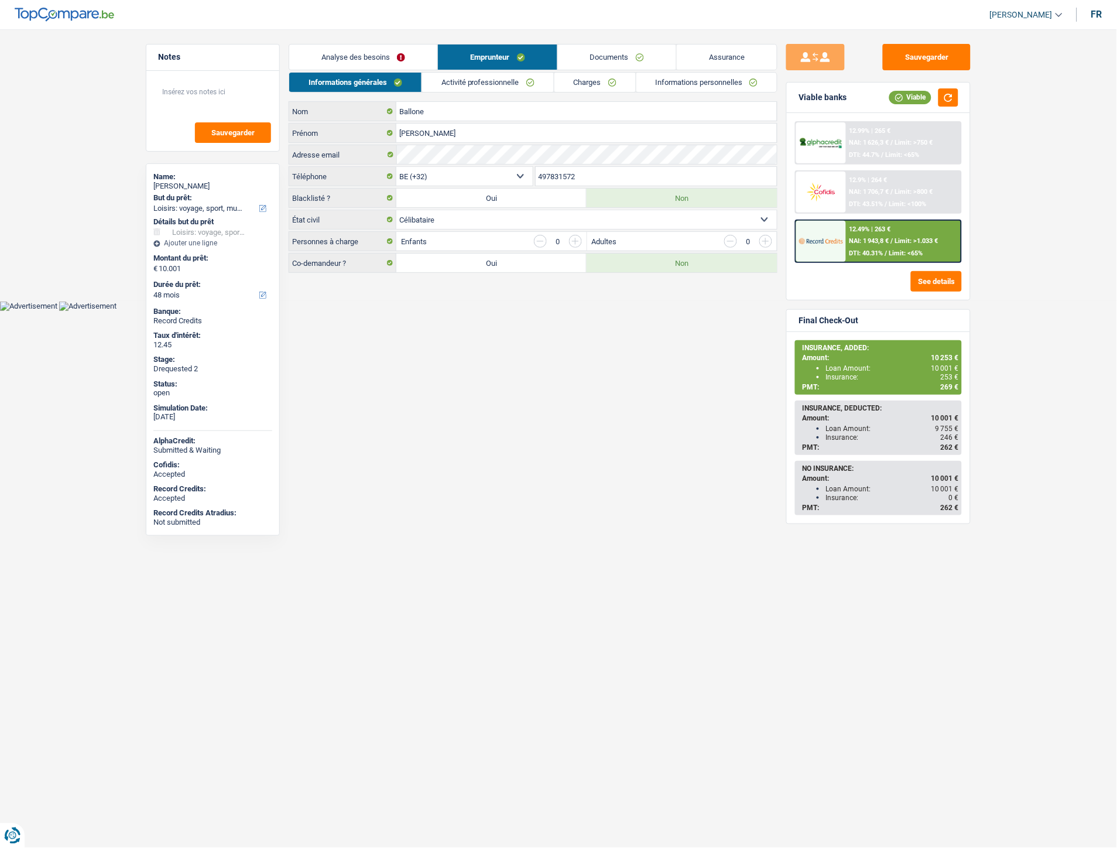
click at [461, 82] on link "Activité professionnelle" at bounding box center [488, 82] width 132 height 19
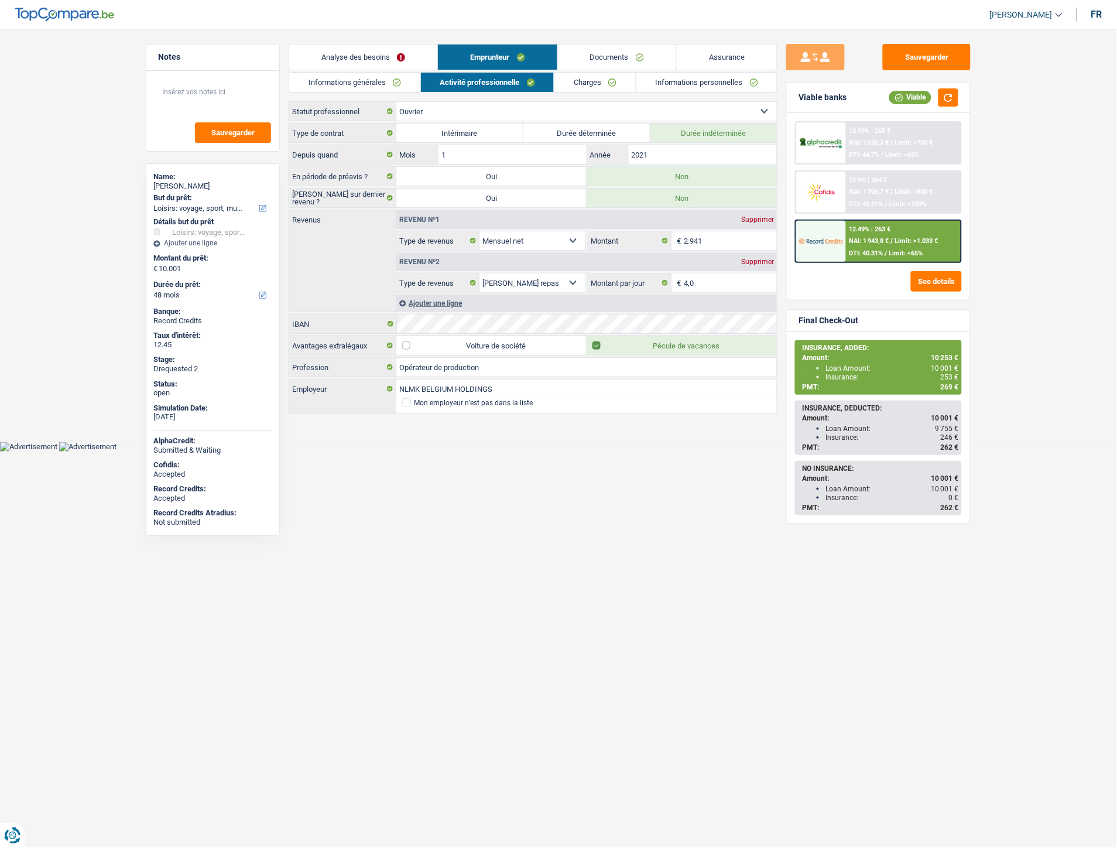
click at [584, 80] on link "Charges" at bounding box center [595, 82] width 81 height 19
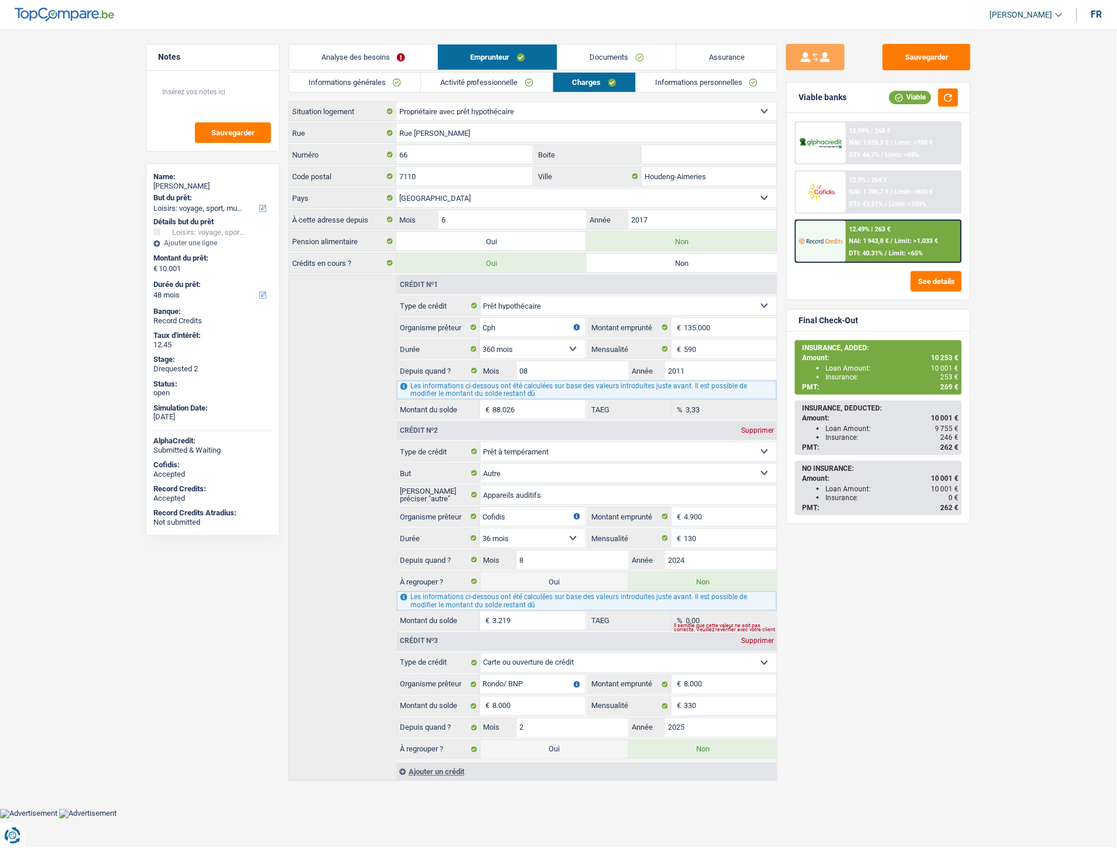
click at [671, 81] on link "Informations personnelles" at bounding box center [707, 82] width 141 height 19
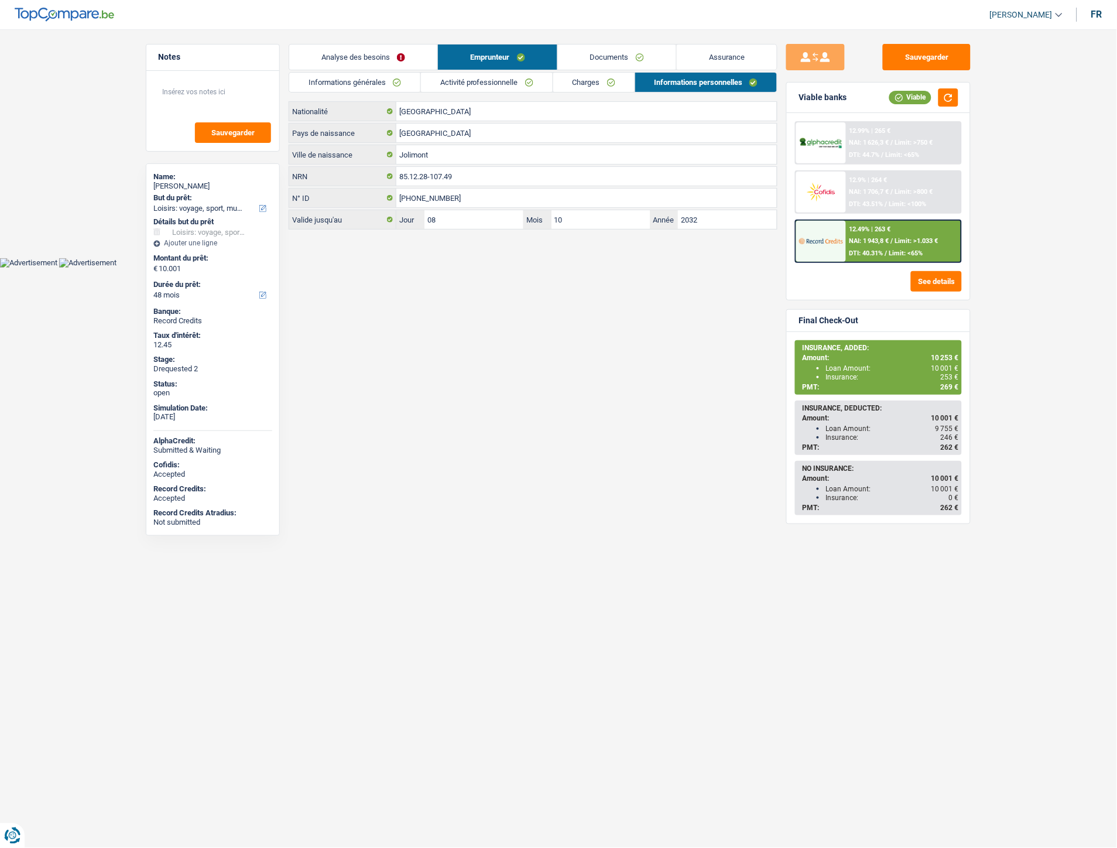
click at [599, 60] on link "Documents" at bounding box center [617, 57] width 118 height 25
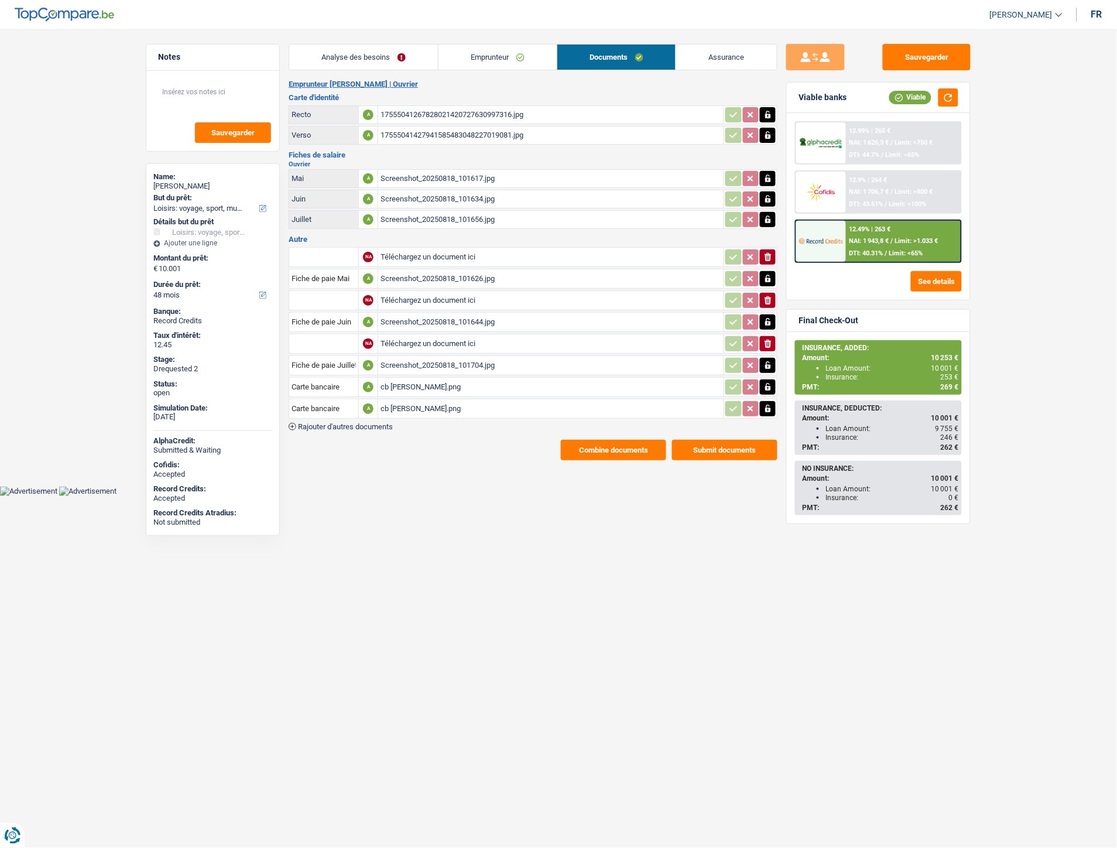
click at [435, 319] on div "Screenshot_20250818_101644.jpg" at bounding box center [551, 322] width 341 height 18
click at [492, 56] on link "Emprunteur" at bounding box center [498, 57] width 118 height 25
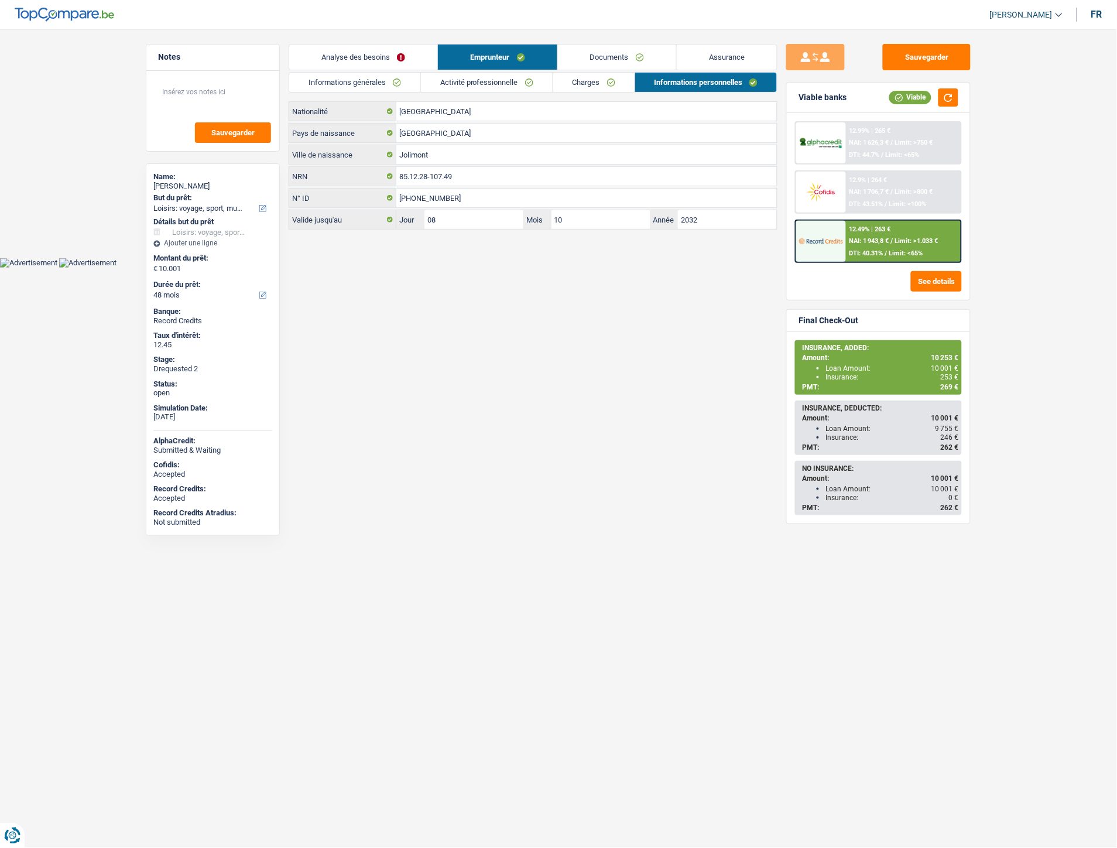
click at [572, 88] on link "Charges" at bounding box center [593, 82] width 81 height 19
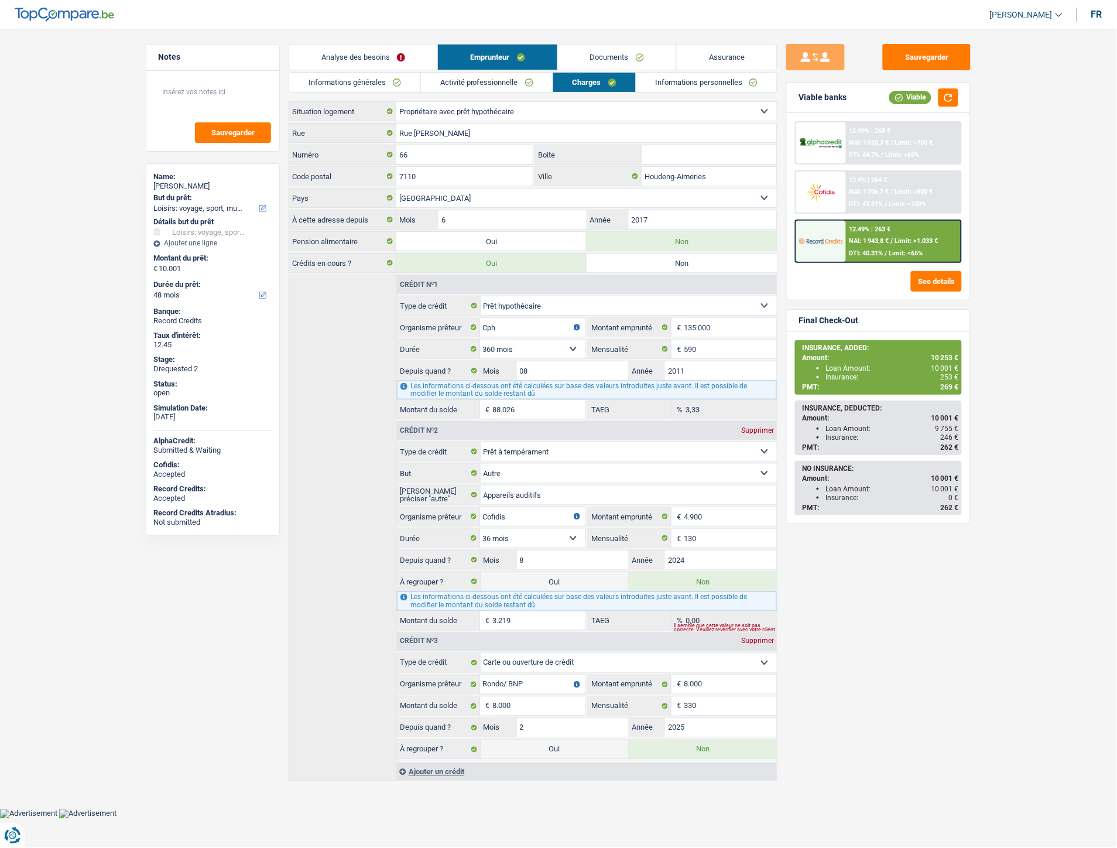
click at [676, 88] on link "Informations personnelles" at bounding box center [707, 82] width 141 height 19
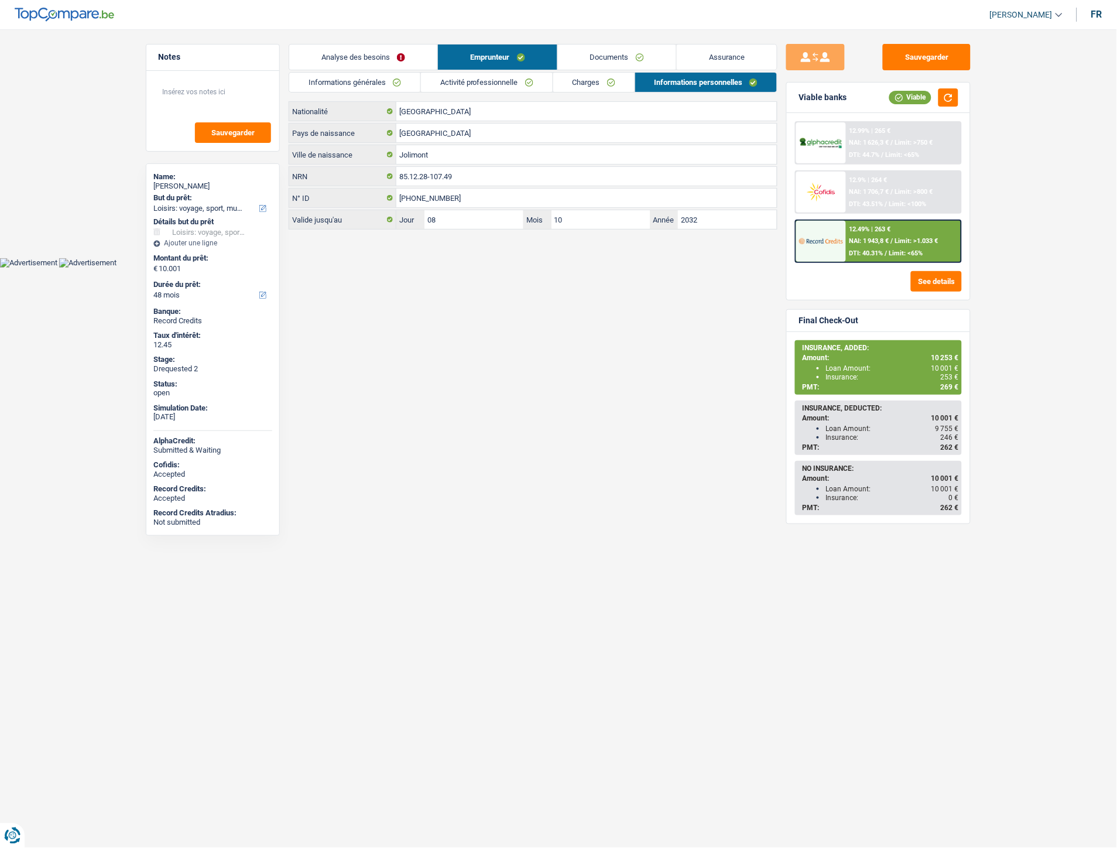
click at [634, 56] on link "Documents" at bounding box center [617, 57] width 118 height 25
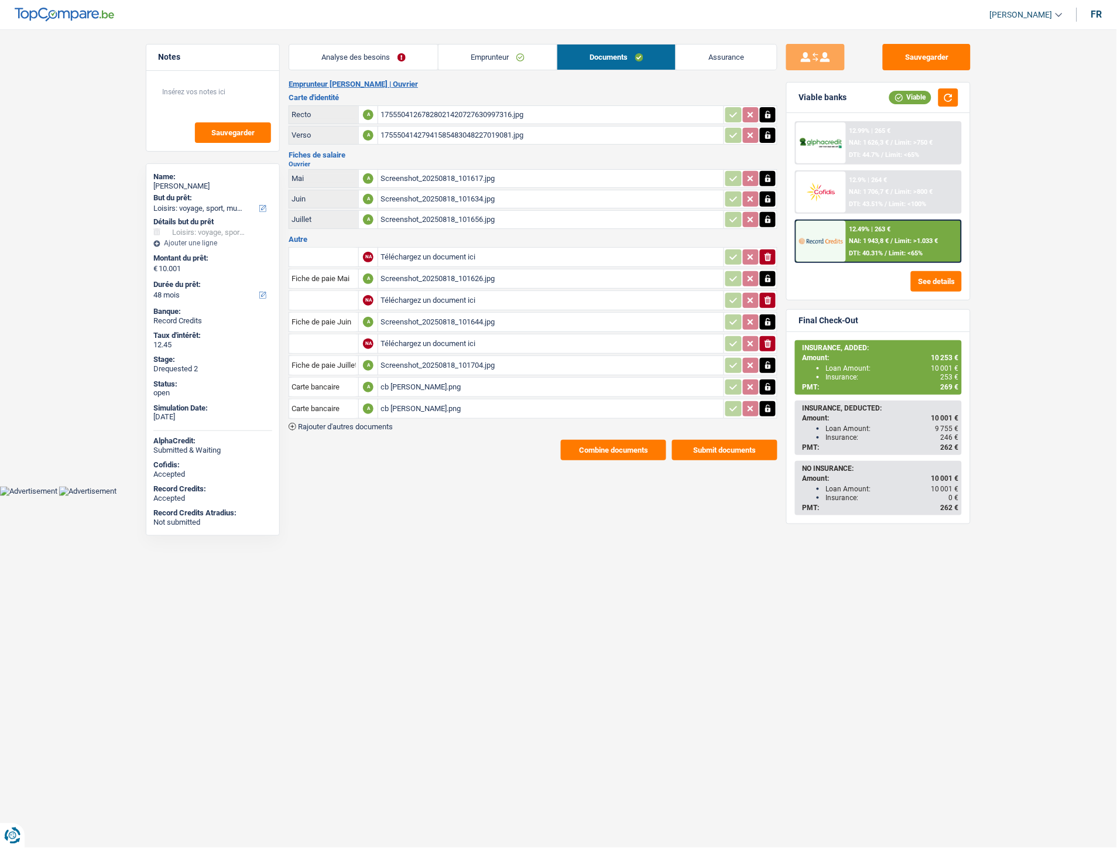
click at [496, 57] on link "Emprunteur" at bounding box center [498, 57] width 118 height 25
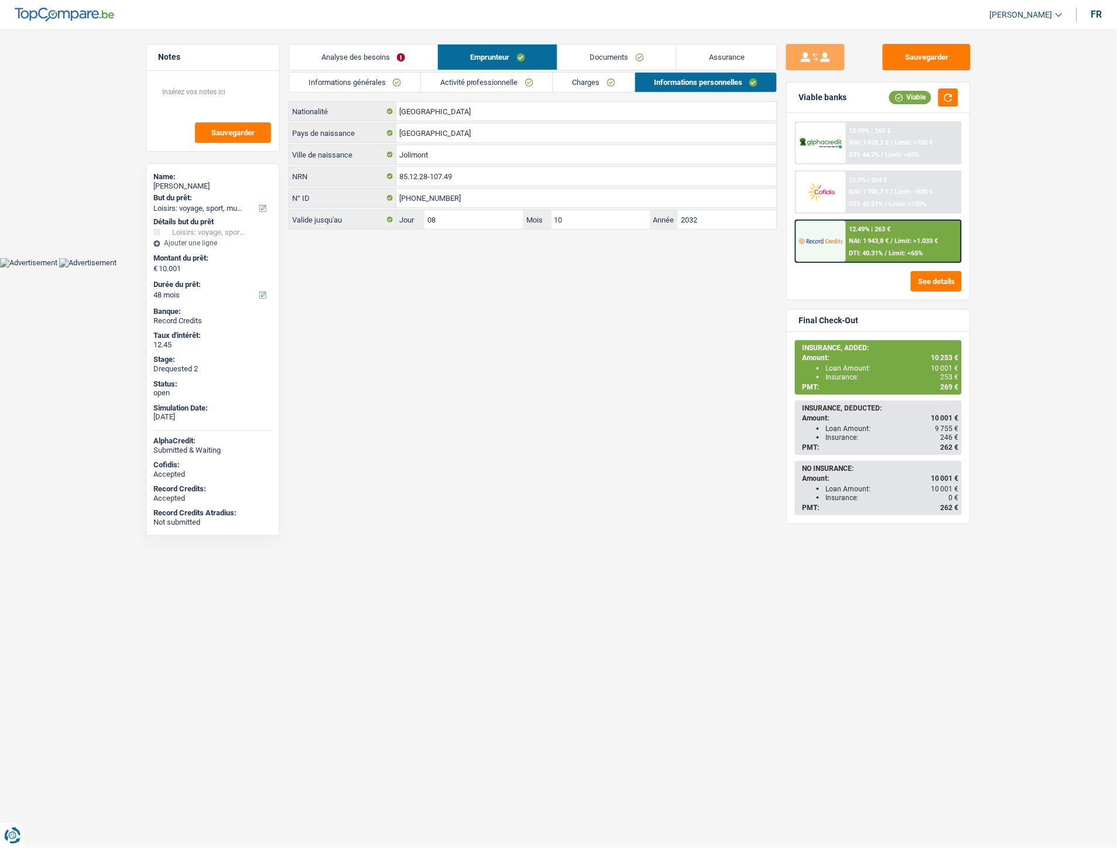
click at [881, 244] on div "12.49% | 263 € NAI: 1 943,8 € / Limit: >1.033 € DTI: 40.31% / Limit: <65%" at bounding box center [903, 241] width 115 height 41
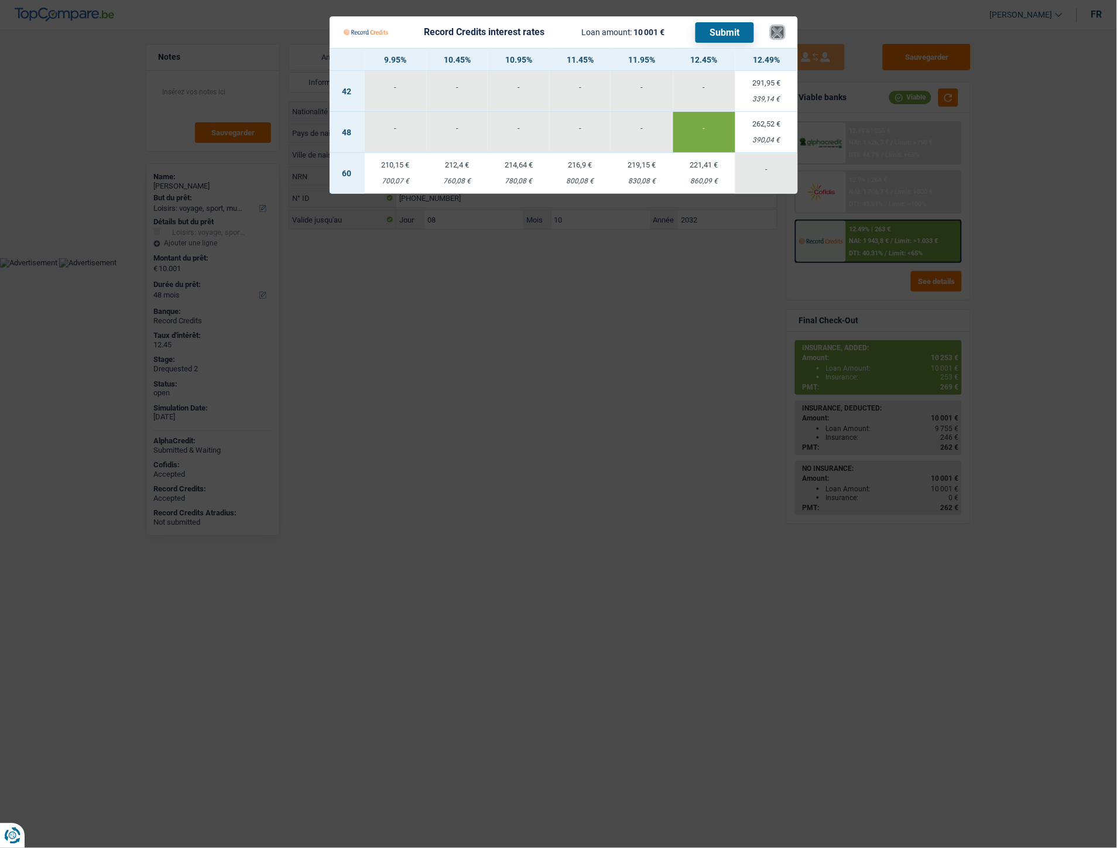
click at [779, 33] on button "×" at bounding box center [778, 32] width 12 height 12
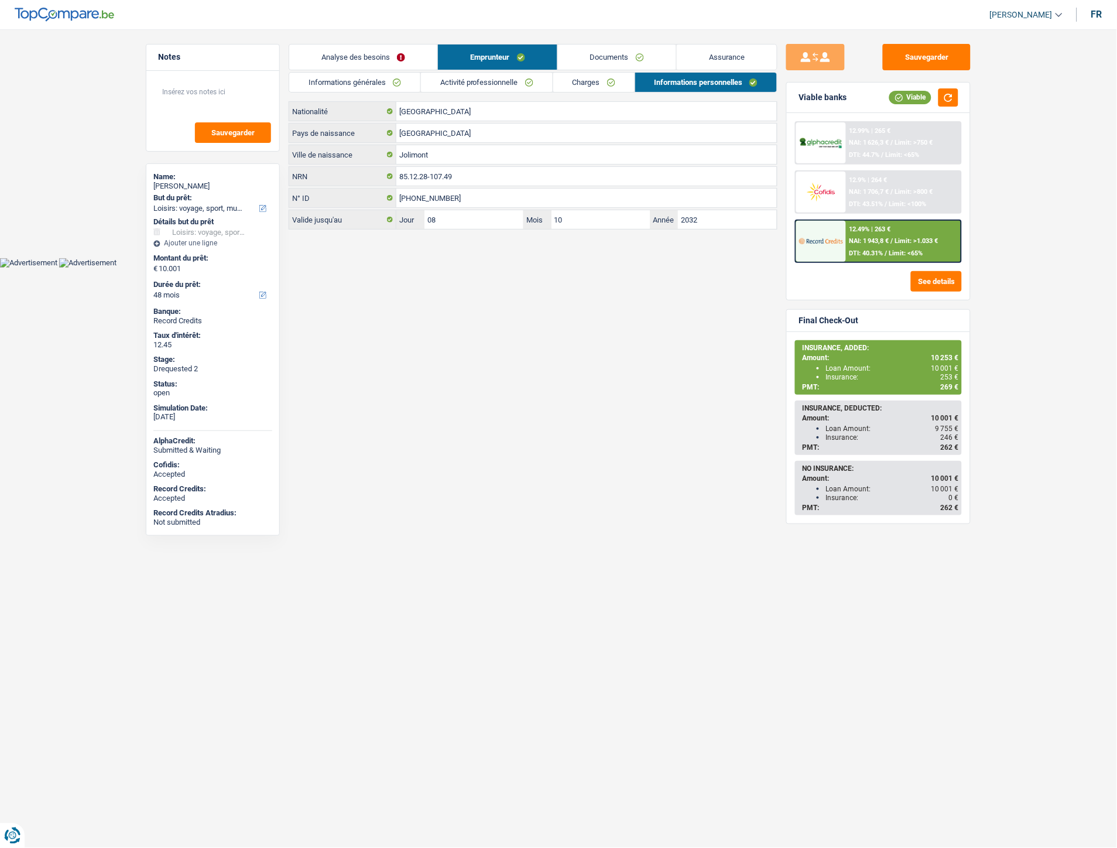
click at [867, 235] on div "12.49% | 263 € NAI: 1 943,8 € / Limit: >1.033 € DTI: 40.31% / Limit: <65%" at bounding box center [903, 241] width 115 height 41
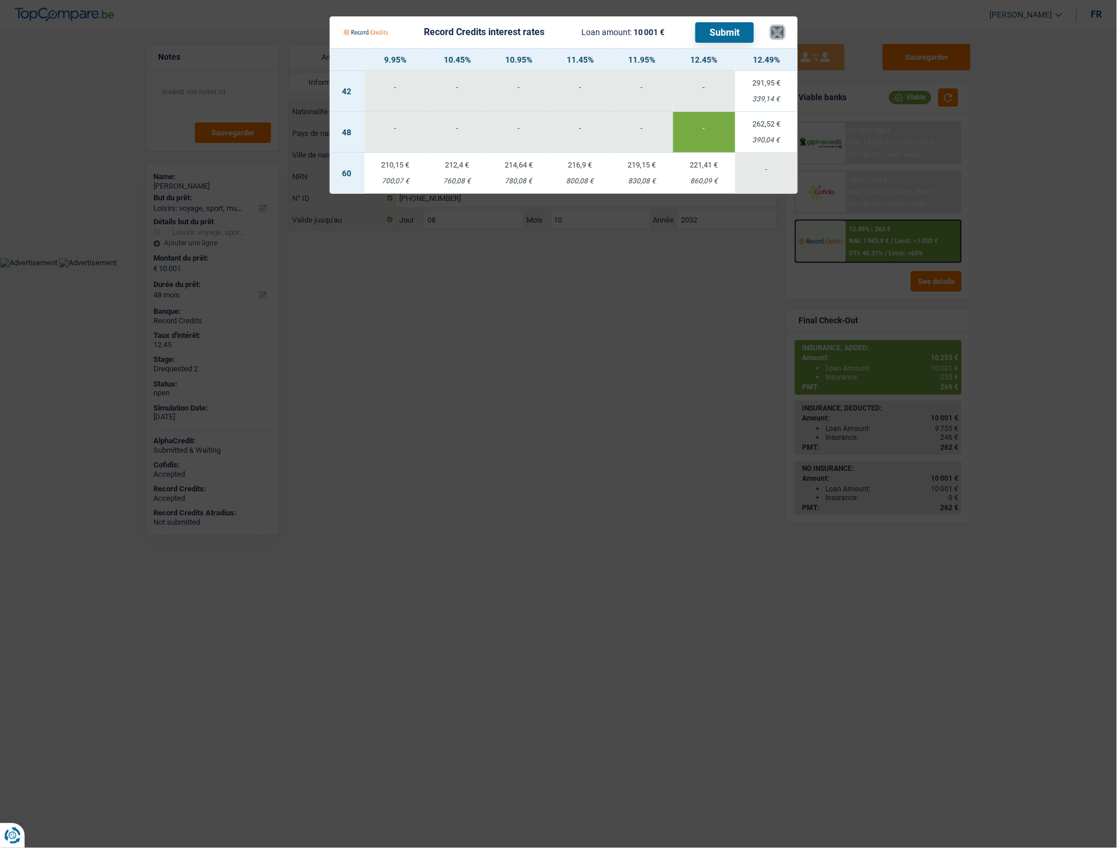
click at [777, 37] on button "×" at bounding box center [778, 32] width 12 height 12
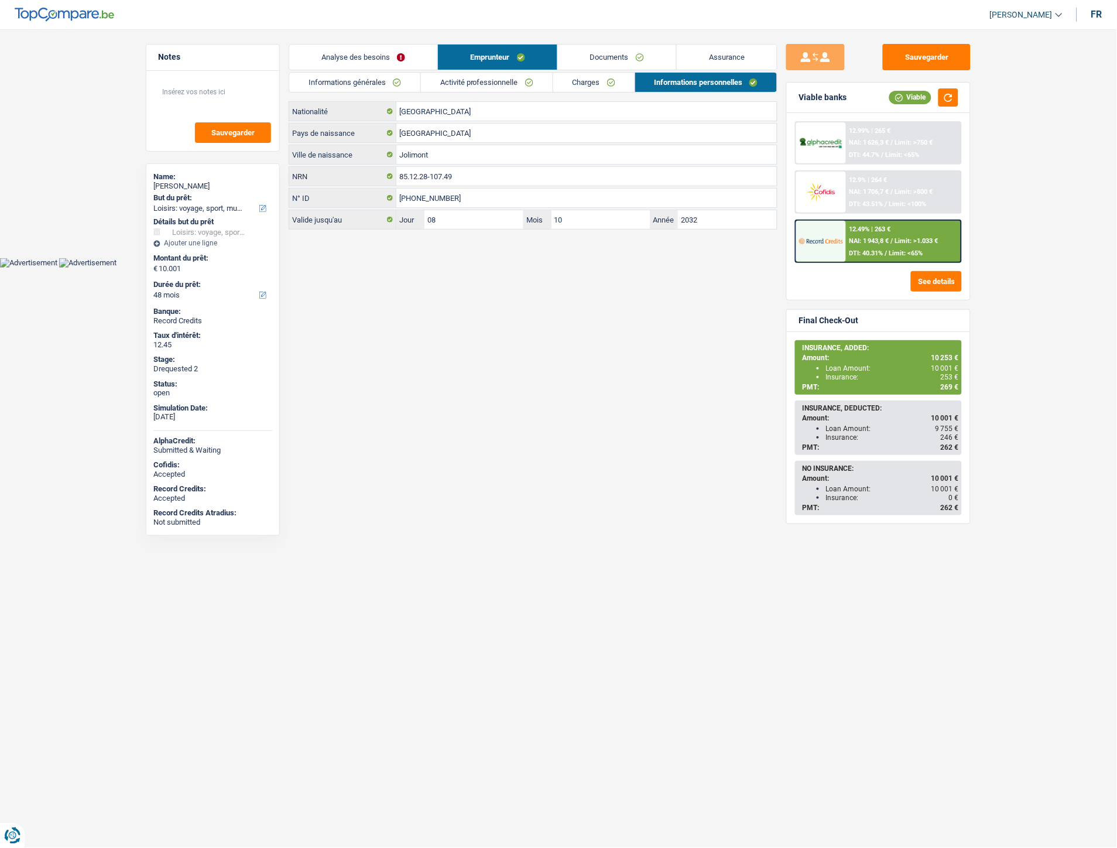
click at [888, 197] on div "12.9% | 264 € NAI: 1 706,7 € / Limit: >800 € DTI: 43.51% / Limit: <100%" at bounding box center [903, 192] width 115 height 41
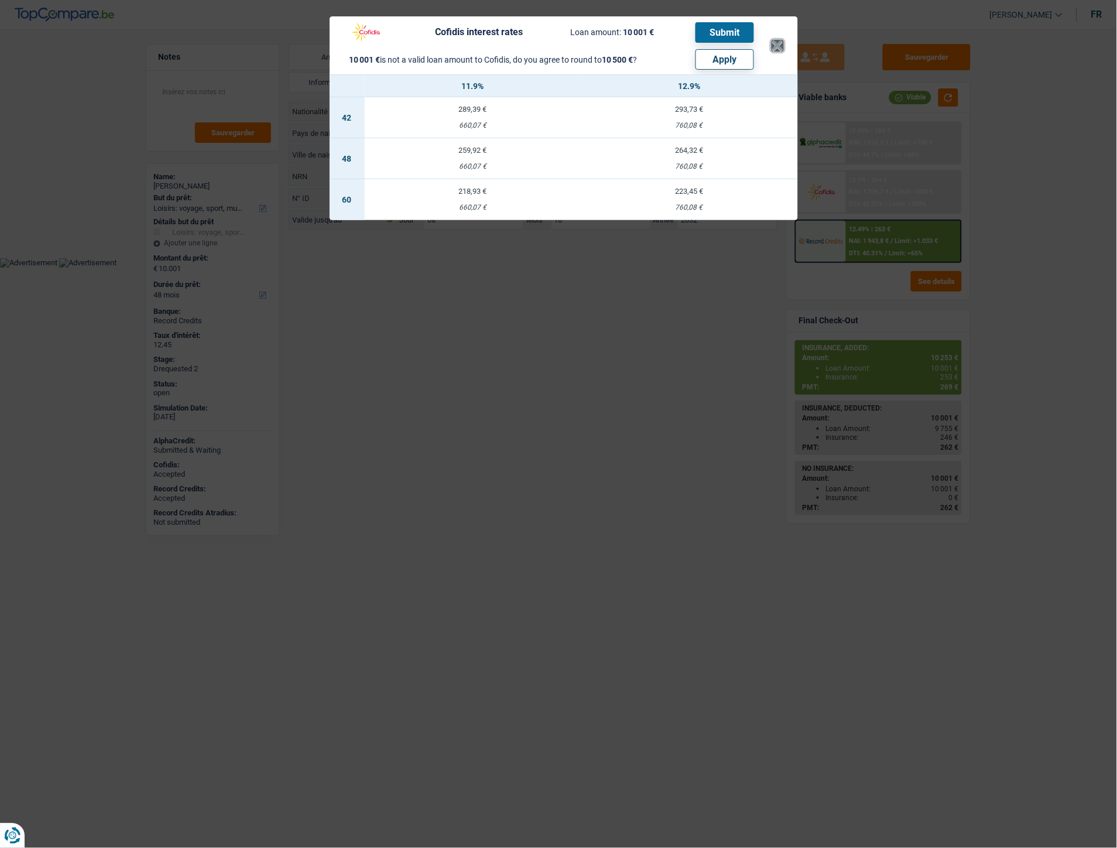
drag, startPoint x: 781, startPoint y: 47, endPoint x: 752, endPoint y: 50, distance: 28.8
click at [781, 47] on button "×" at bounding box center [778, 46] width 12 height 12
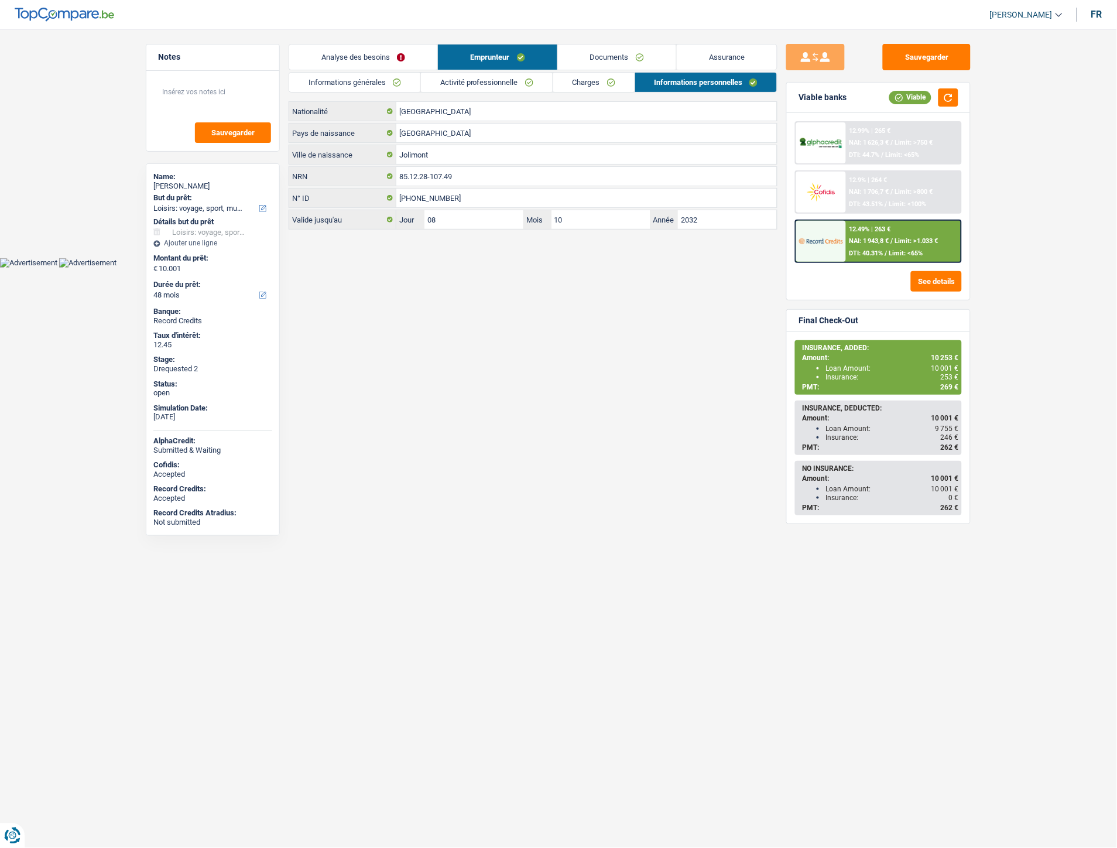
click at [891, 194] on div "12.9% | 264 € NAI: 1 706,7 € / Limit: >800 € DTI: 43.51% / Limit: <100%" at bounding box center [903, 192] width 115 height 41
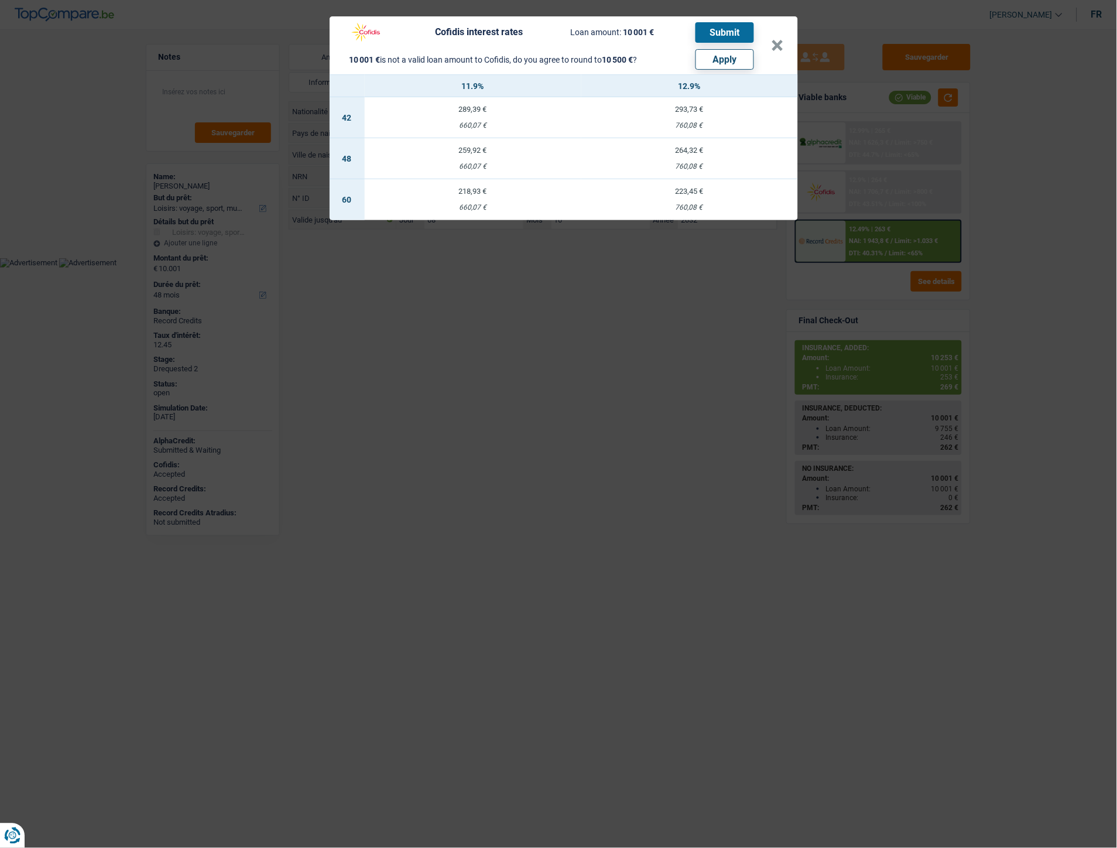
click at [718, 62] on button "Apply" at bounding box center [725, 59] width 59 height 20
type input "10.500"
select select "60"
select select "other"
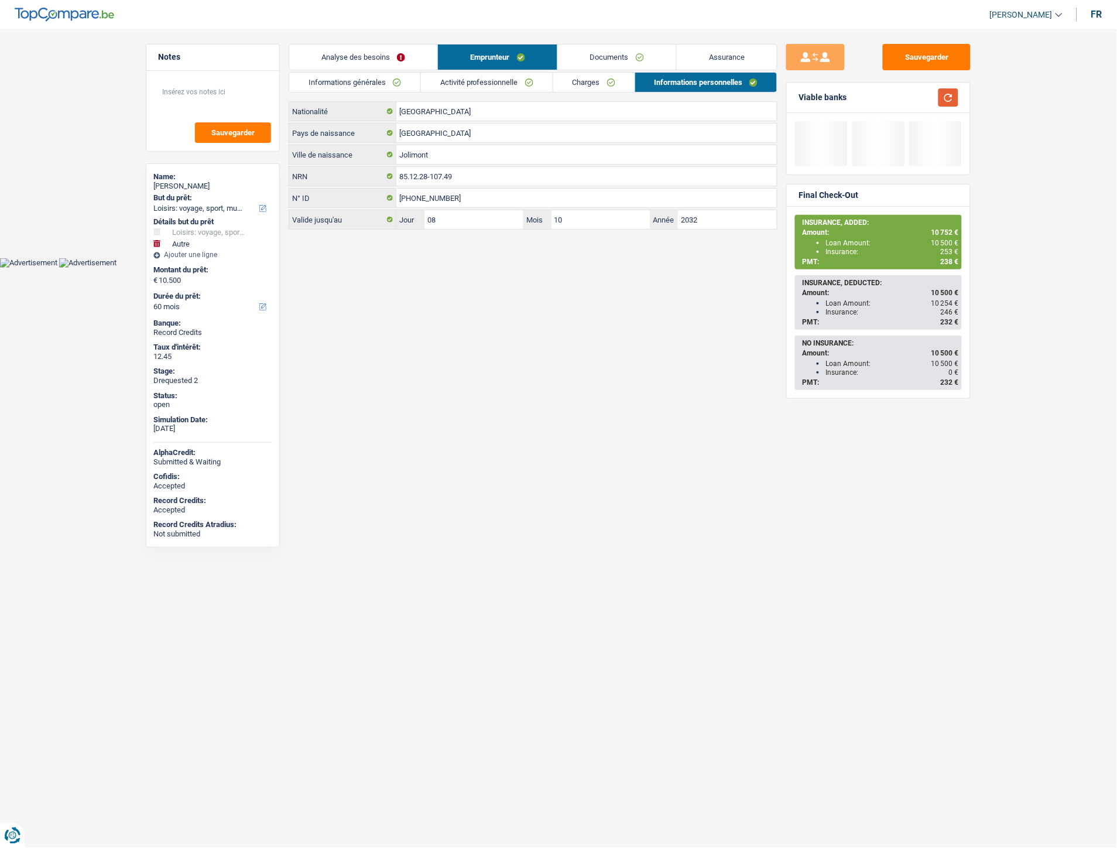
click at [953, 102] on button "button" at bounding box center [949, 97] width 20 height 18
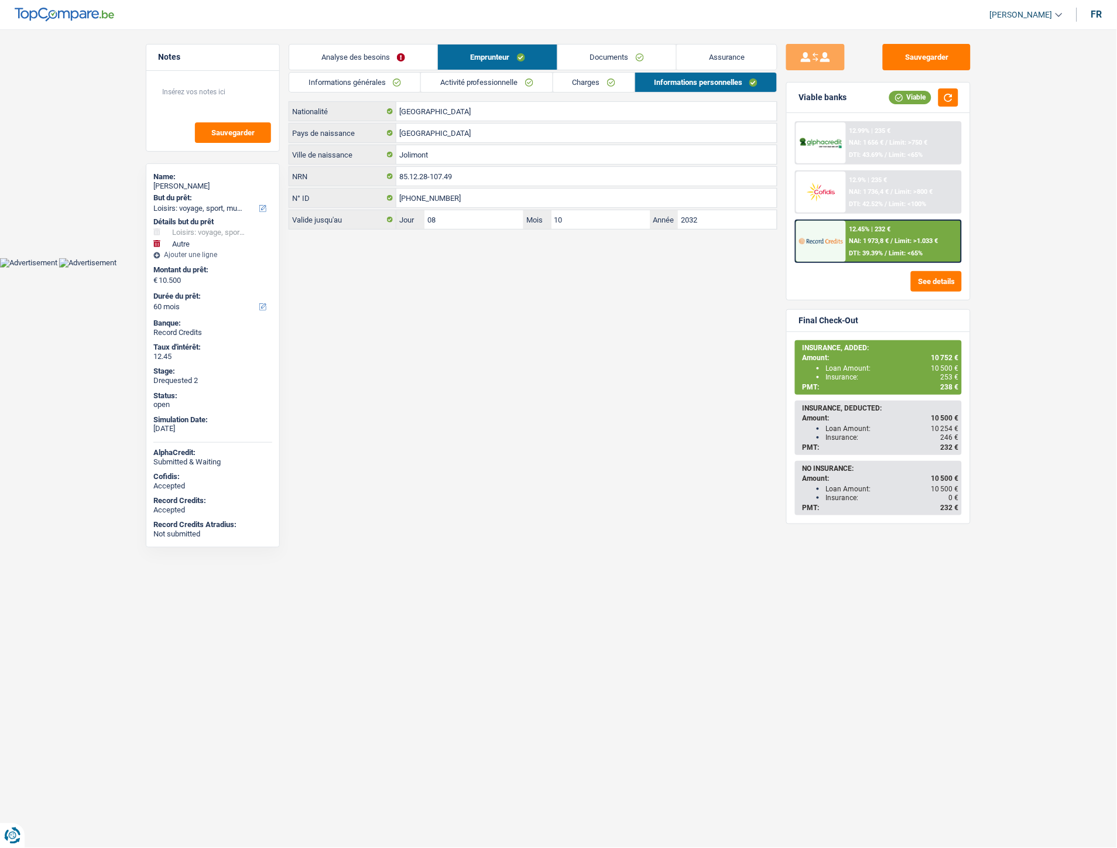
click at [841, 188] on img at bounding box center [820, 192] width 43 height 22
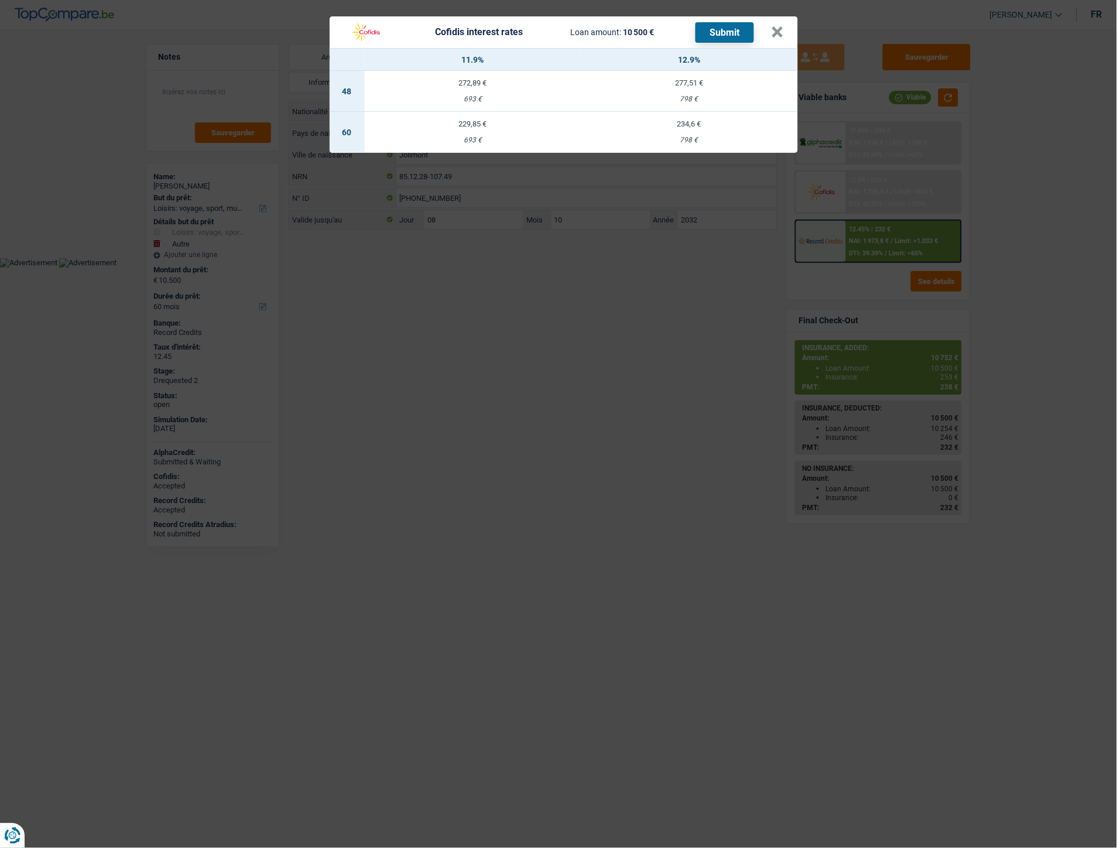
click at [469, 133] on td "229,85 € 693 €" at bounding box center [473, 132] width 217 height 41
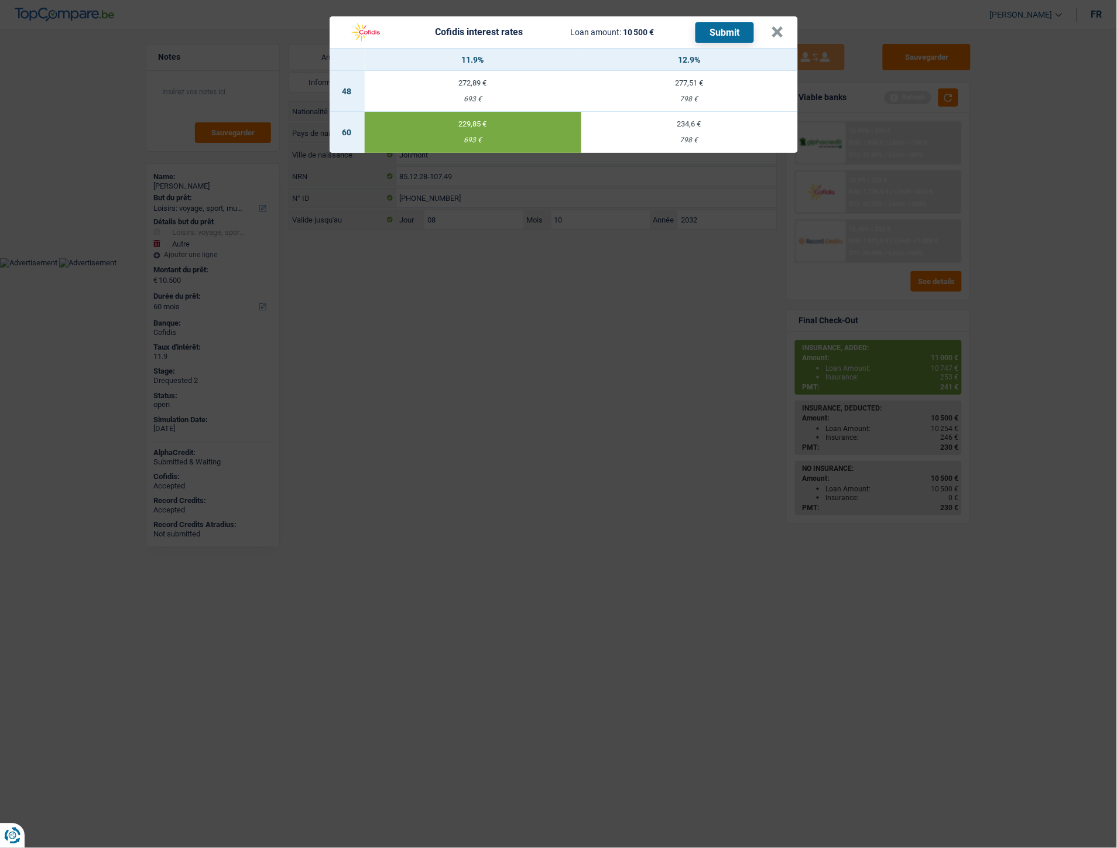
click at [481, 91] on td "272,89 € 693 €" at bounding box center [473, 91] width 217 height 41
select select "48"
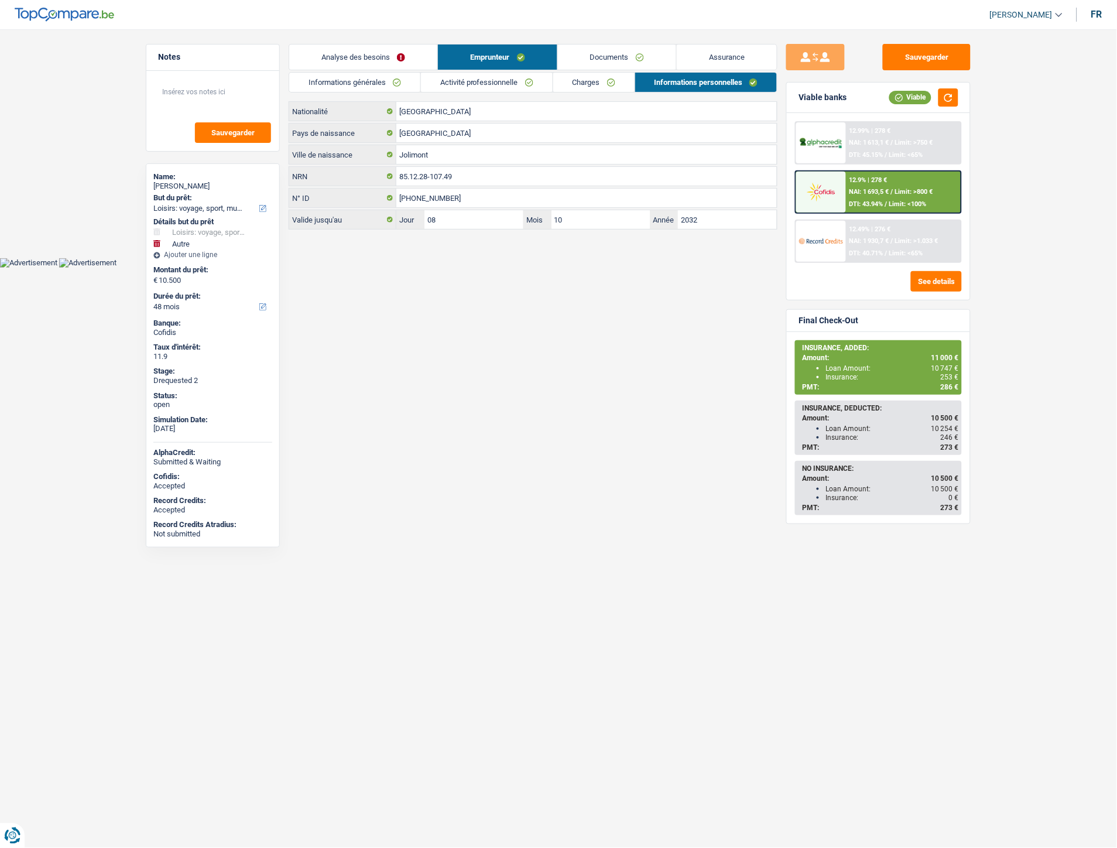
click at [874, 203] on span "DTI: 43.94%" at bounding box center [867, 204] width 34 height 8
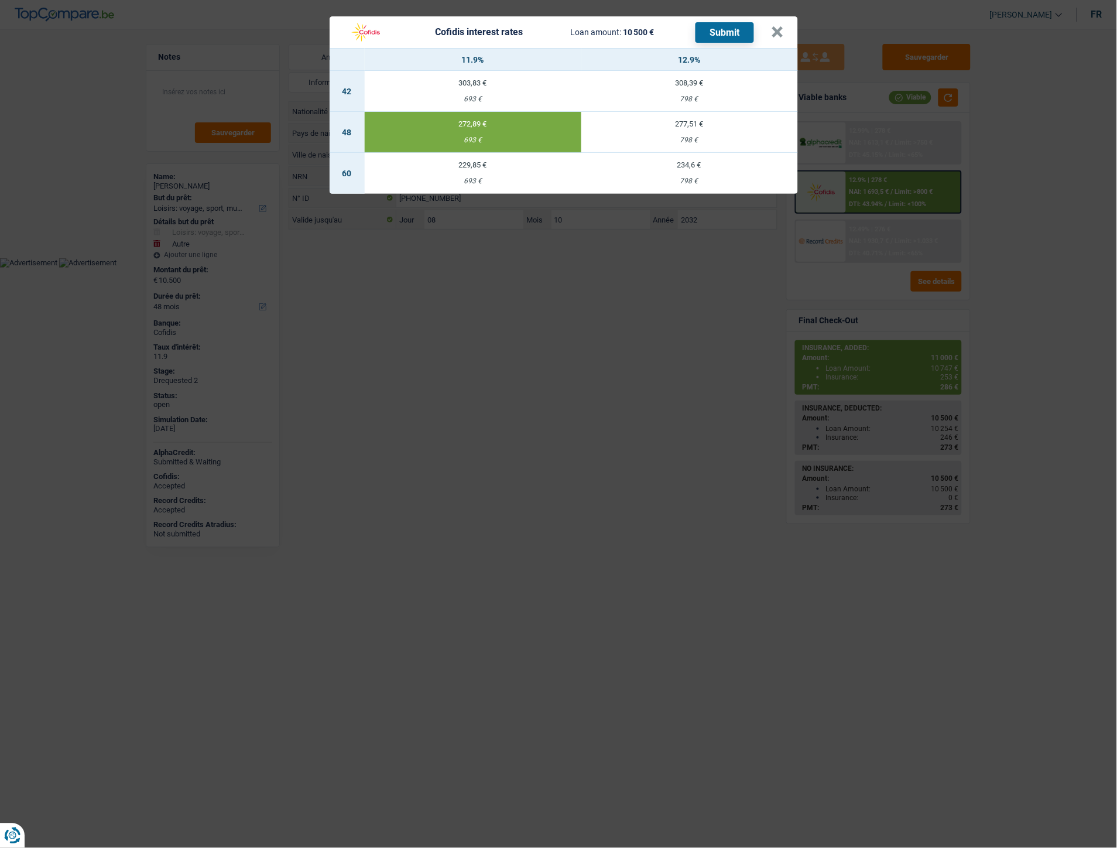
click at [723, 36] on button "Submit" at bounding box center [725, 32] width 59 height 20
drag, startPoint x: 772, startPoint y: 25, endPoint x: 786, endPoint y: 30, distance: 15.8
click at [773, 26] on button "×" at bounding box center [778, 32] width 12 height 12
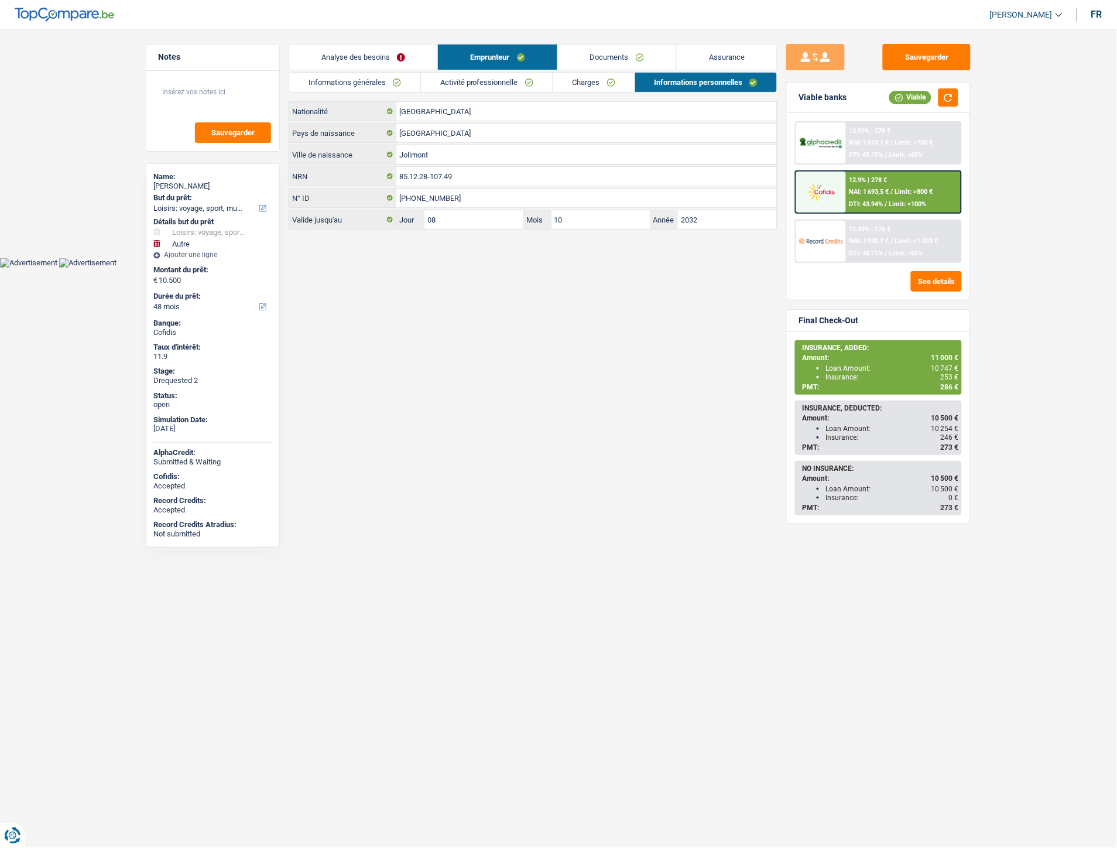
click at [622, 51] on link "Documents" at bounding box center [617, 57] width 118 height 25
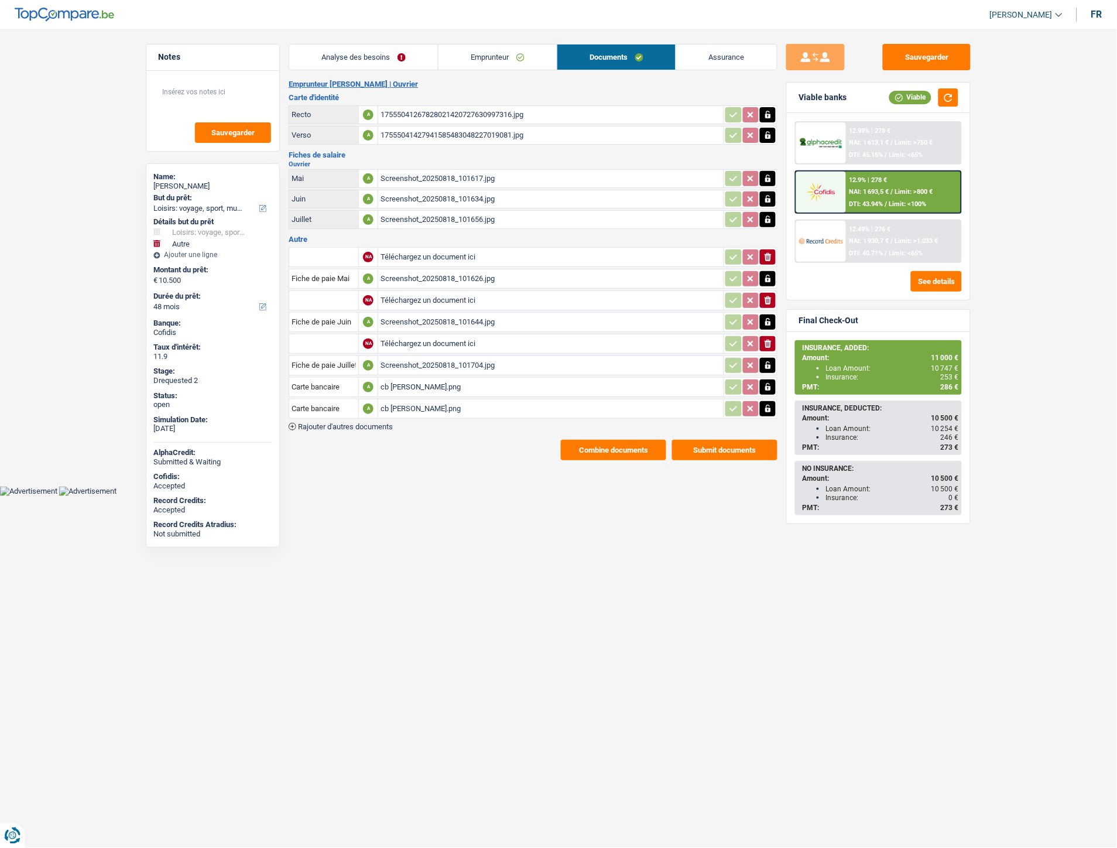
click at [432, 381] on div "cb fabrizio ballone.png" at bounding box center [551, 387] width 341 height 18
click at [600, 440] on button "Combine documents" at bounding box center [613, 450] width 105 height 20
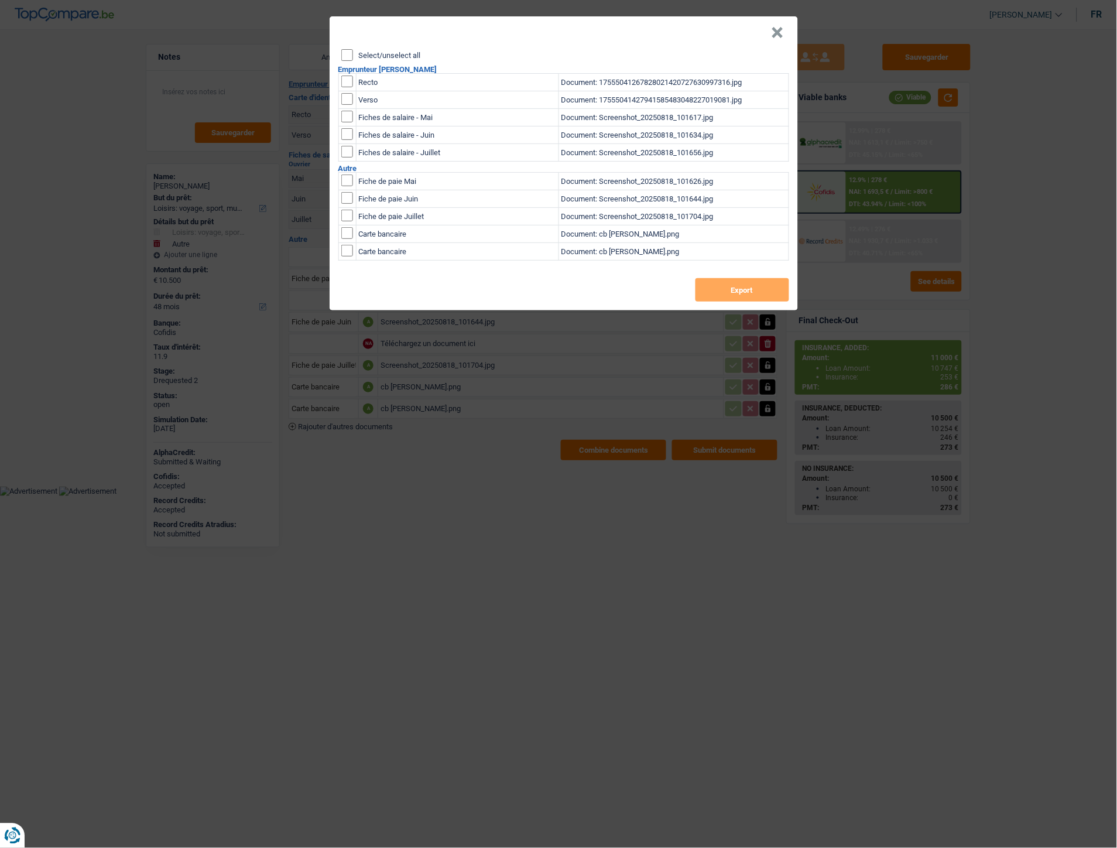
click at [347, 85] on input "checkbox" at bounding box center [347, 82] width 12 height 12
checkbox input "true"
click at [352, 87] on input "checkbox" at bounding box center [347, 82] width 12 height 12
checkbox input "true"
click at [717, 280] on button "Export" at bounding box center [743, 289] width 94 height 23
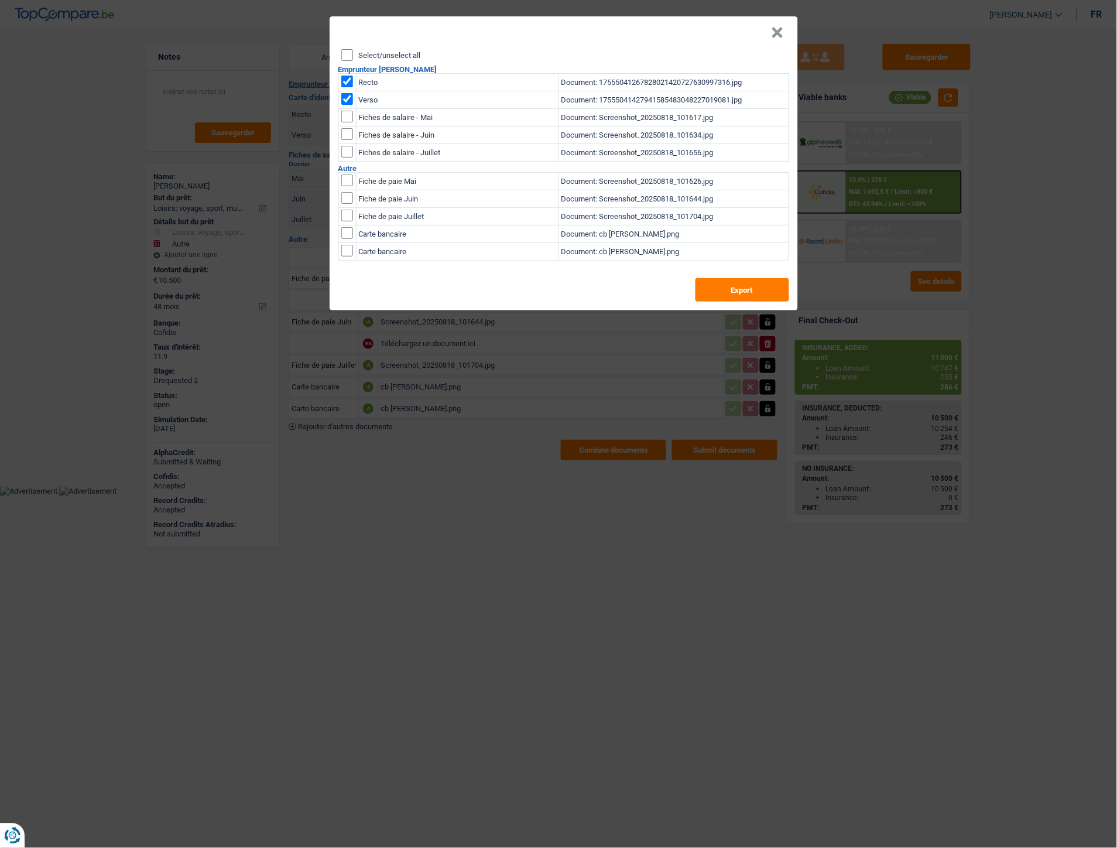
drag, startPoint x: 782, startPoint y: 32, endPoint x: 798, endPoint y: 2, distance: 33.5
click at [782, 32] on button "×" at bounding box center [778, 33] width 12 height 12
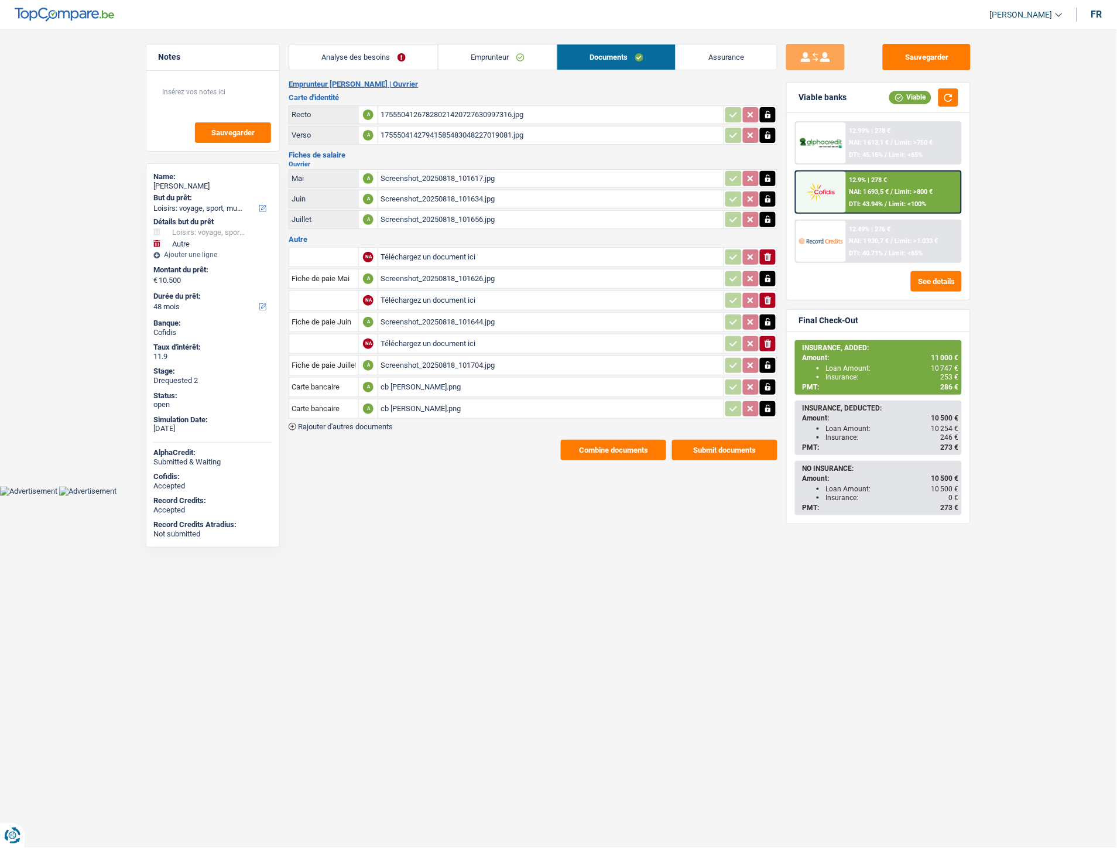
click at [488, 54] on link "Emprunteur" at bounding box center [498, 57] width 118 height 25
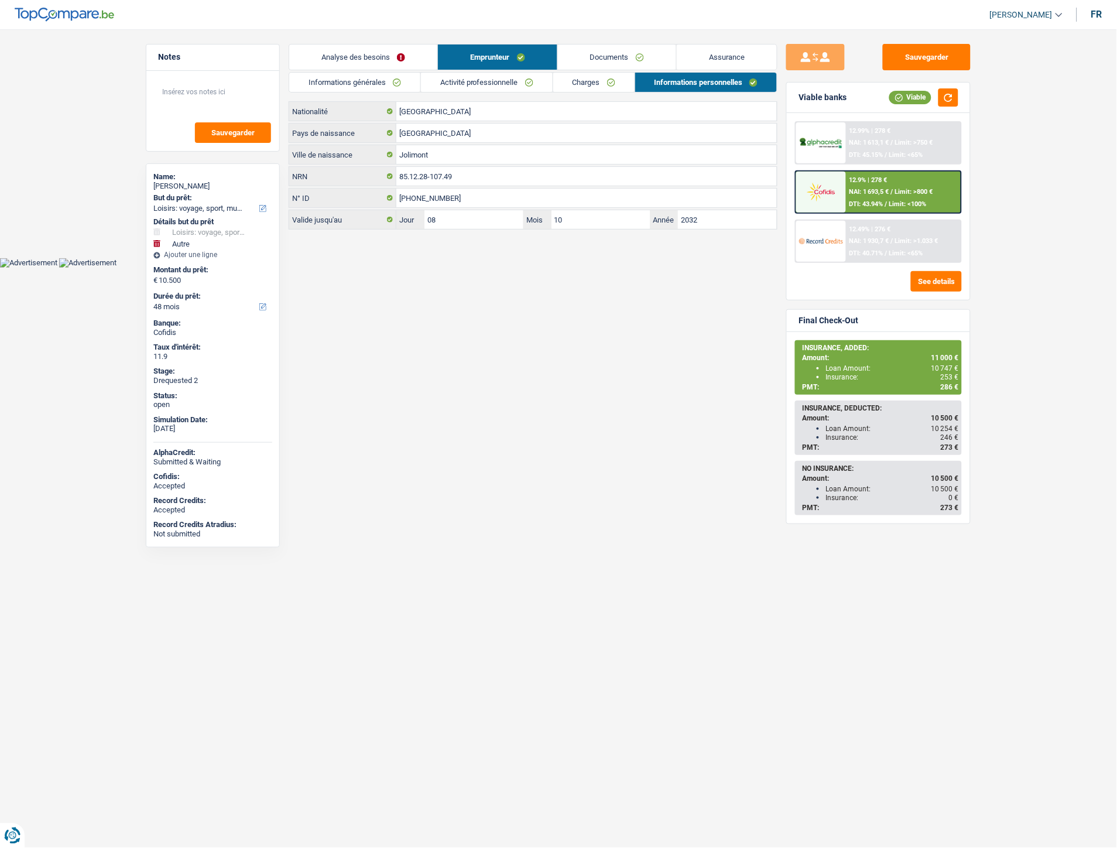
click at [344, 61] on link "Analyse des besoins" at bounding box center [363, 57] width 148 height 25
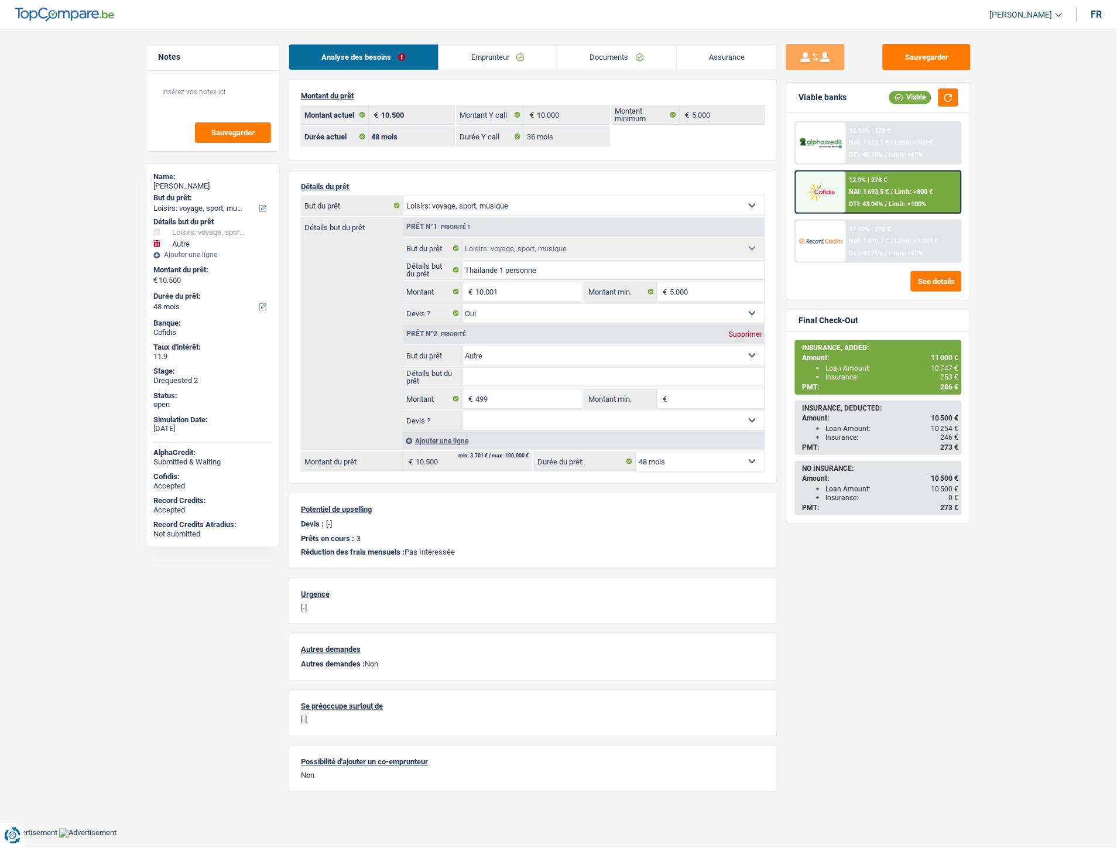
click at [614, 53] on link "Documents" at bounding box center [617, 57] width 119 height 25
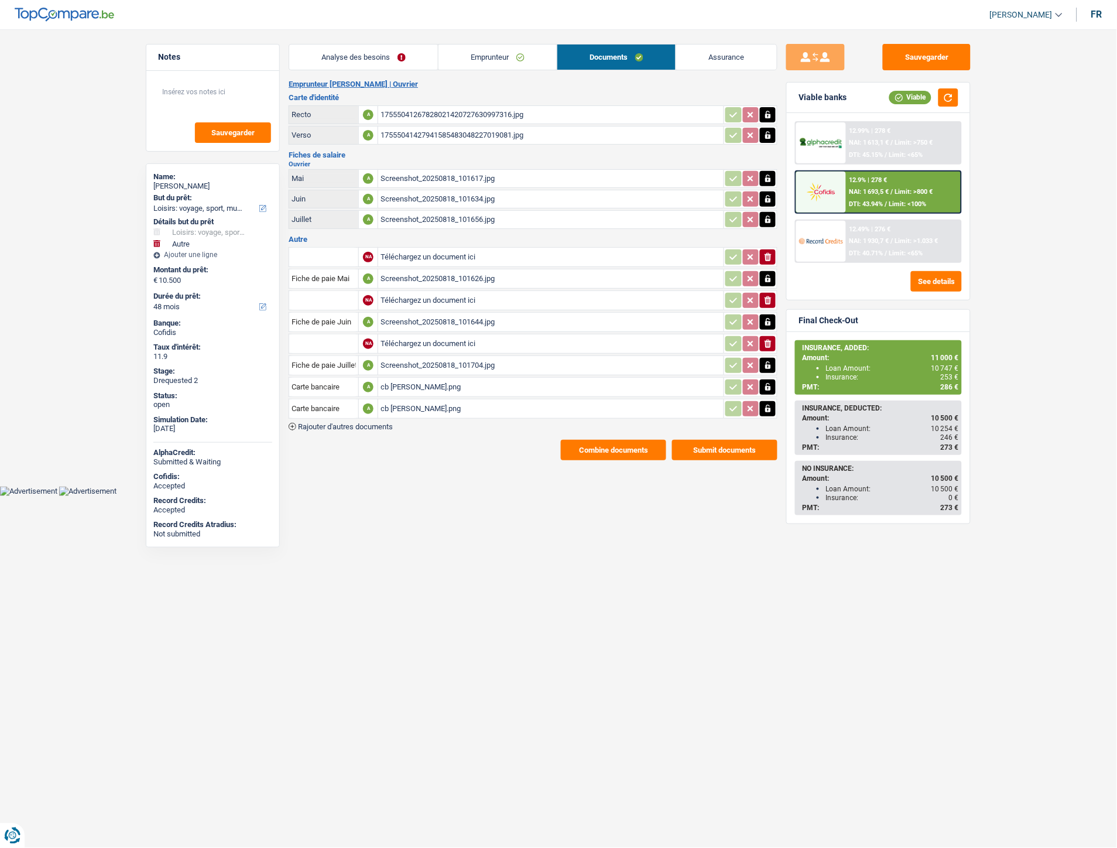
click at [415, 384] on div "cb fabrizio ballone.png" at bounding box center [551, 387] width 341 height 18
click at [925, 52] on button "Sauvegarder" at bounding box center [927, 57] width 88 height 26
click at [931, 248] on div "12.49% | 276 € NAI: 1 930,7 € / Limit: >1.033 € DTI: 40.71% / Limit: <65%" at bounding box center [903, 241] width 115 height 41
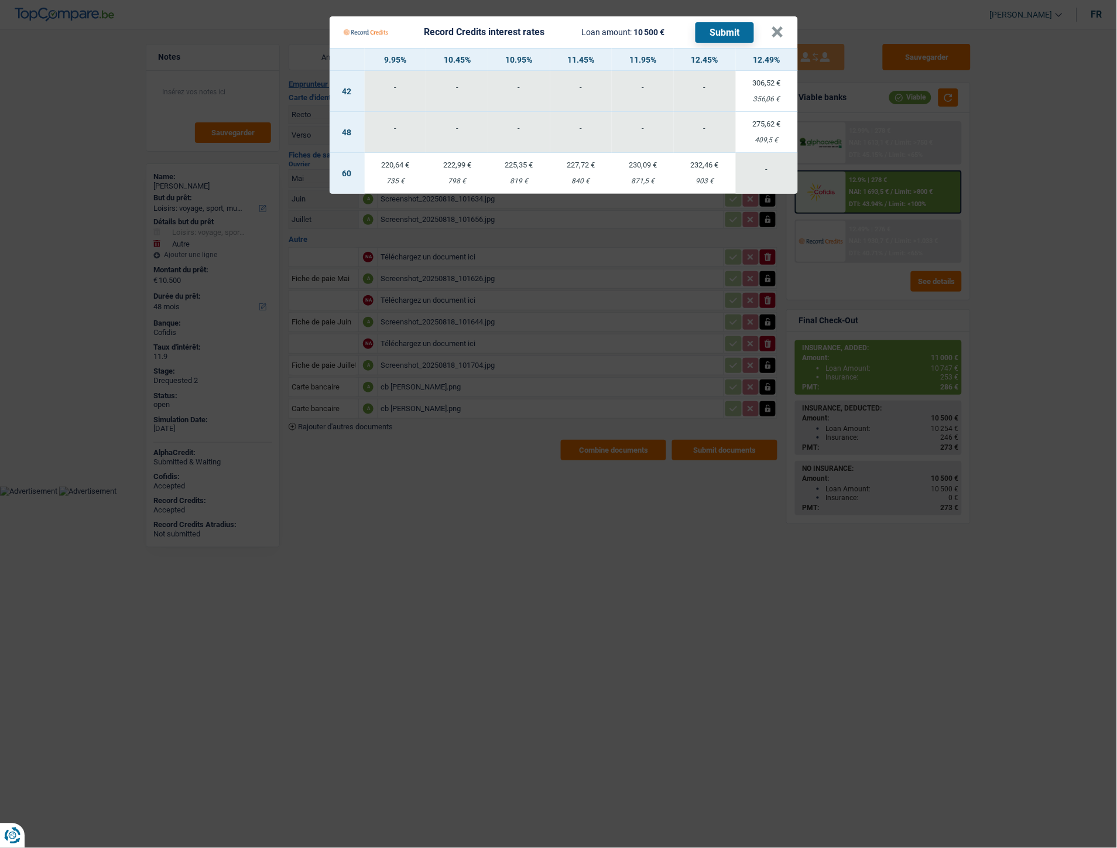
drag, startPoint x: 693, startPoint y: 182, endPoint x: 713, endPoint y: 184, distance: 20.6
click at [713, 184] on div "903 €" at bounding box center [705, 181] width 62 height 8
select select "60"
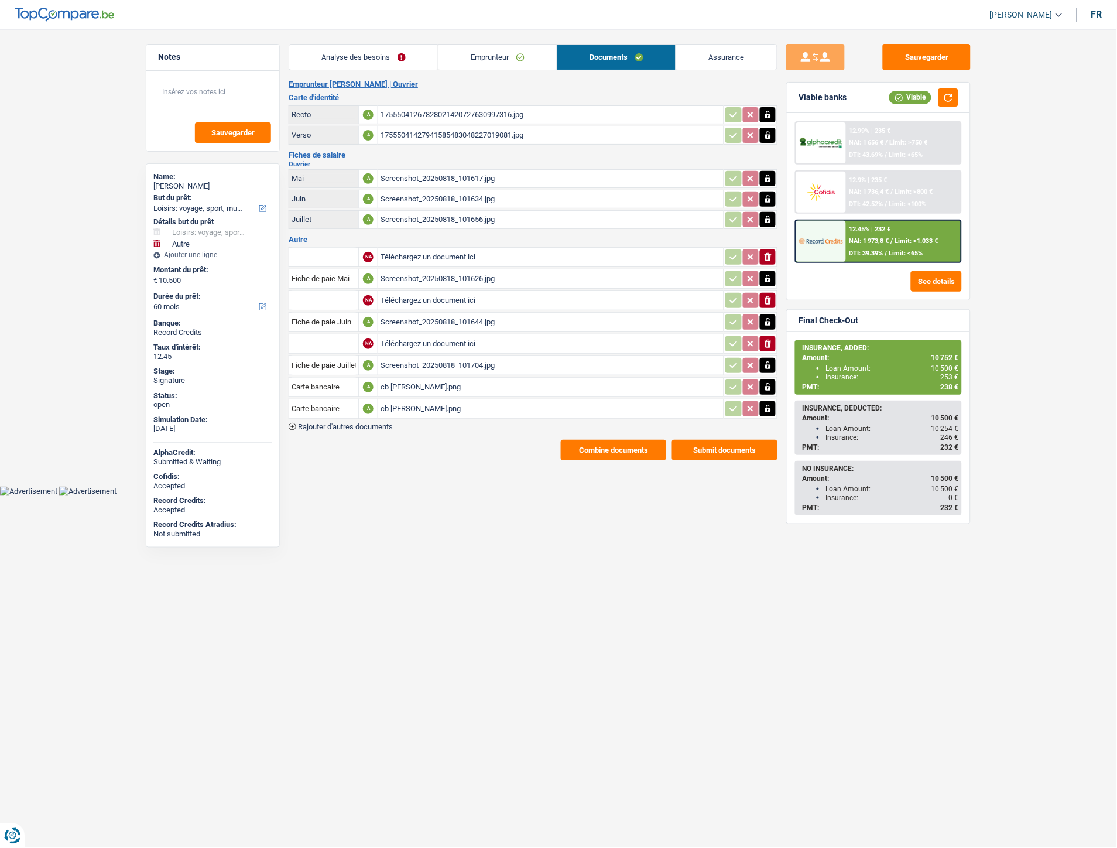
click at [471, 57] on link "Emprunteur" at bounding box center [498, 57] width 118 height 25
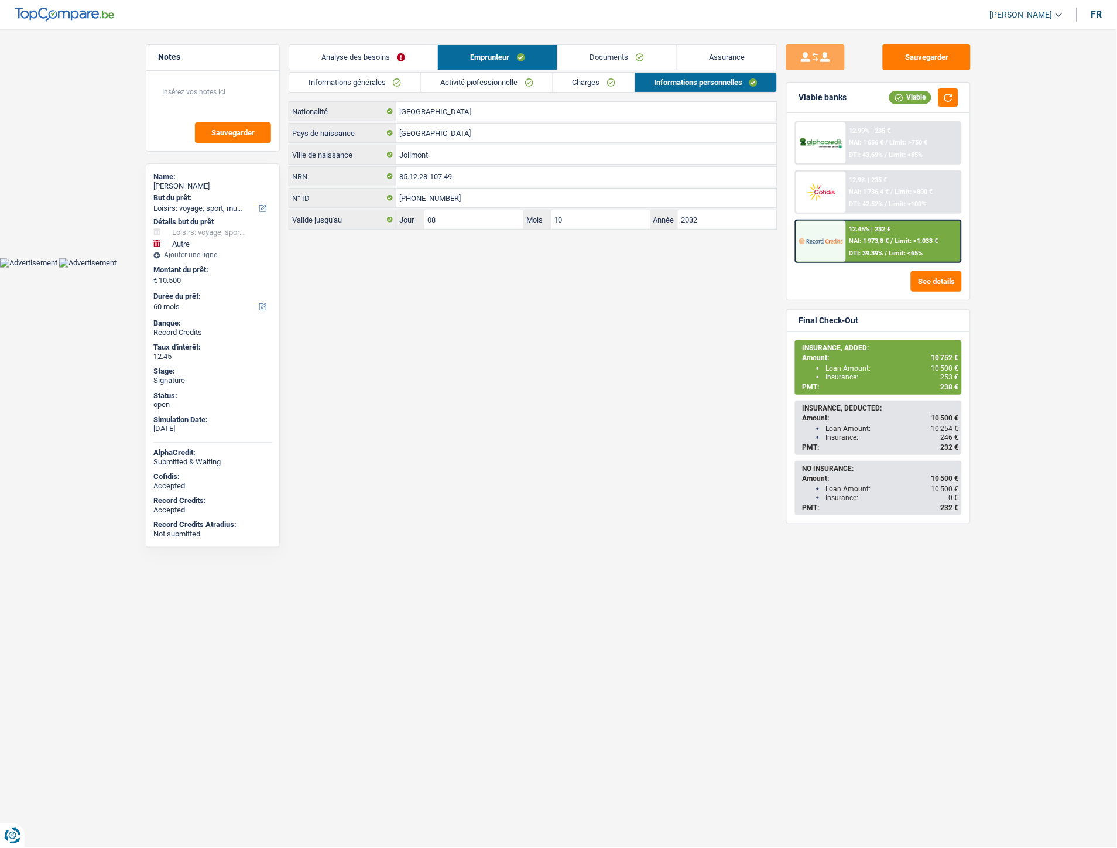
click at [481, 77] on link "Activité professionnelle" at bounding box center [487, 82] width 132 height 19
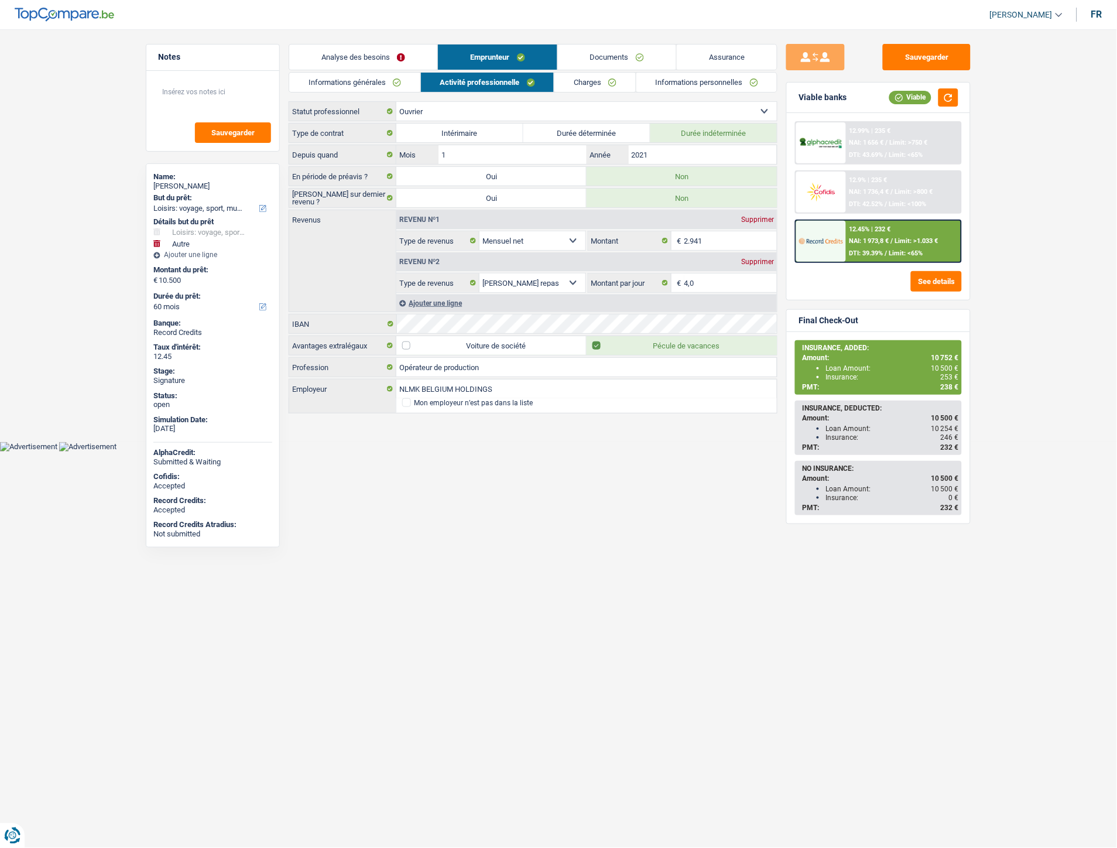
click at [377, 83] on link "Informations générales" at bounding box center [354, 82] width 131 height 19
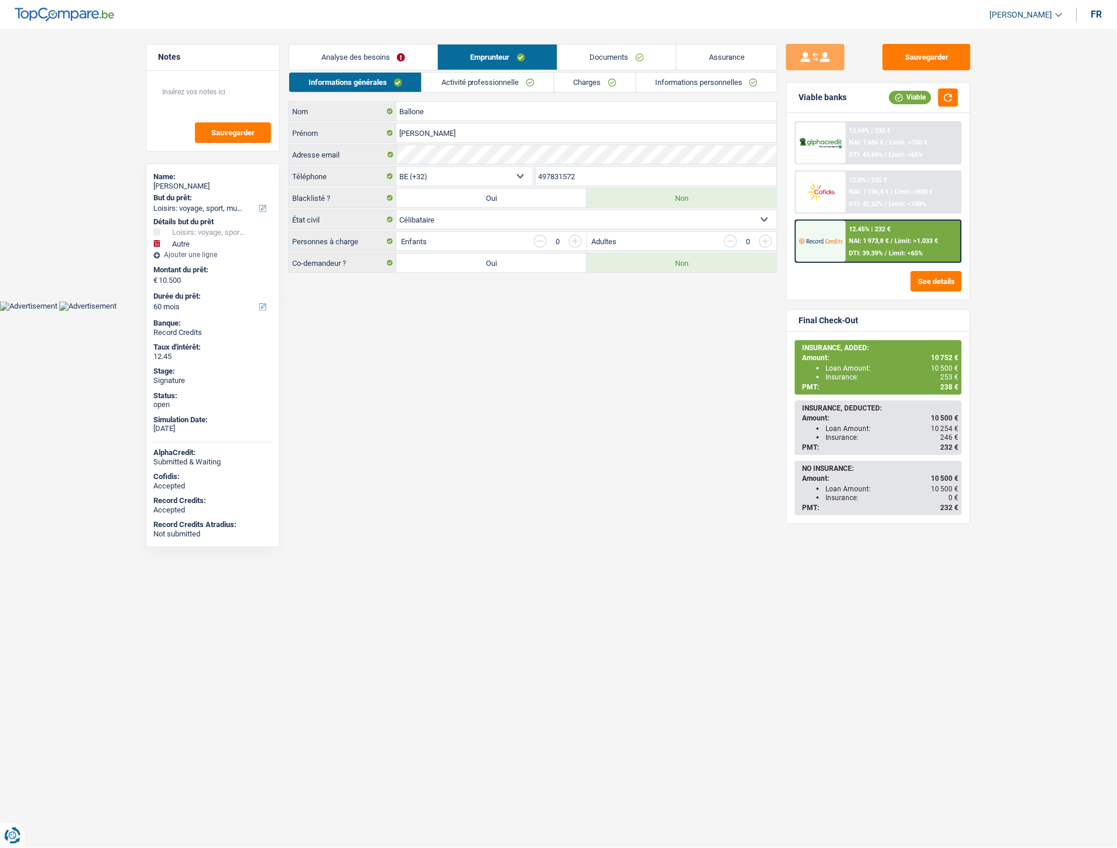
click at [580, 54] on link "Documents" at bounding box center [617, 57] width 118 height 25
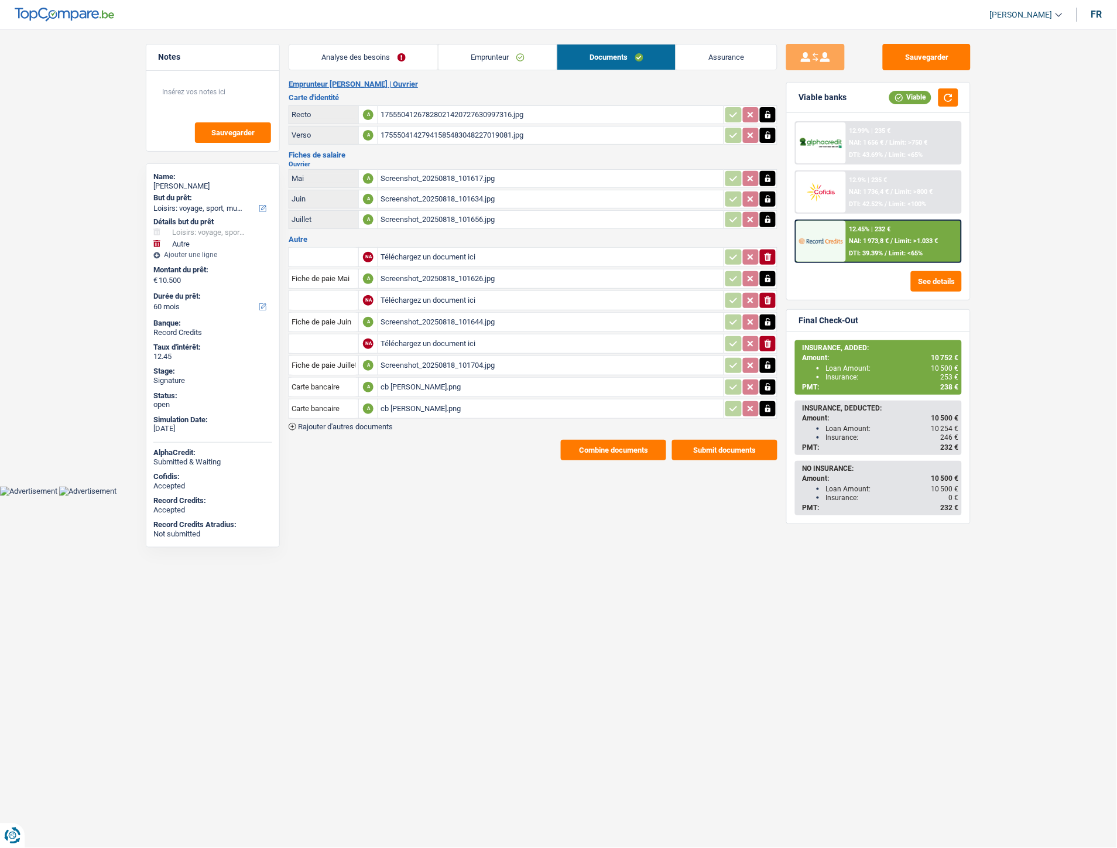
click at [716, 56] on link "Assurance" at bounding box center [726, 57] width 101 height 25
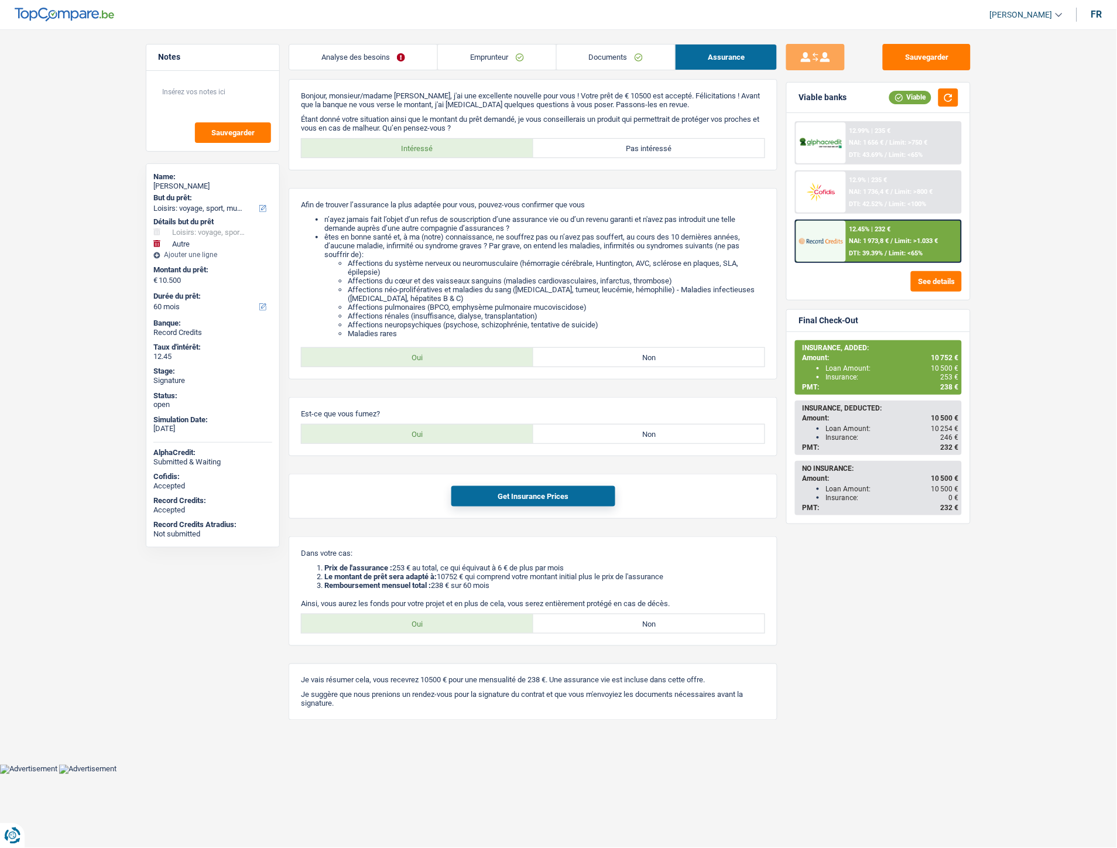
click at [507, 56] on link "Emprunteur" at bounding box center [497, 57] width 118 height 25
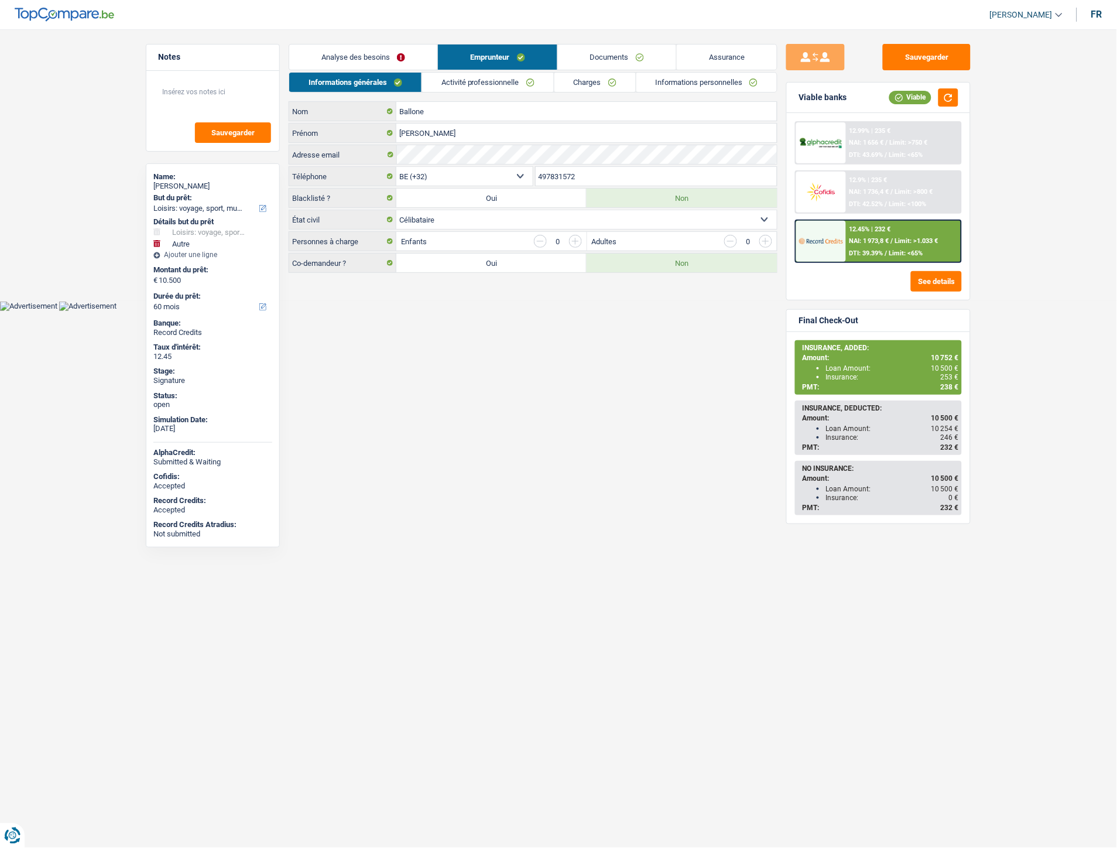
click at [604, 47] on link "Documents" at bounding box center [617, 57] width 118 height 25
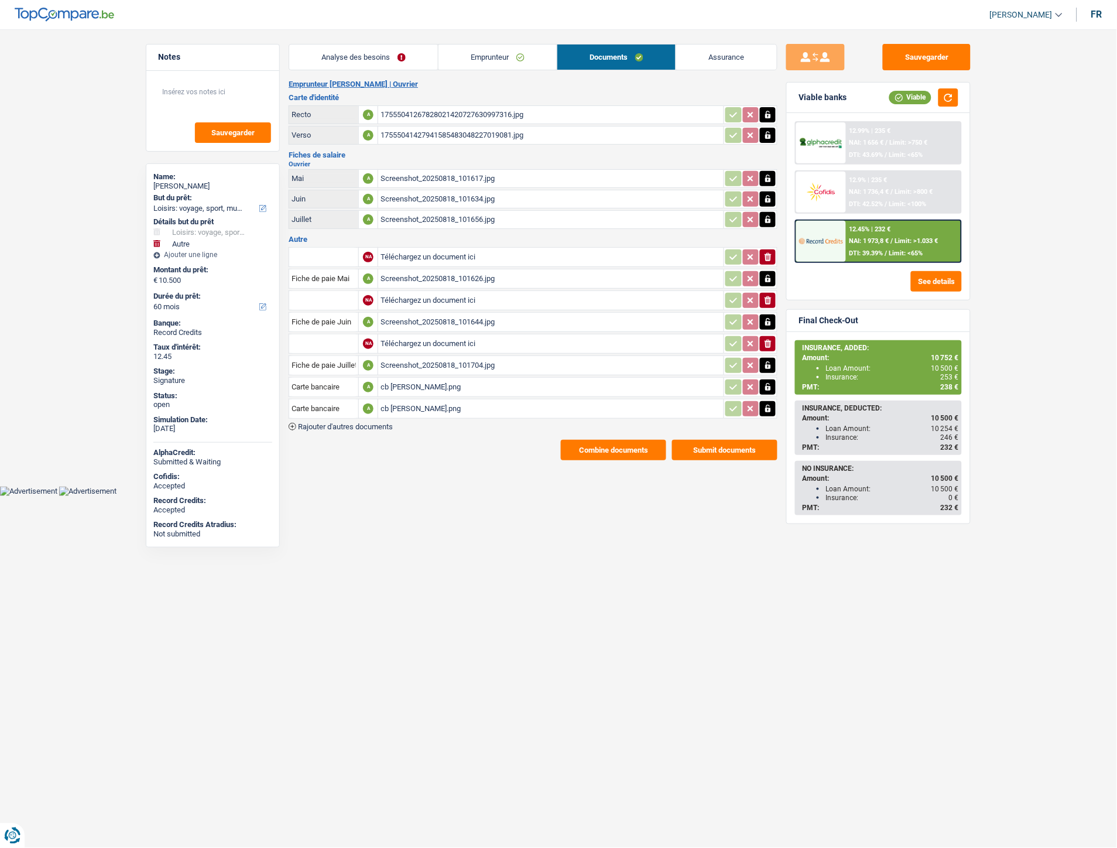
click at [433, 200] on div "Screenshot_20250818_101634.jpg" at bounding box center [551, 199] width 341 height 18
click at [926, 57] on button "Sauvegarder" at bounding box center [927, 57] width 88 height 26
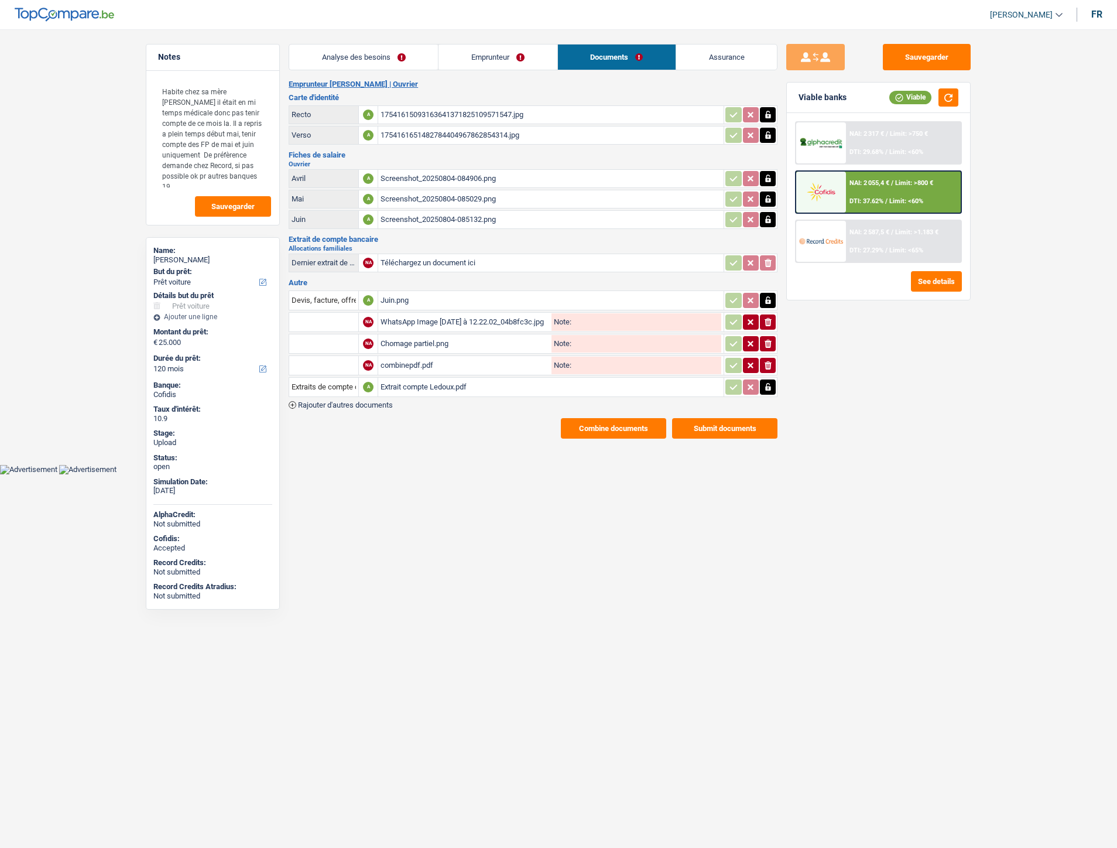
select select "car"
select select "120"
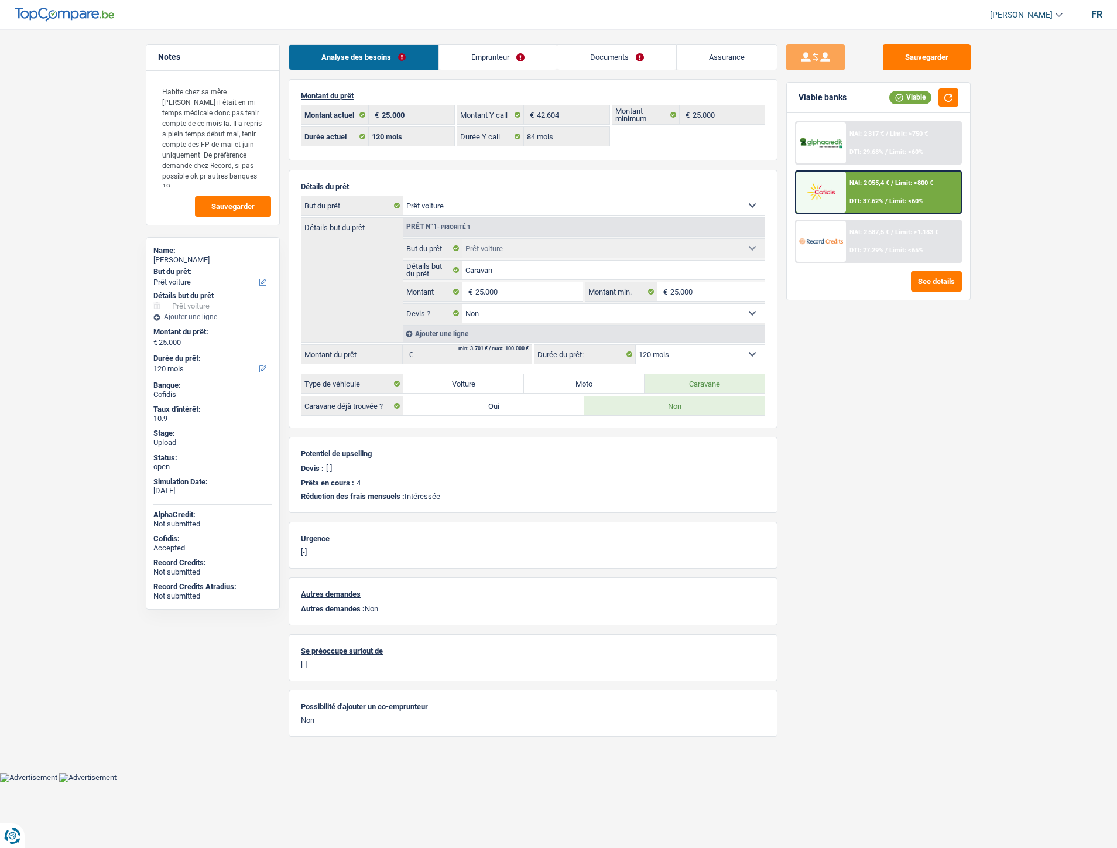
select select "car"
select select "120"
select select "84"
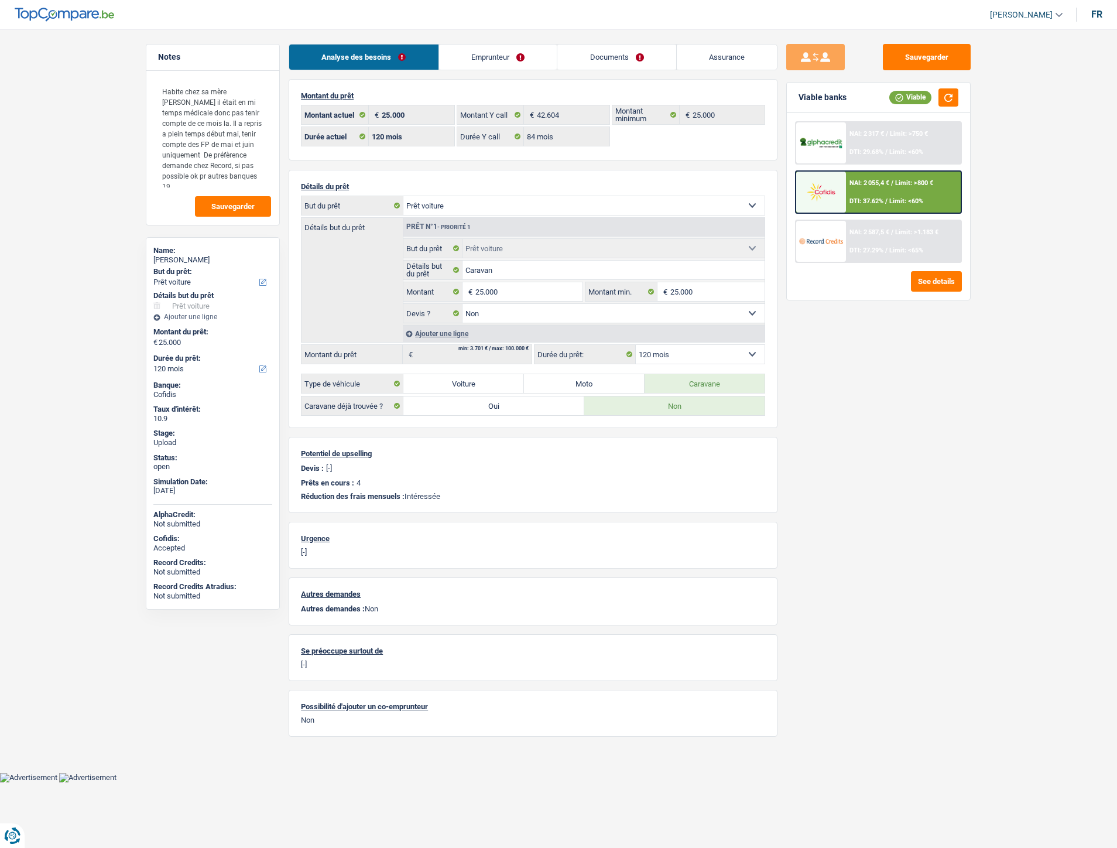
select select "car"
select select "false"
select select "120"
click at [888, 194] on div "NAI: 2 055,4 € / Limit: >800 € DTI: 37.62% / Limit: <60%" at bounding box center [903, 192] width 115 height 41
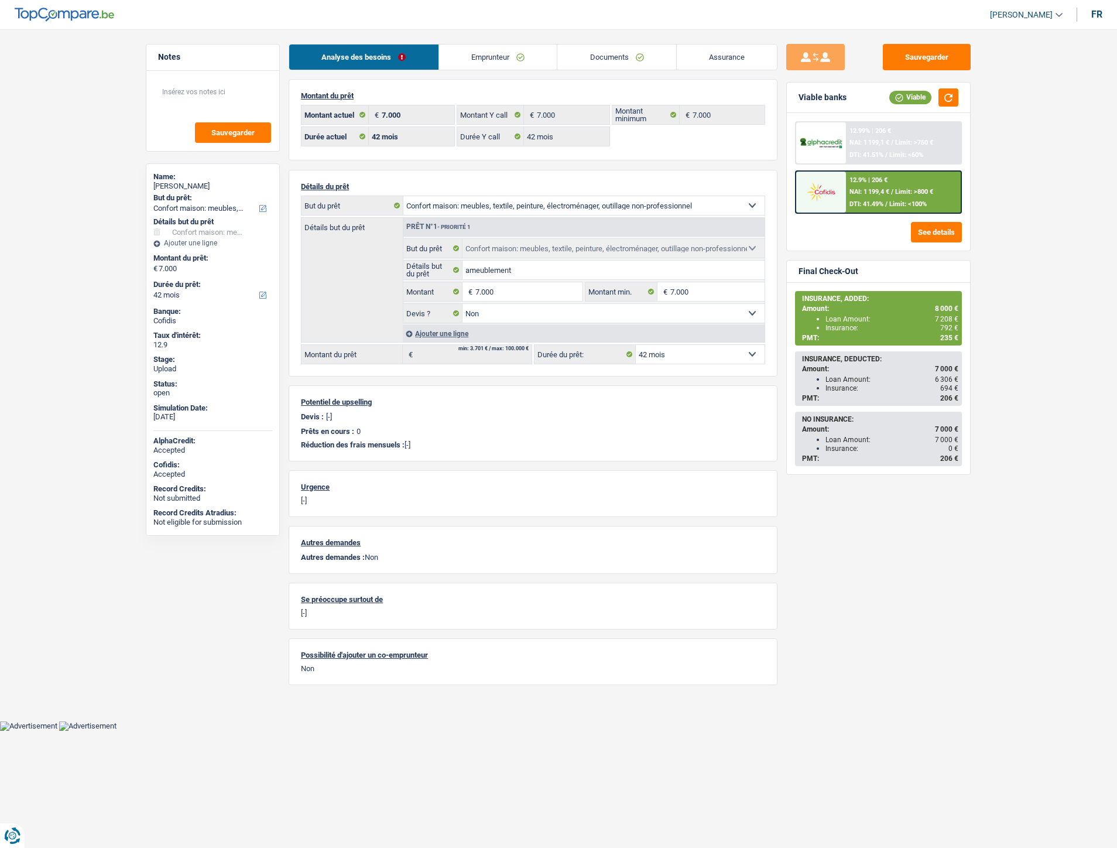
select select "household"
select select "42"
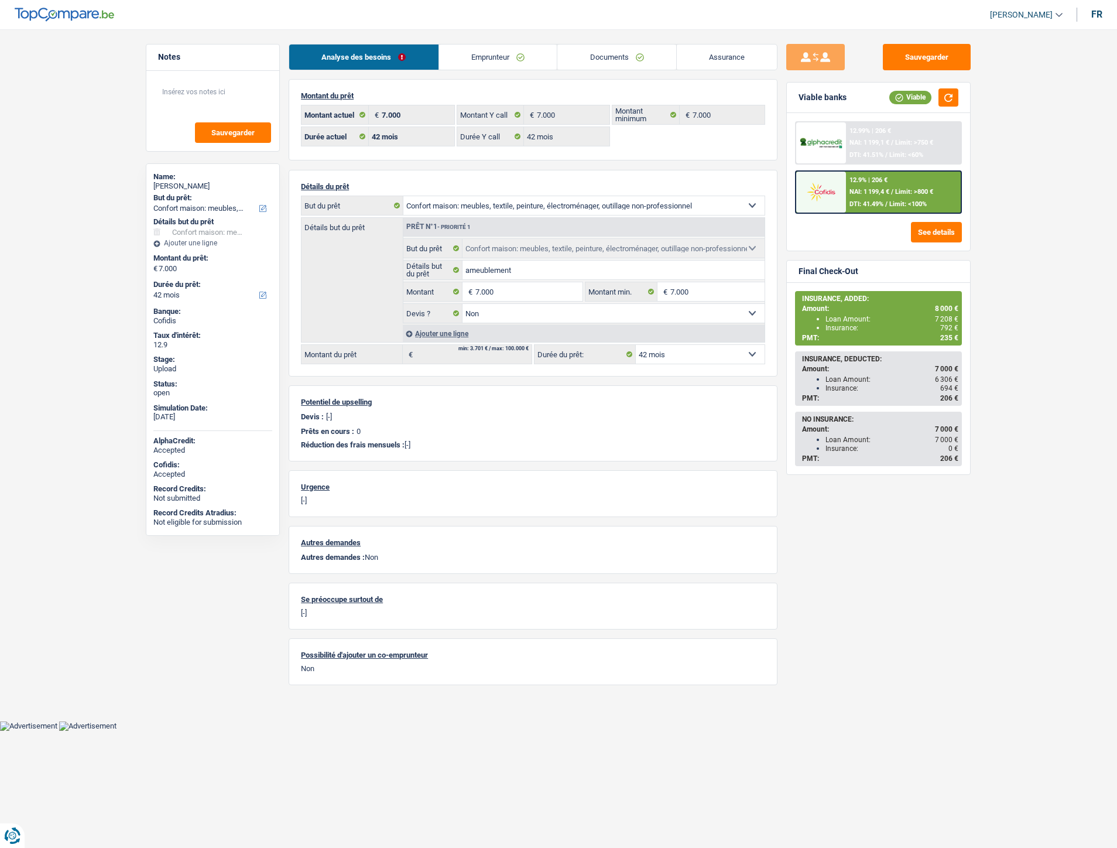
select select "household"
select select "false"
select select "42"
click at [874, 139] on span "NAI: 1 199,1 €" at bounding box center [870, 143] width 40 height 8
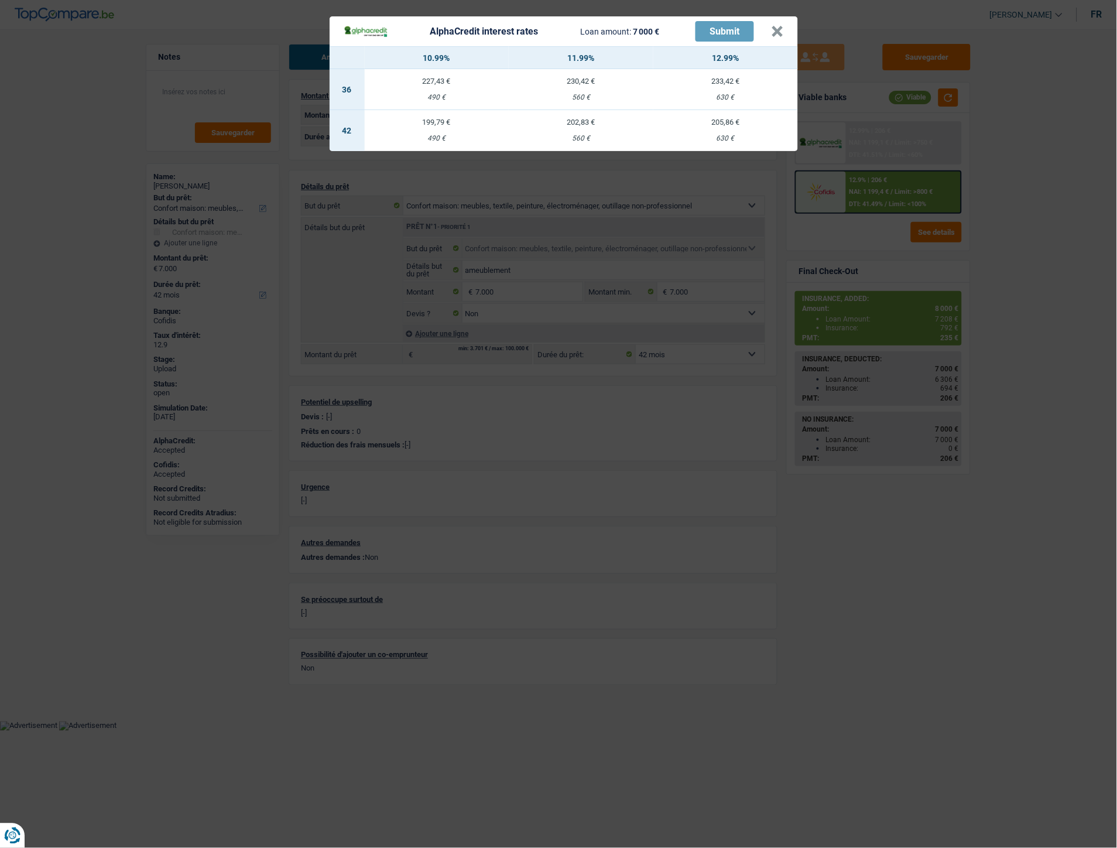
click at [722, 136] on div "630 €" at bounding box center [726, 139] width 145 height 8
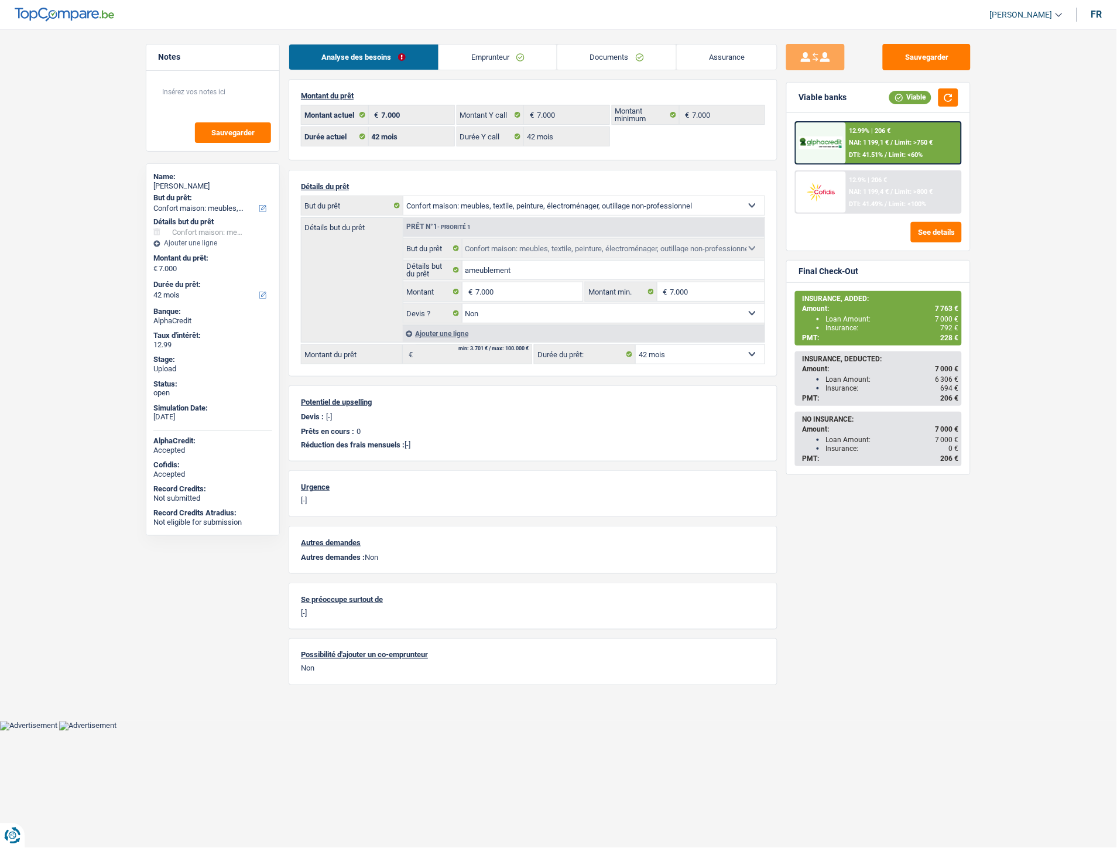
click at [877, 137] on div "12.99% | 206 € NAI: 1 199,1 € / Limit: >750 € DTI: 41.51% / Limit: <60%" at bounding box center [903, 142] width 115 height 41
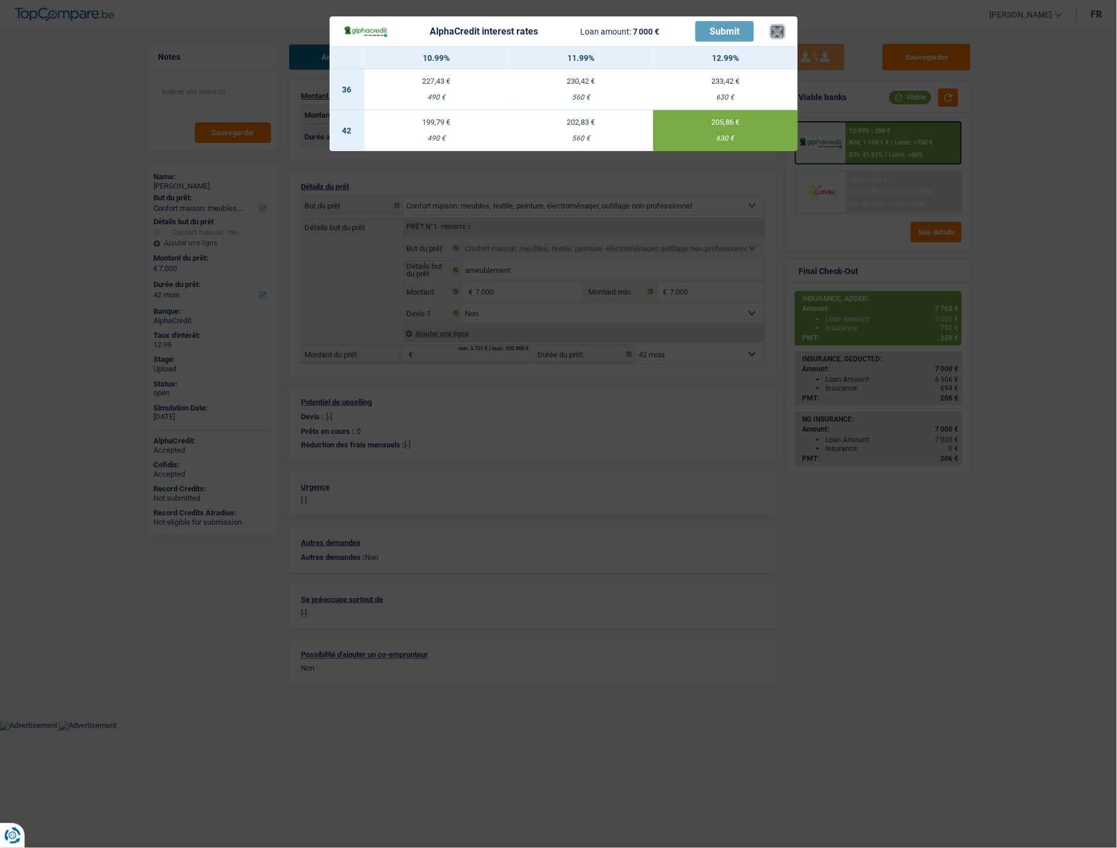
click at [775, 33] on button "×" at bounding box center [778, 32] width 12 height 12
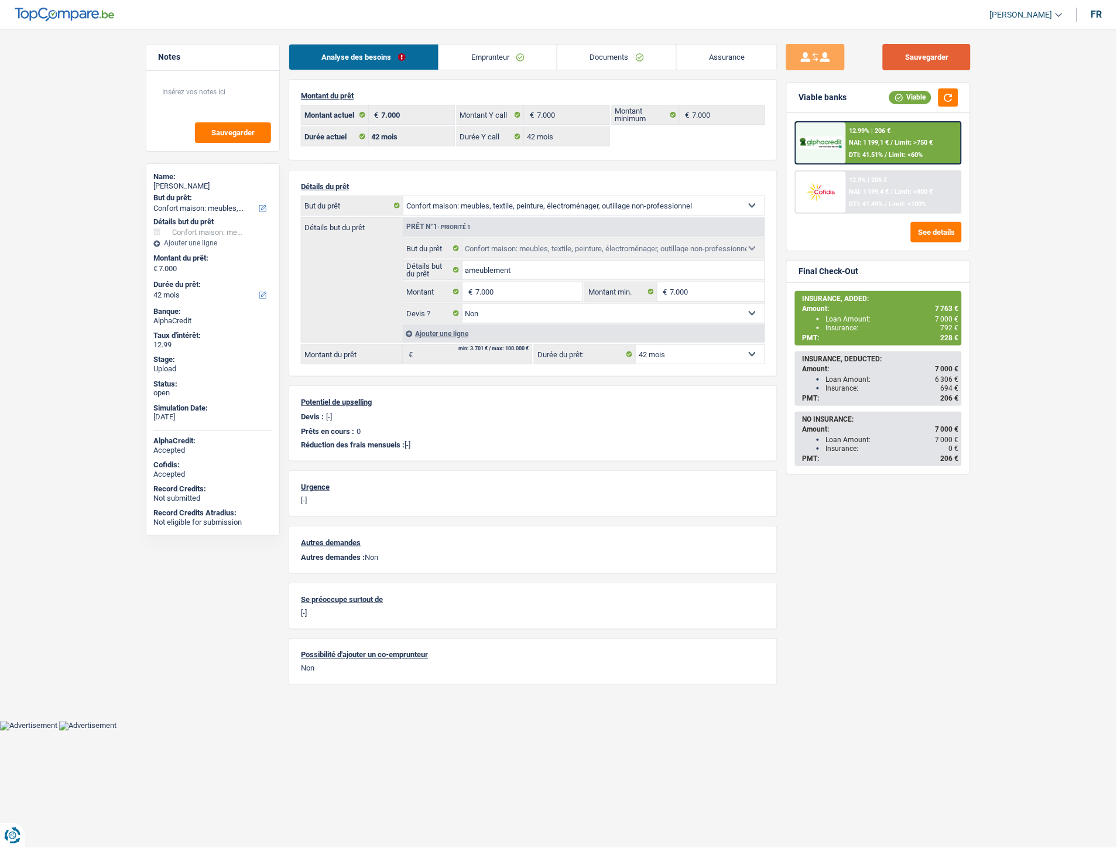
click at [947, 56] on button "Sauvegarder" at bounding box center [927, 57] width 88 height 26
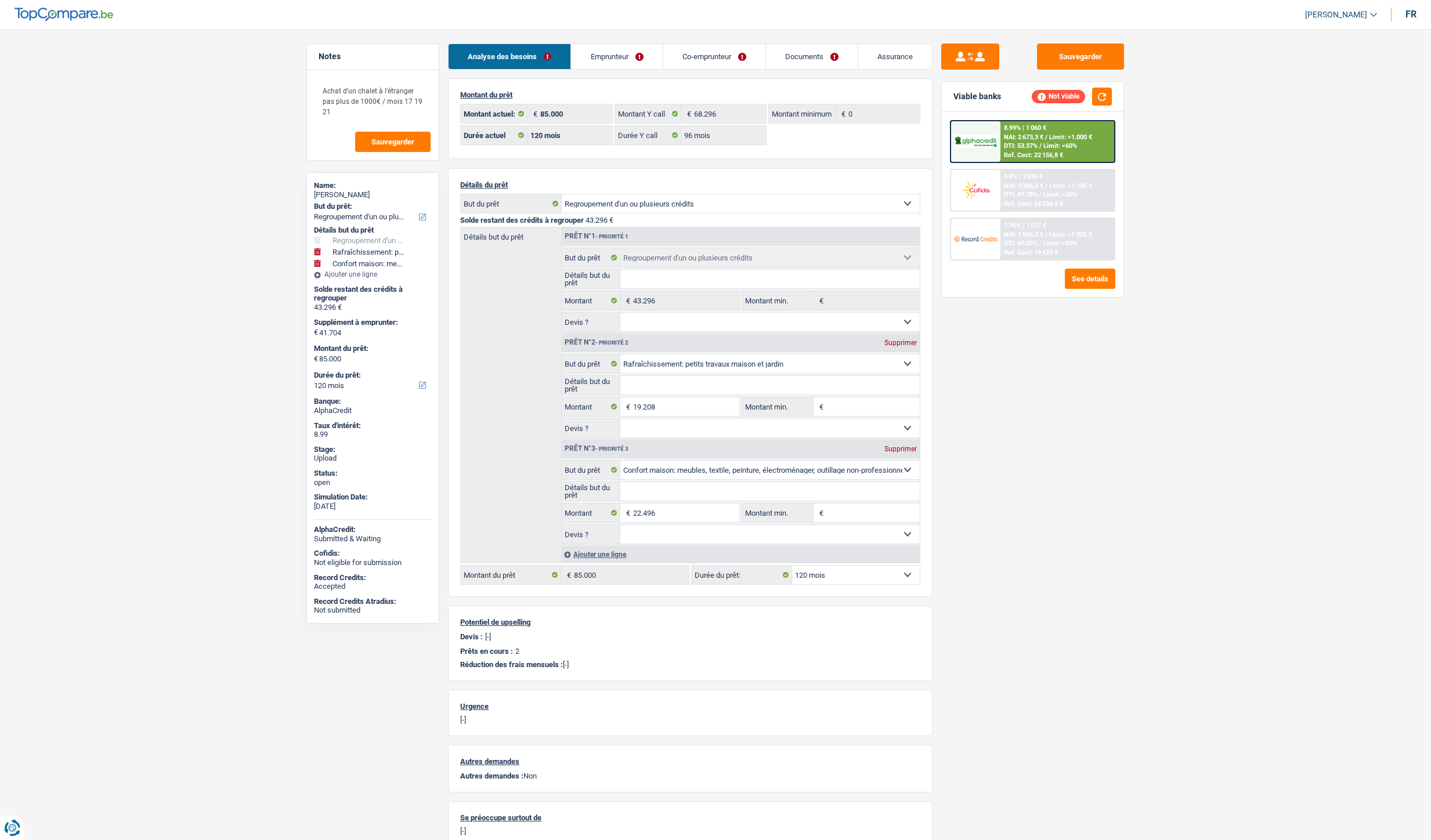
select select "refinancing"
select select "houseOrGarden"
select select "household"
select select "120"
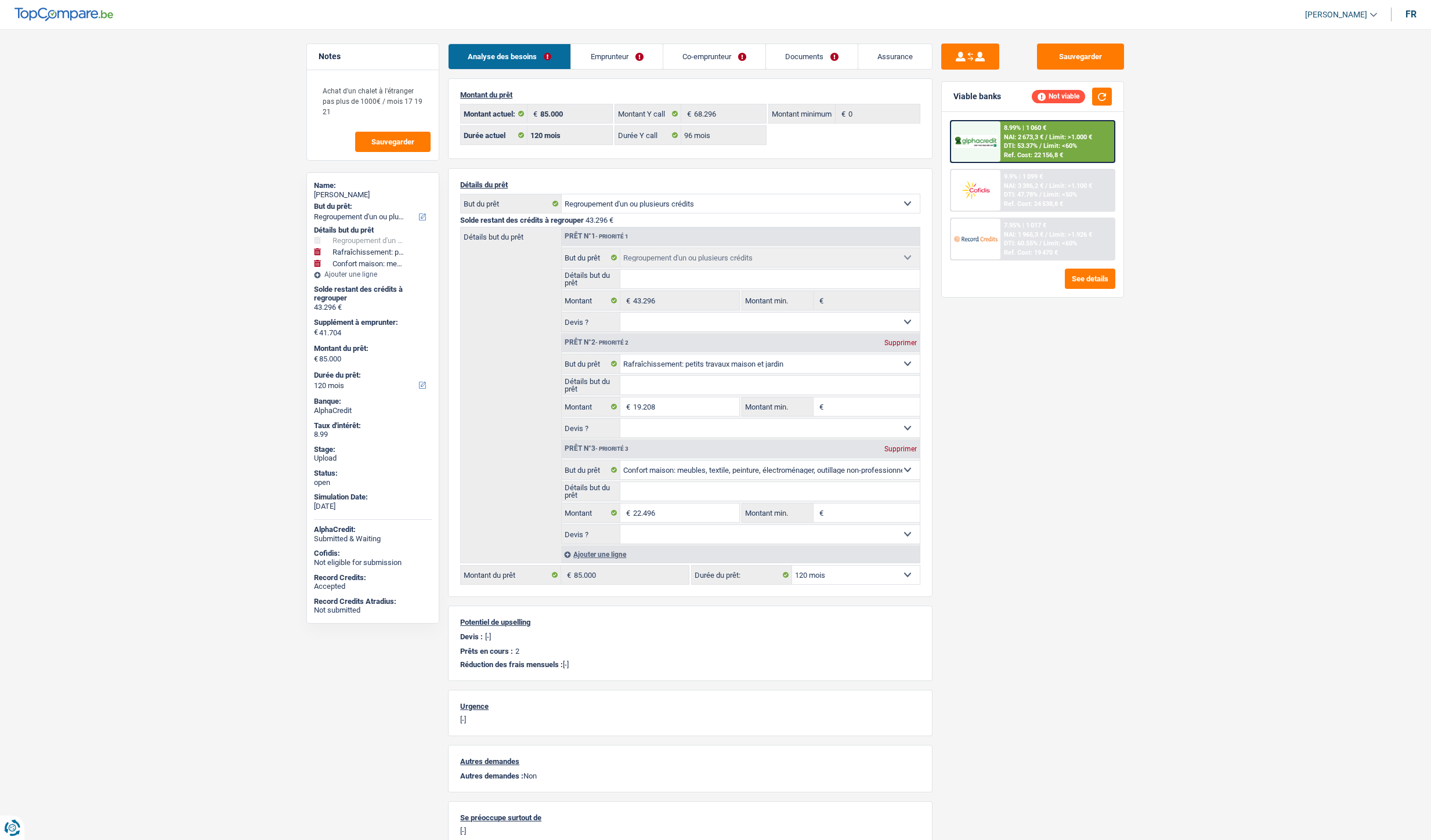
select select "120"
select select "96"
select select "refinancing"
select select "houseOrGarden"
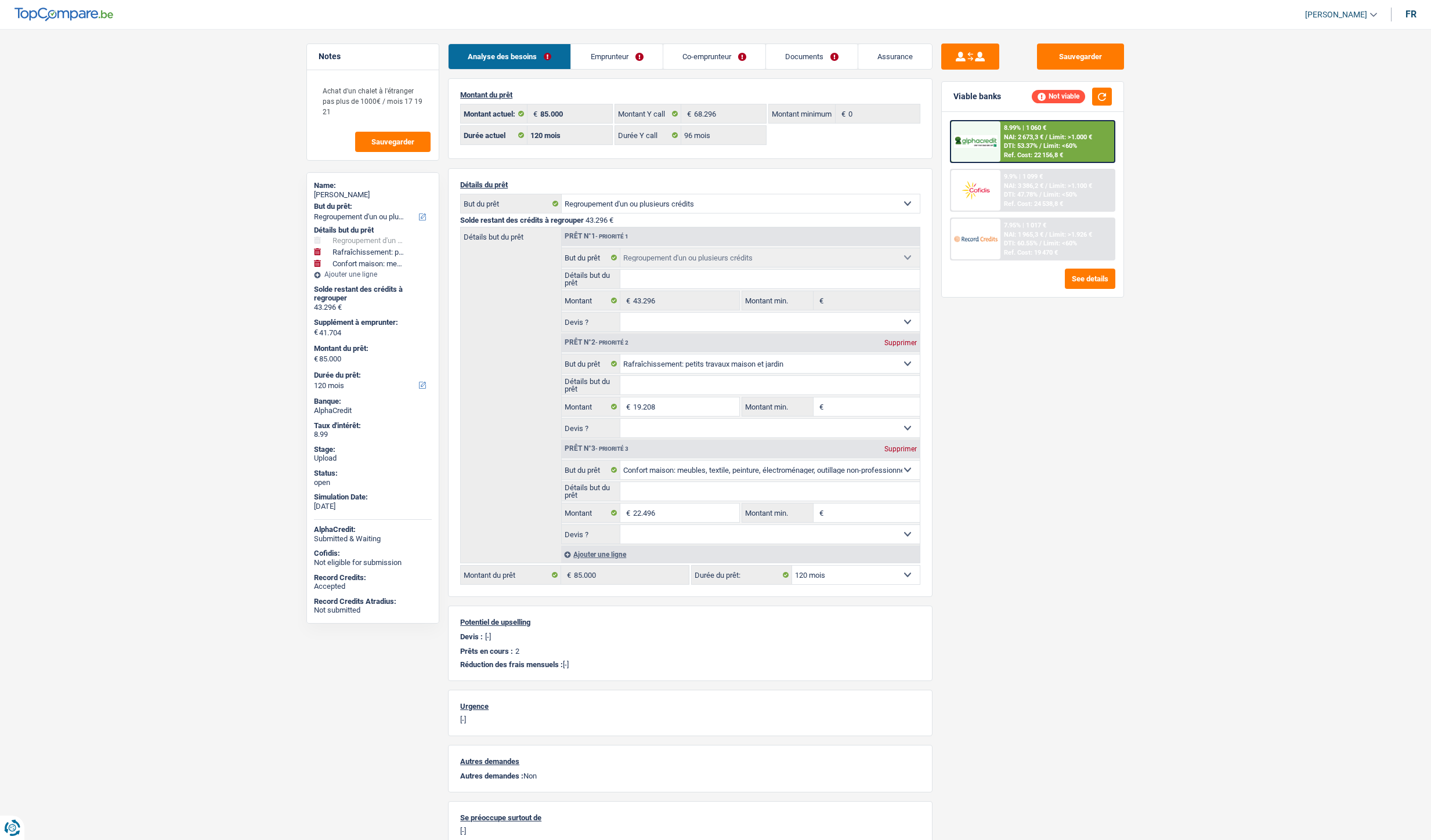
select select "household"
select select "120"
click at [1049, 134] on span "Limit: >1.000 €" at bounding box center [1070, 138] width 43 height 8
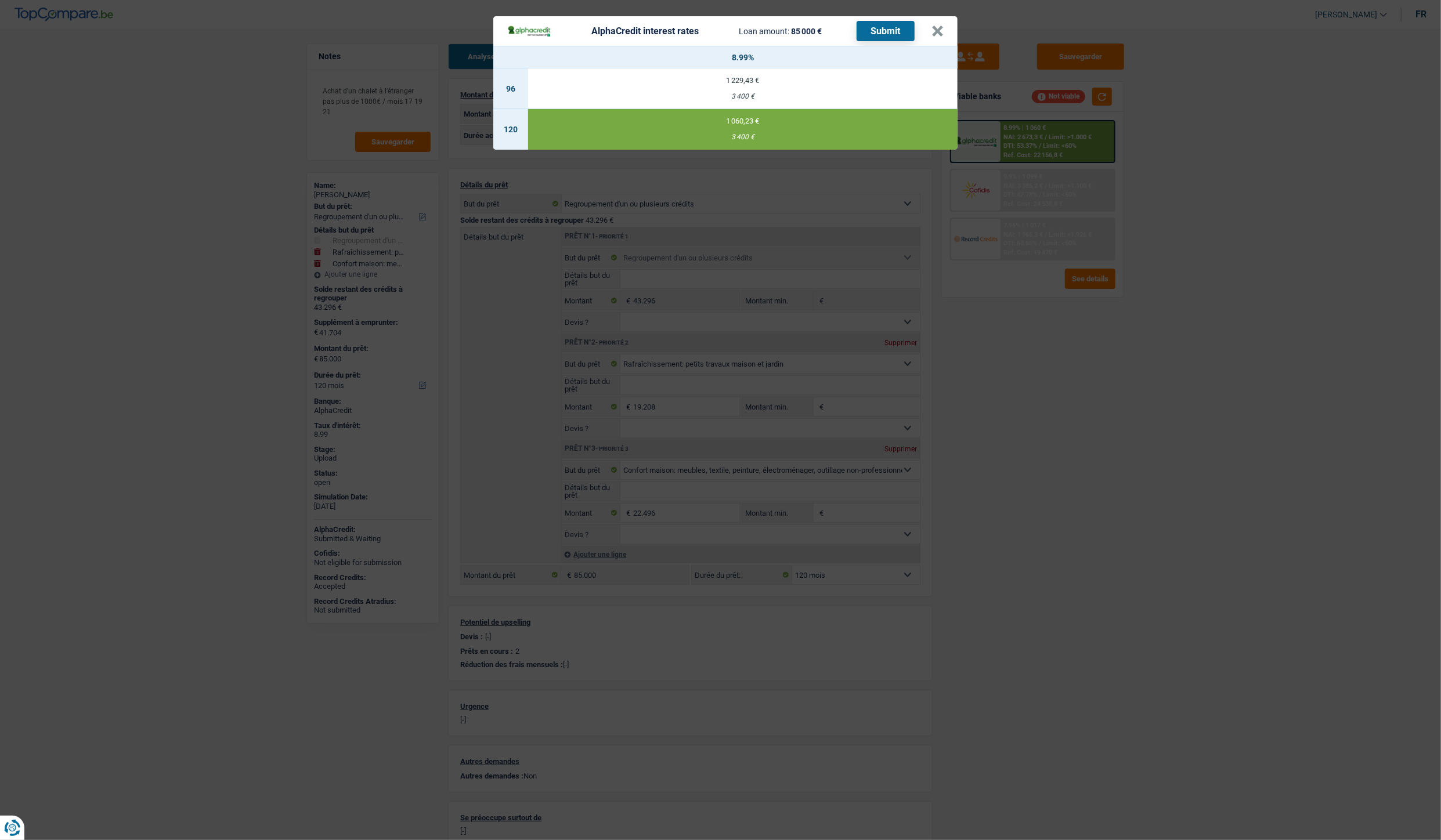
click at [927, 32] on div "AlphaCredit interest rates Loan amount: 85 000 € Submit" at bounding box center [720, 31] width 424 height 20
